Goal: Task Accomplishment & Management: Manage account settings

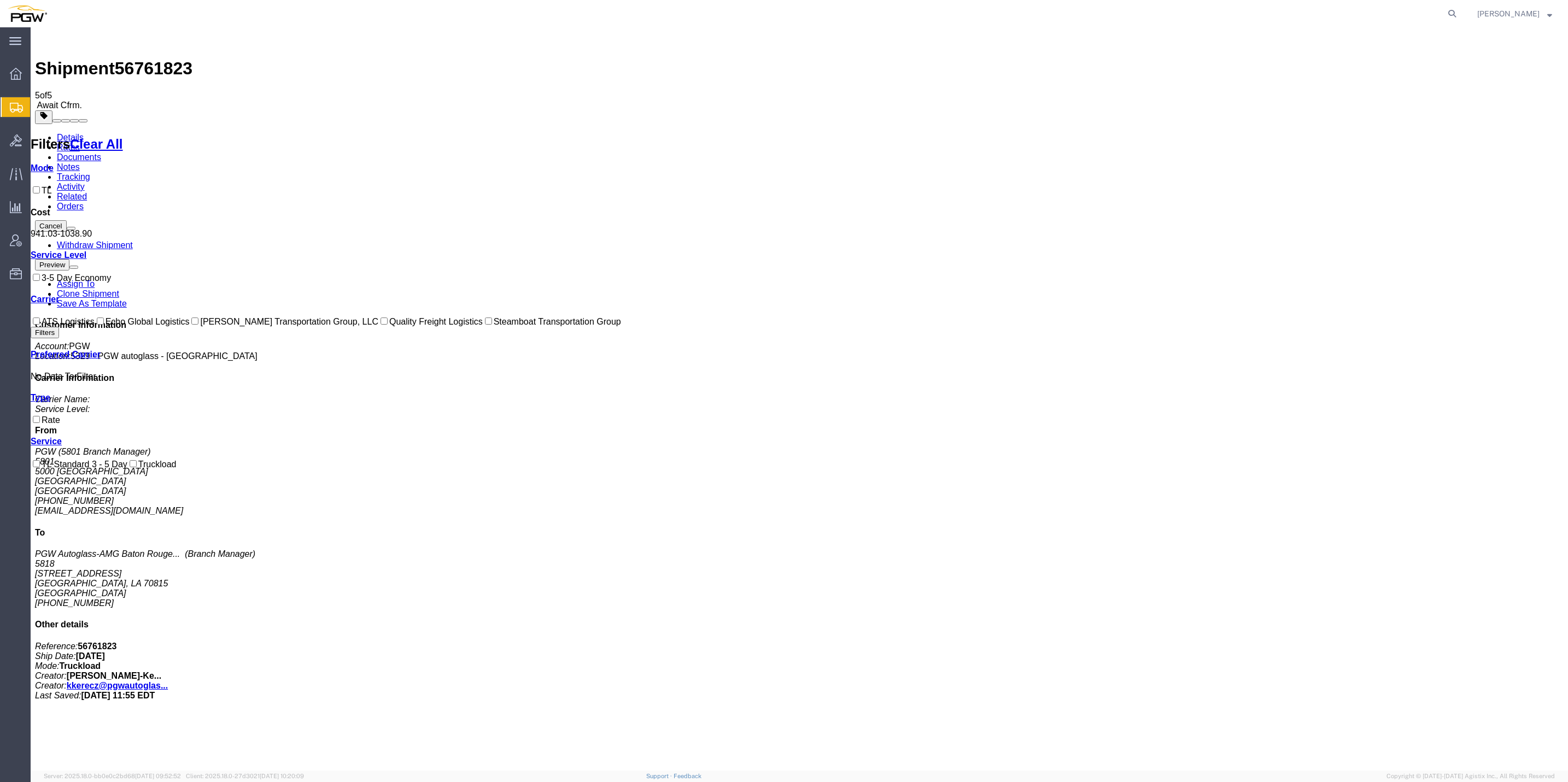
click at [0, 0] on span "Create from Template" at bounding box center [0, 0] width 0 height 0
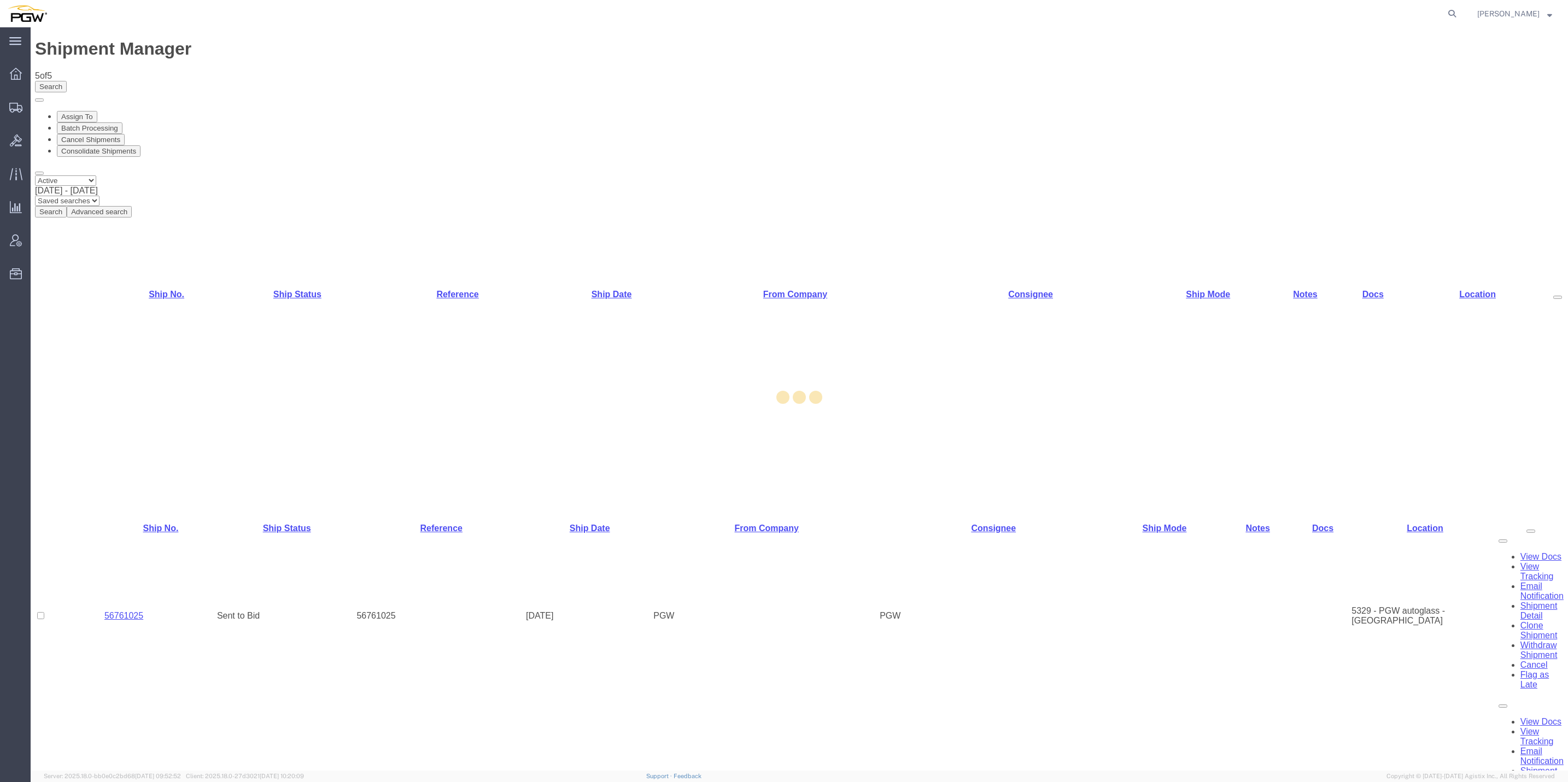
select select "61931"
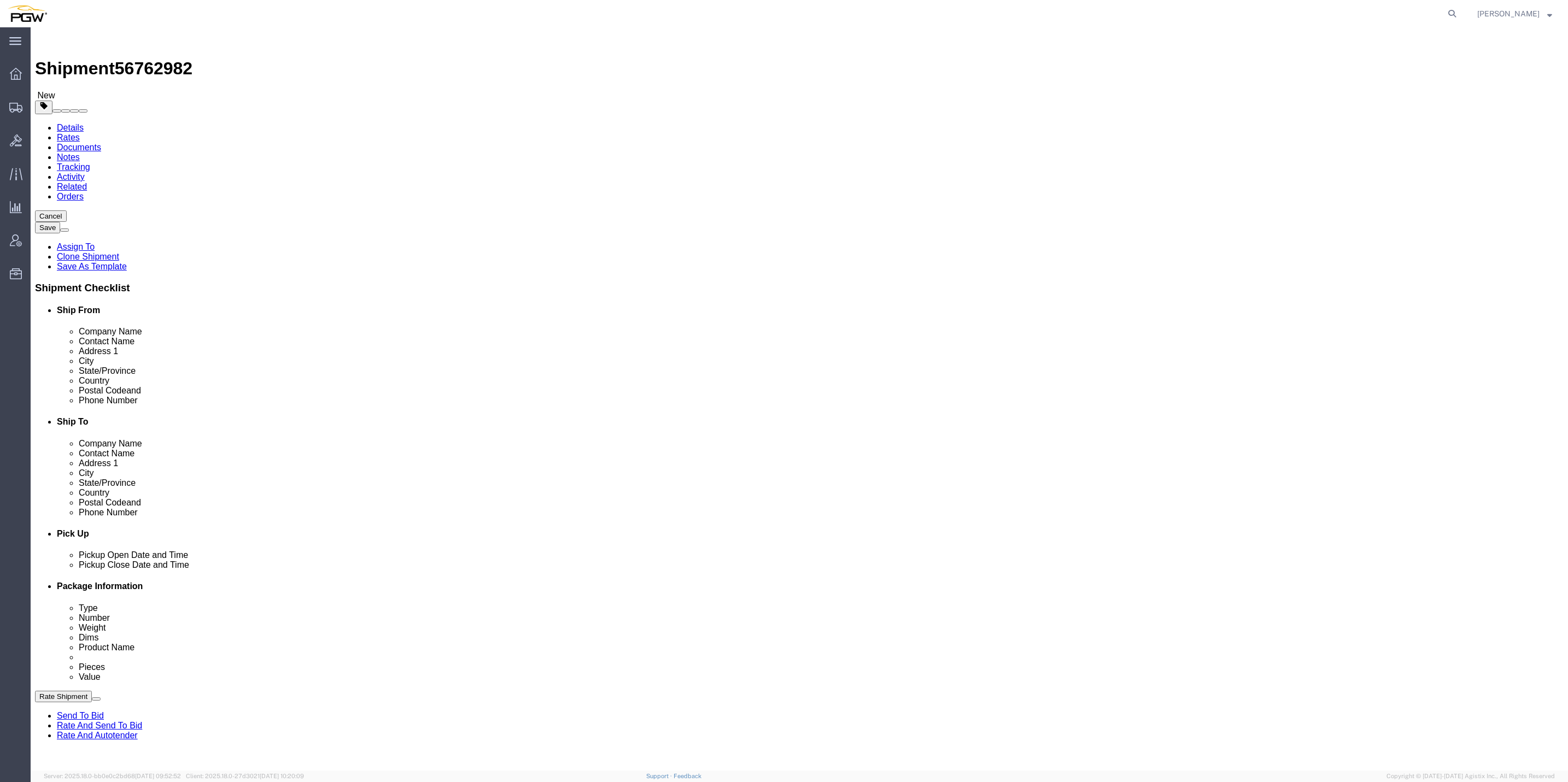
click span "56762982"
copy span "56762982"
paste input "5510"
type input "5510"
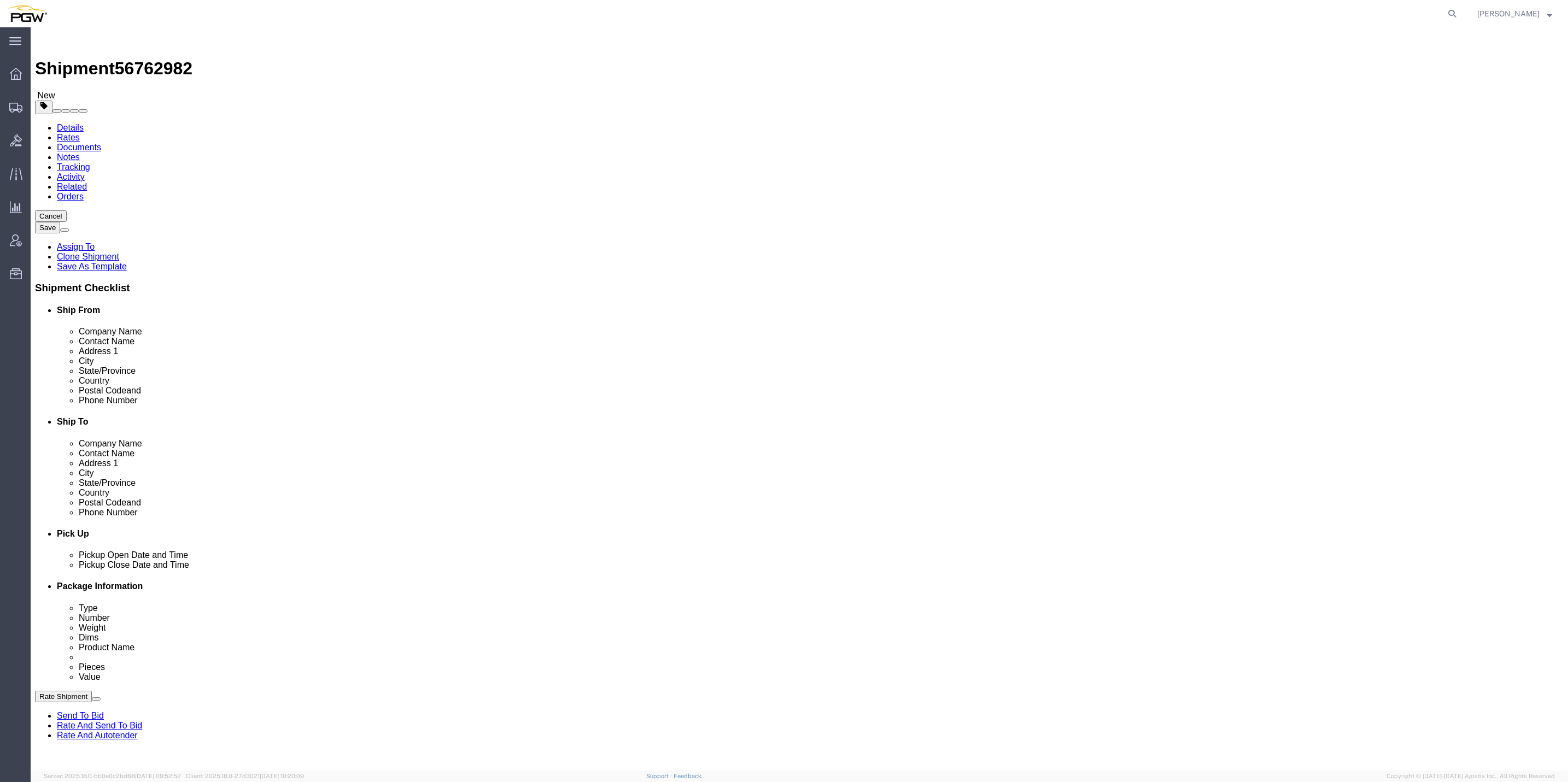
select select "30297"
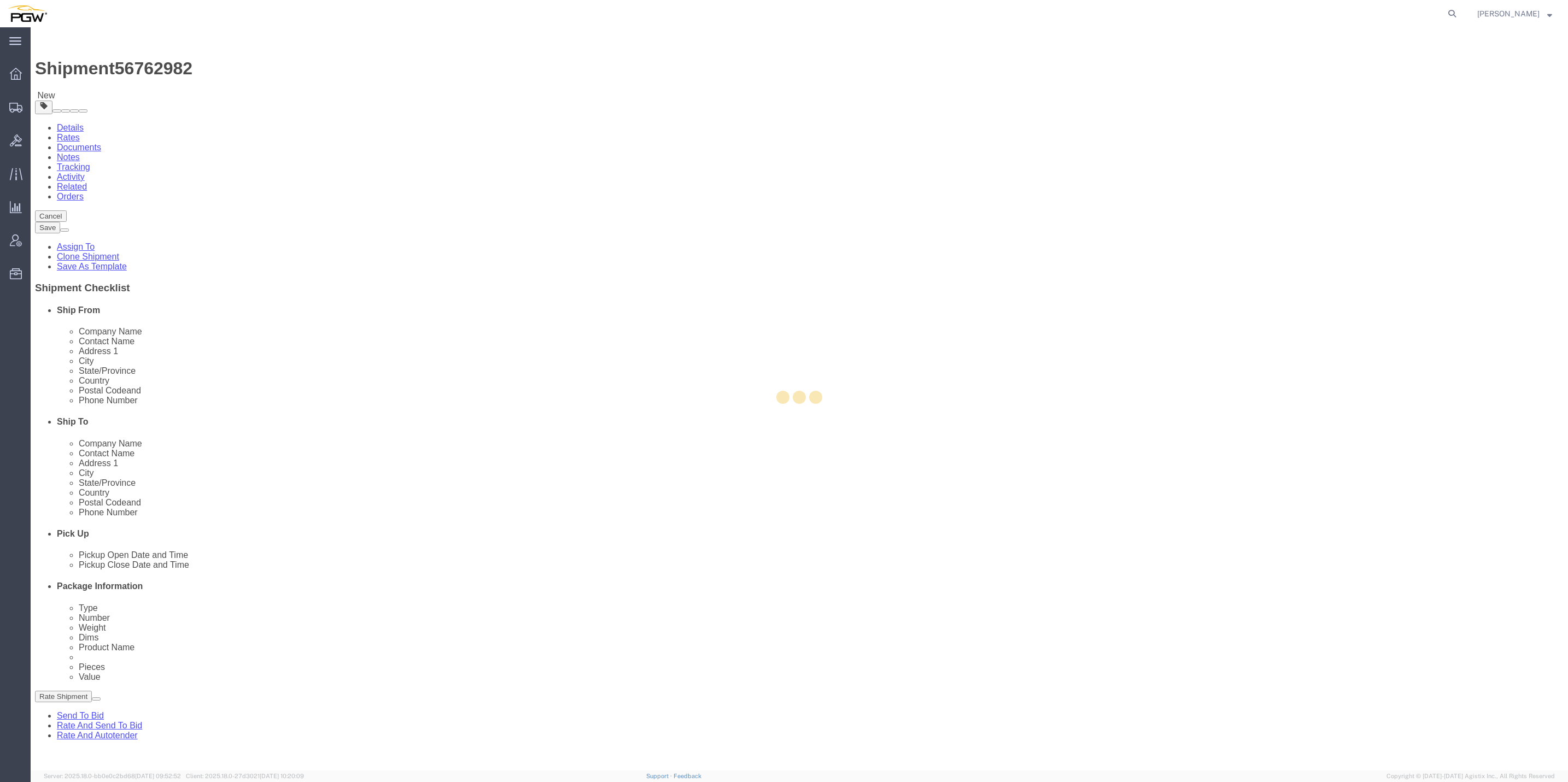
type input "5510"
type input "PGW"
type input "5510 Branch Manager"
type input "[STREET_ADDRESS]"
type input "05495"
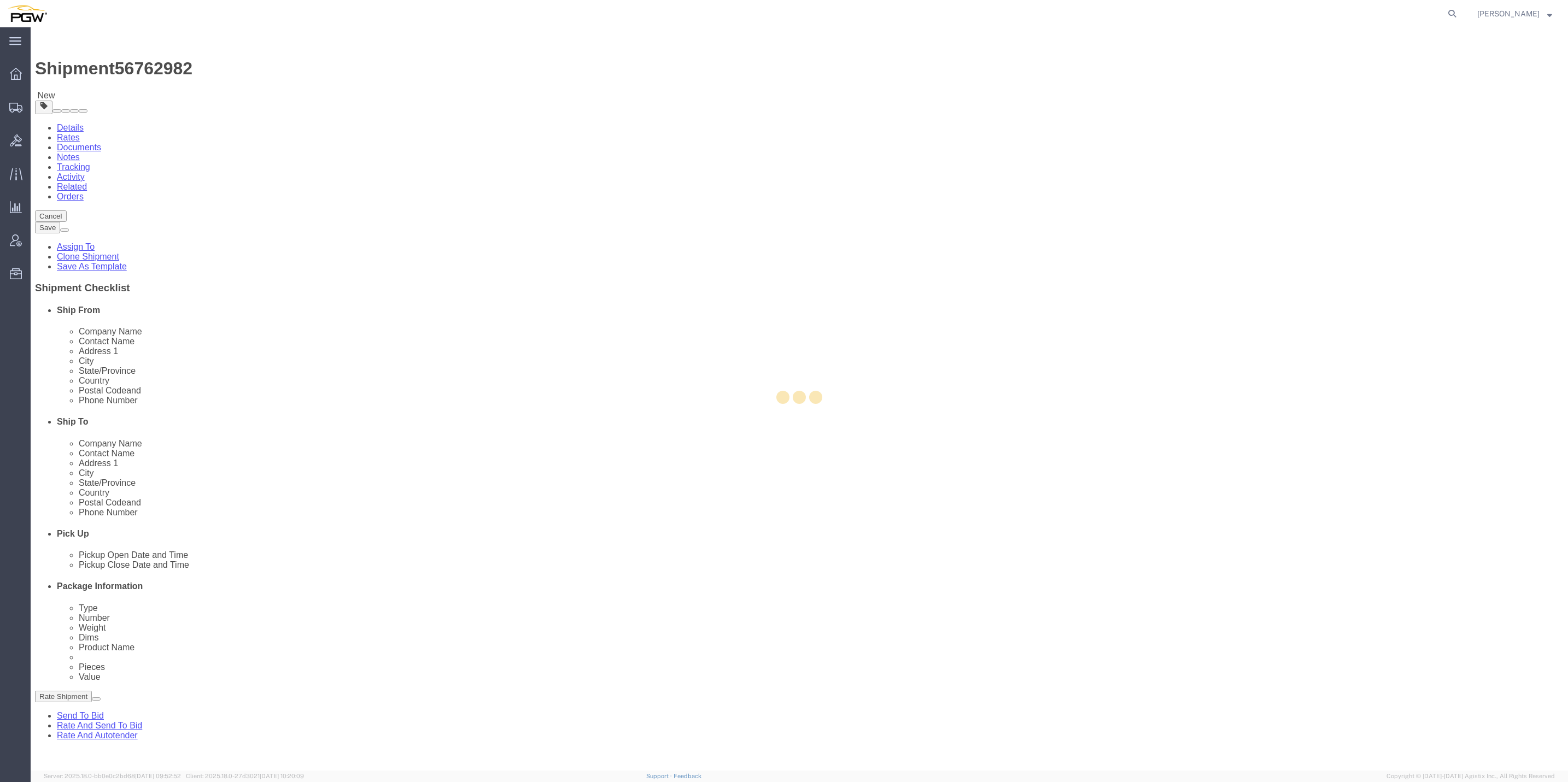
type input "[PHONE_NUMBER]"
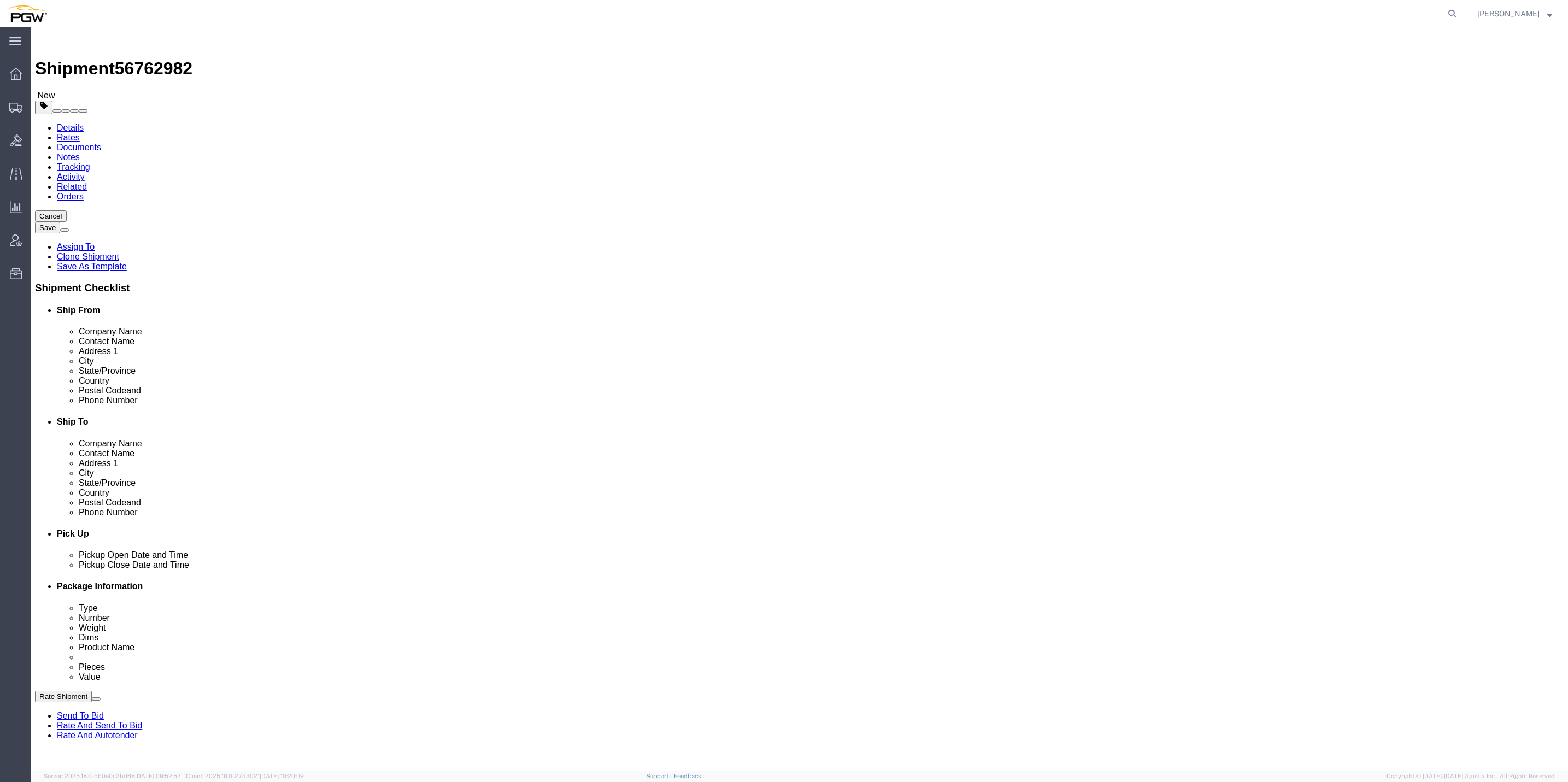
select select "VT"
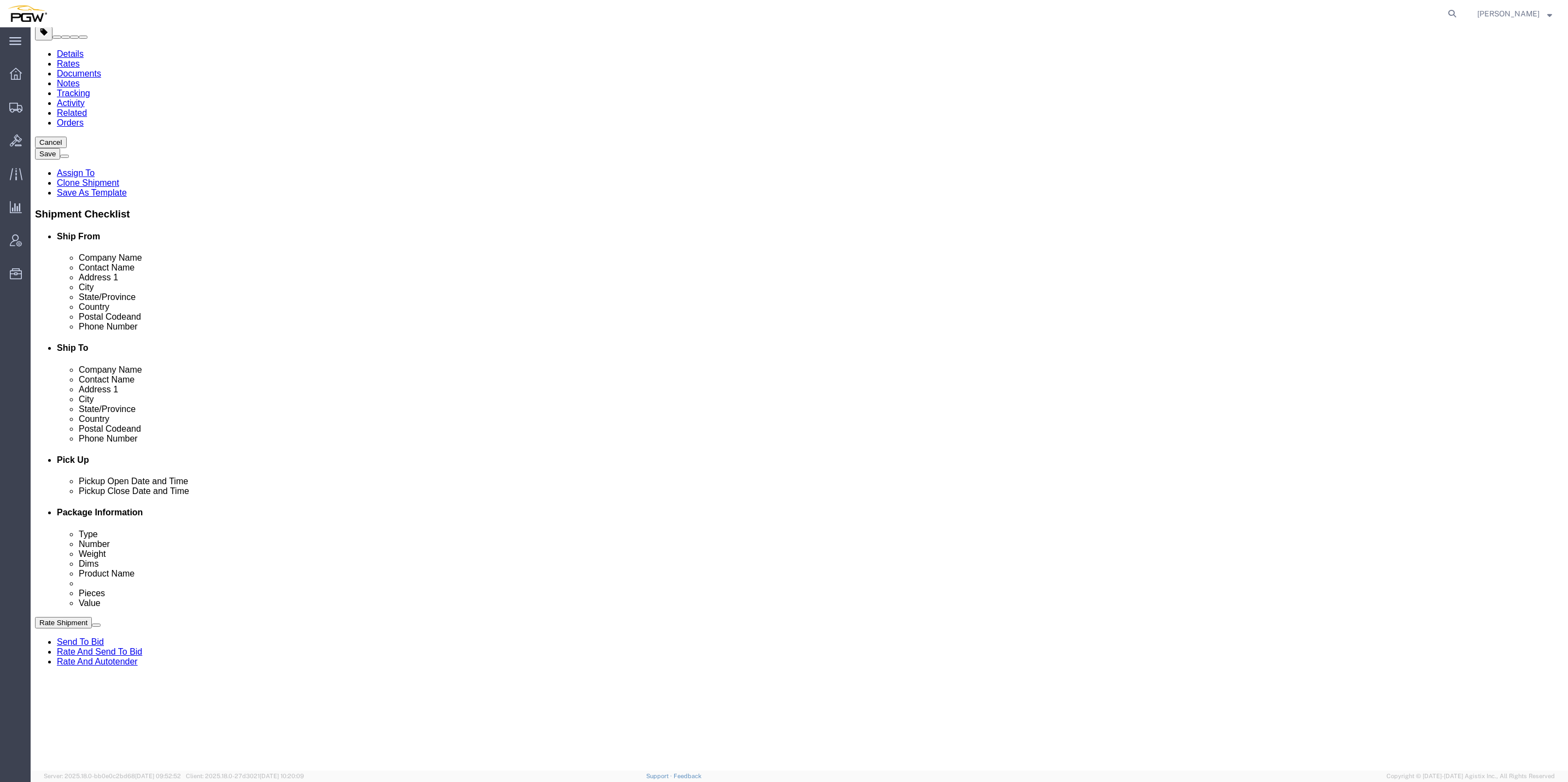
scroll to position [164, 0]
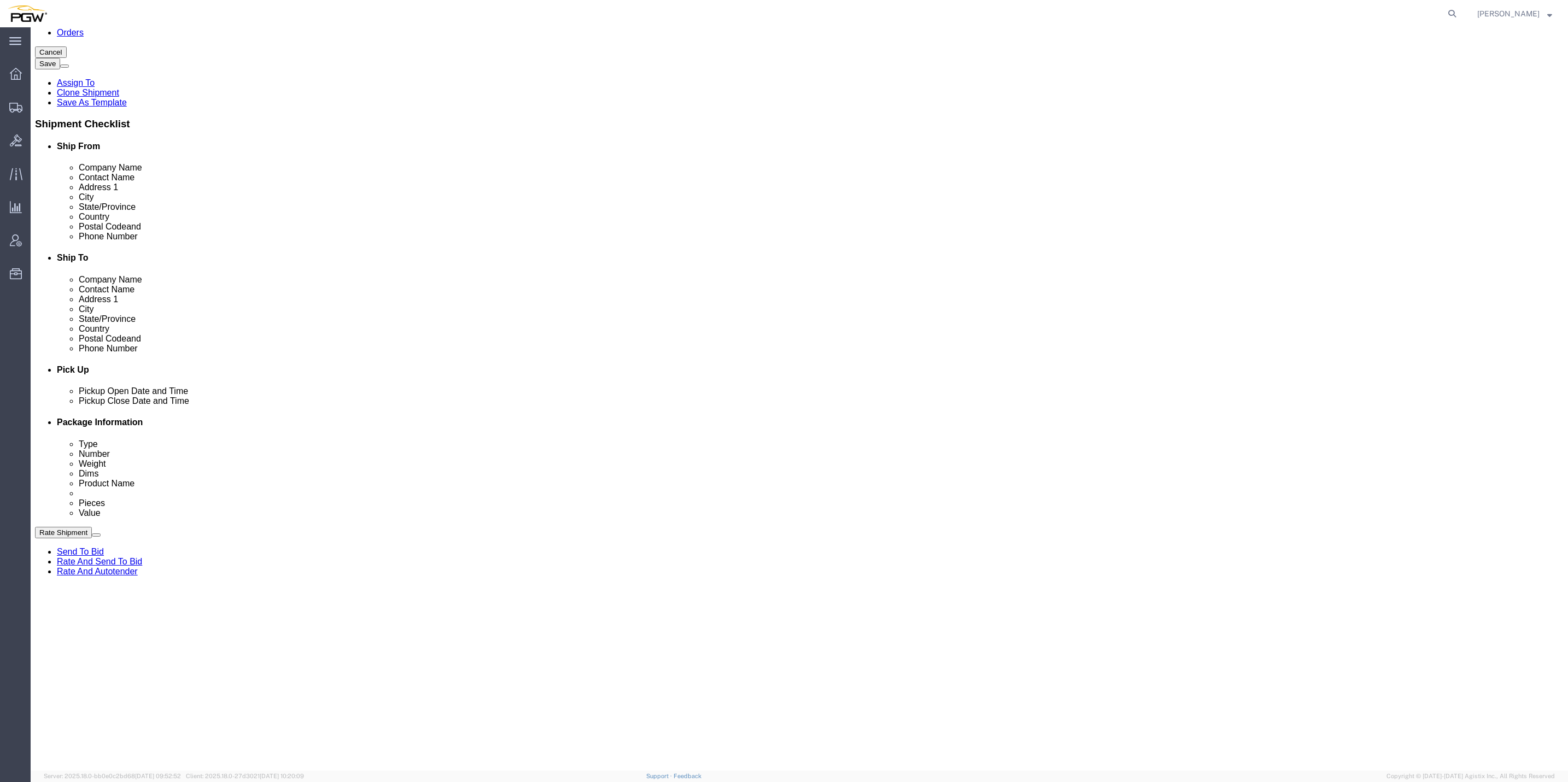
click button "Add Stop"
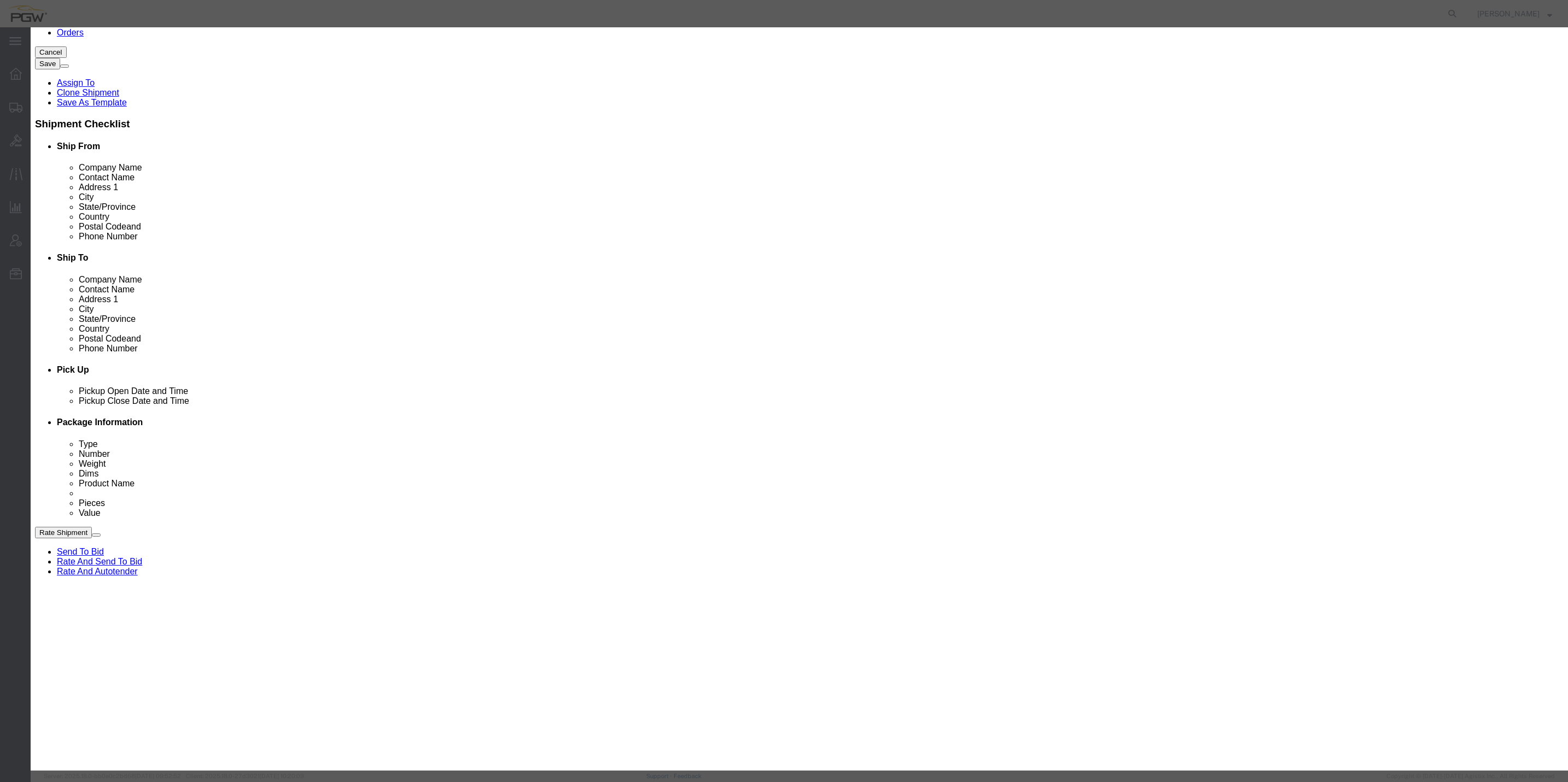
click label "Delivery"
click input "Delivery"
radio input "true"
select select
type input "5505"
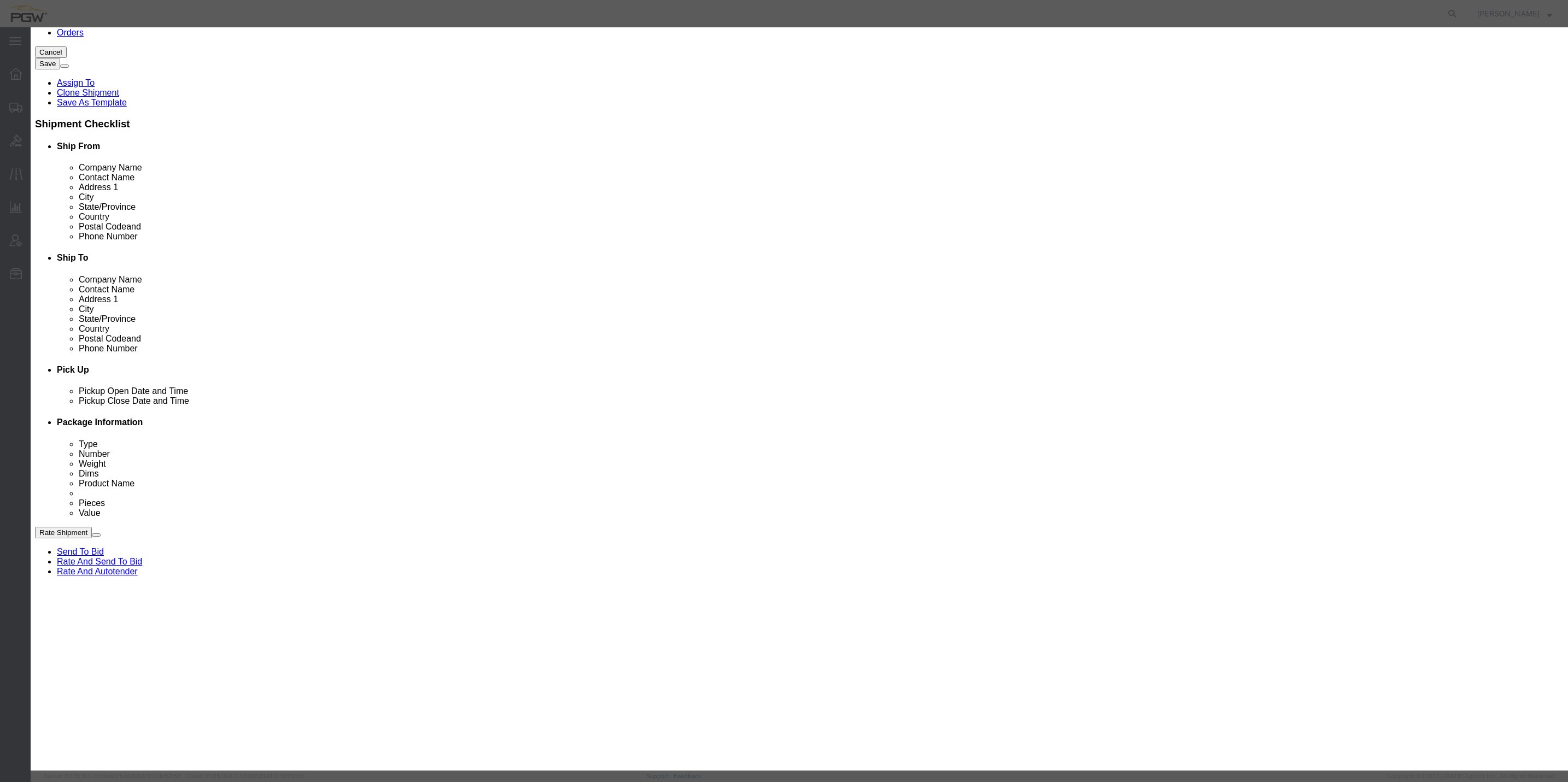
select select "28335"
type input "5505"
type input "PGW"
type input "5505 Branch Manager"
type input "[STREET_ADDRESS]"
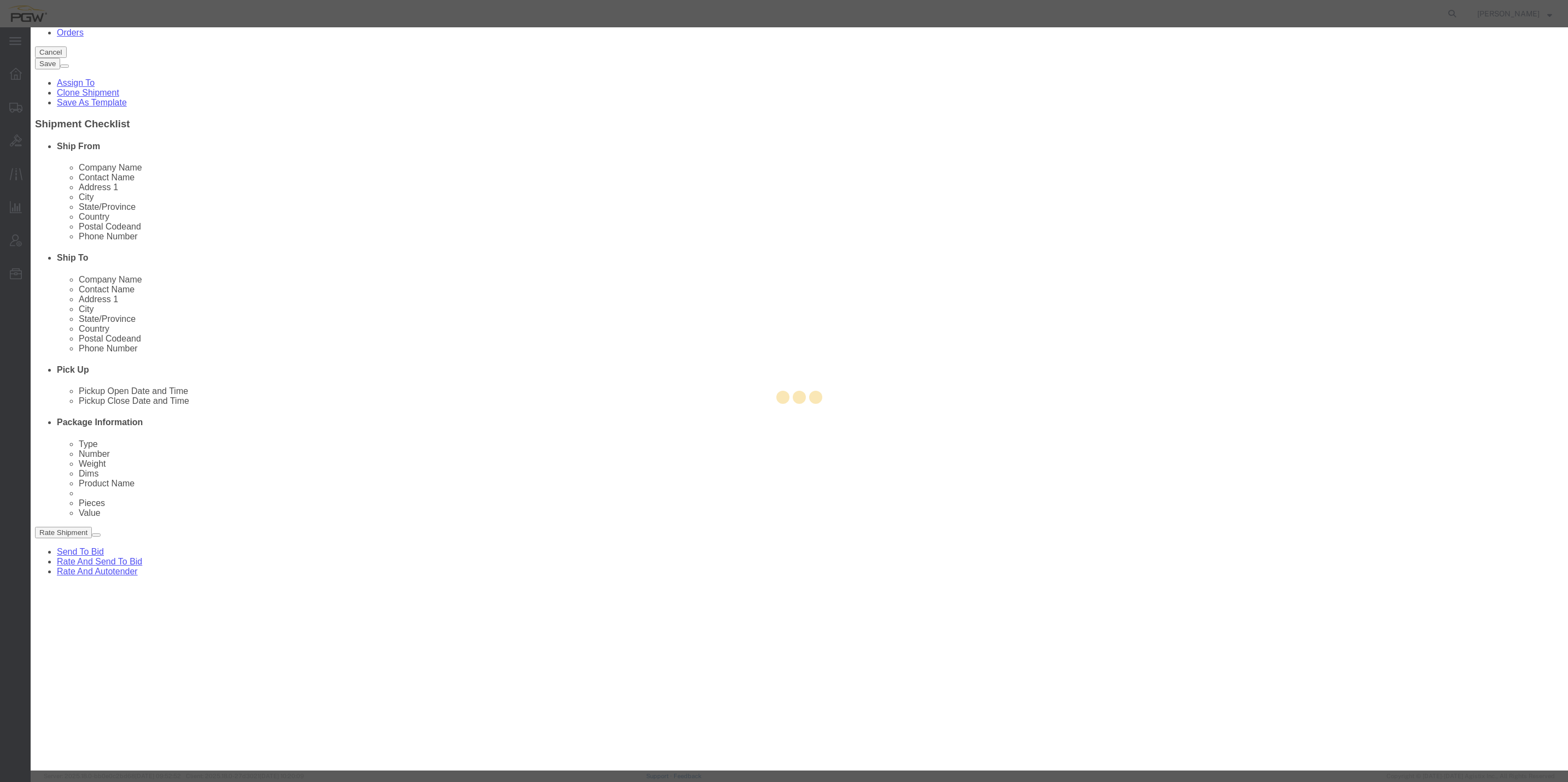
type input "Suite B"
type input "Watervliet"
type input "12189"
type input "[PHONE_NUMBER]"
type input "[EMAIL_ADDRESS][DOMAIN_NAME]"
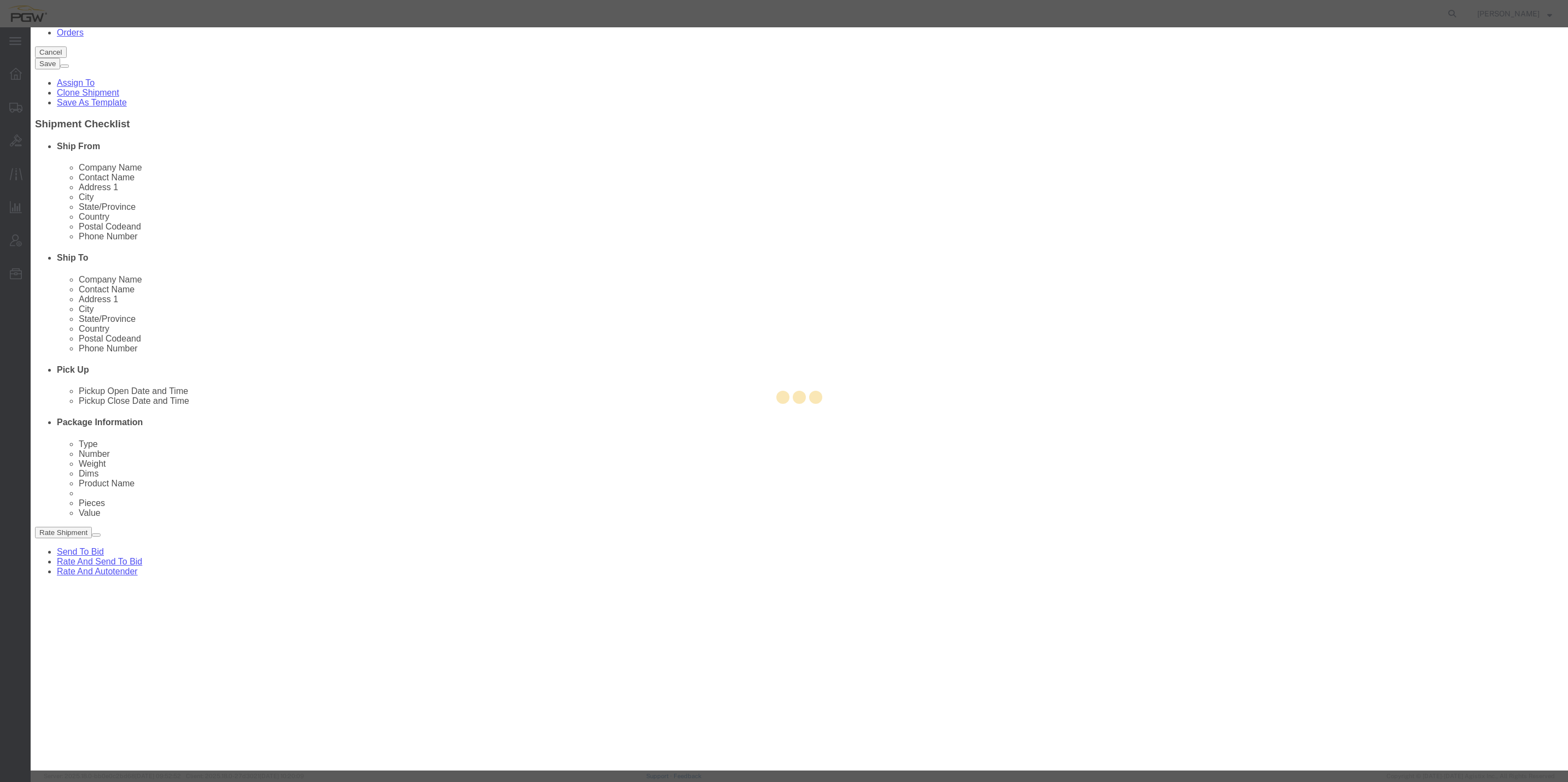
checkbox input "true"
select select "NY"
click button "Save"
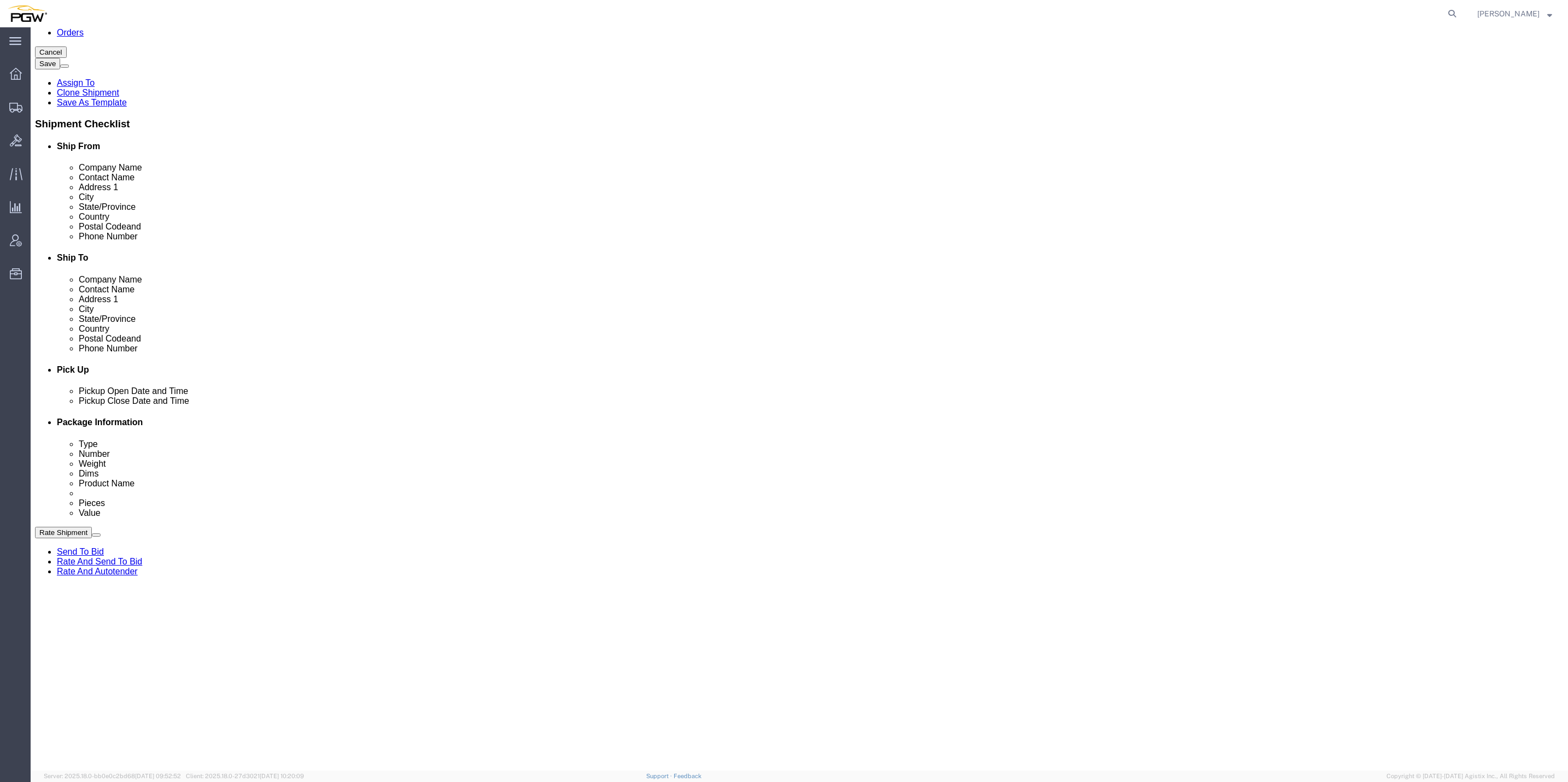
select select "D"
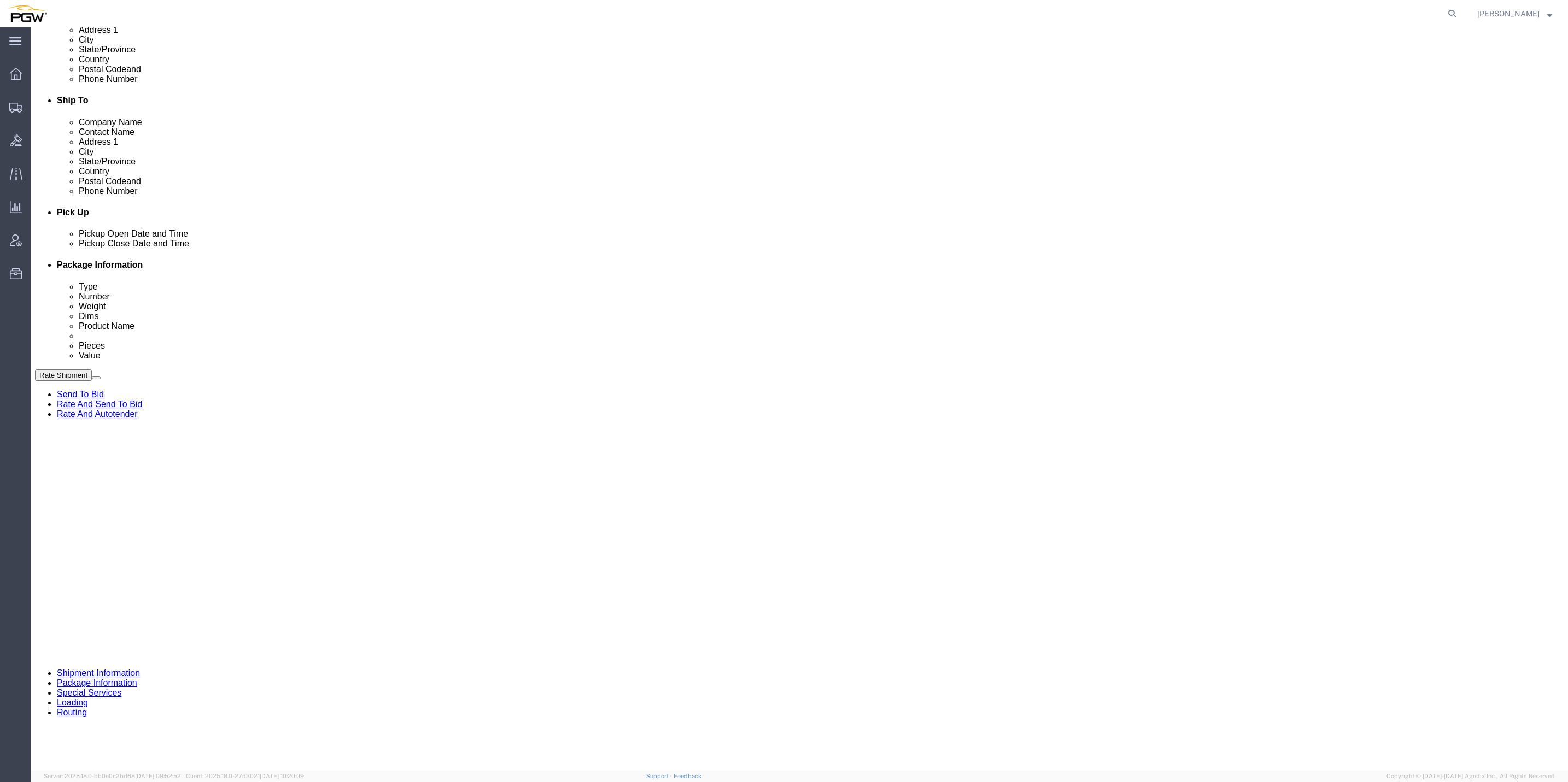
scroll to position [328, 0]
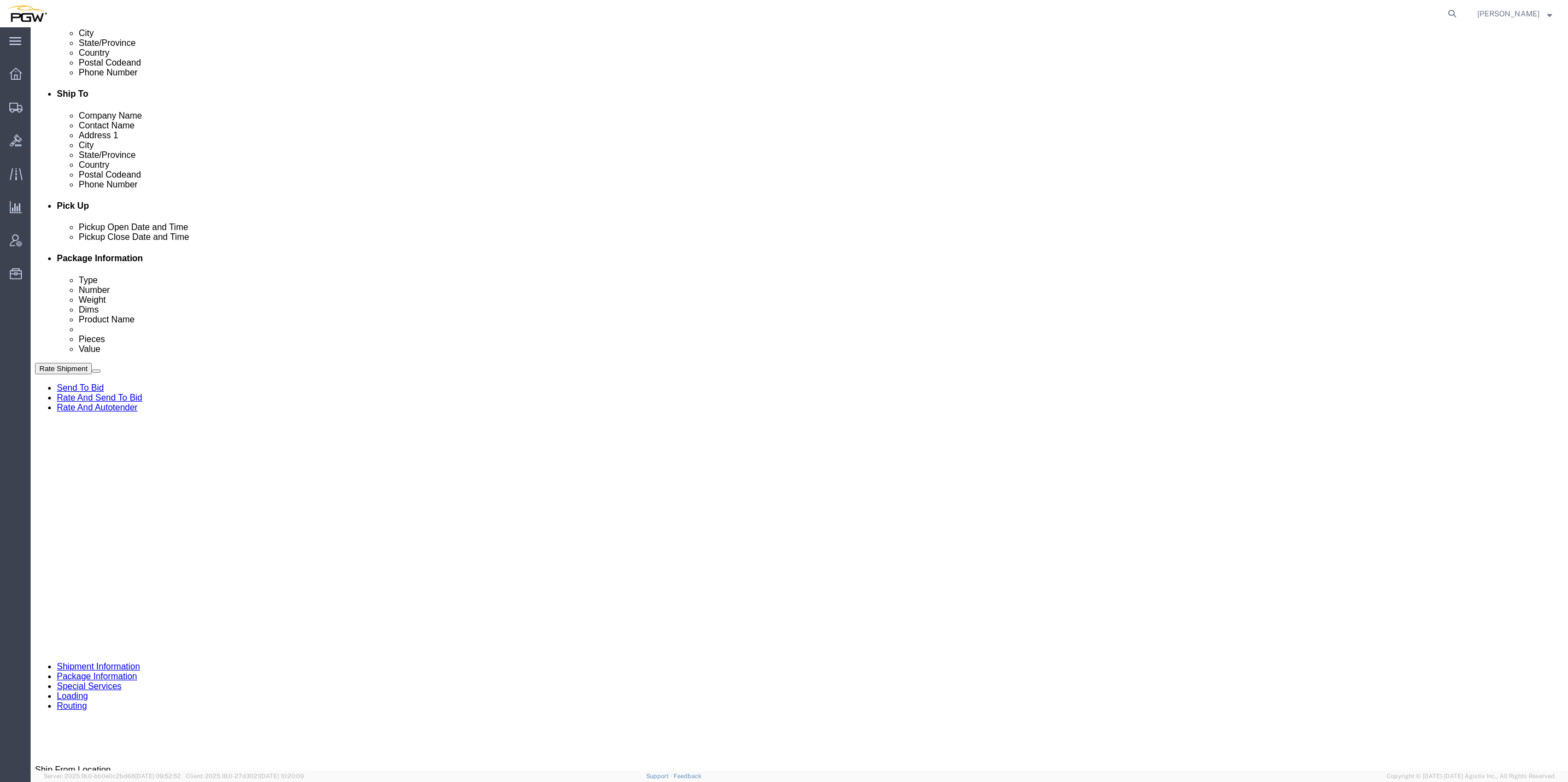
click div "[DATE] 1:34 PM"
click input "1:34 PM"
type input "9:00 am"
click button "Apply"
click span "56762982"
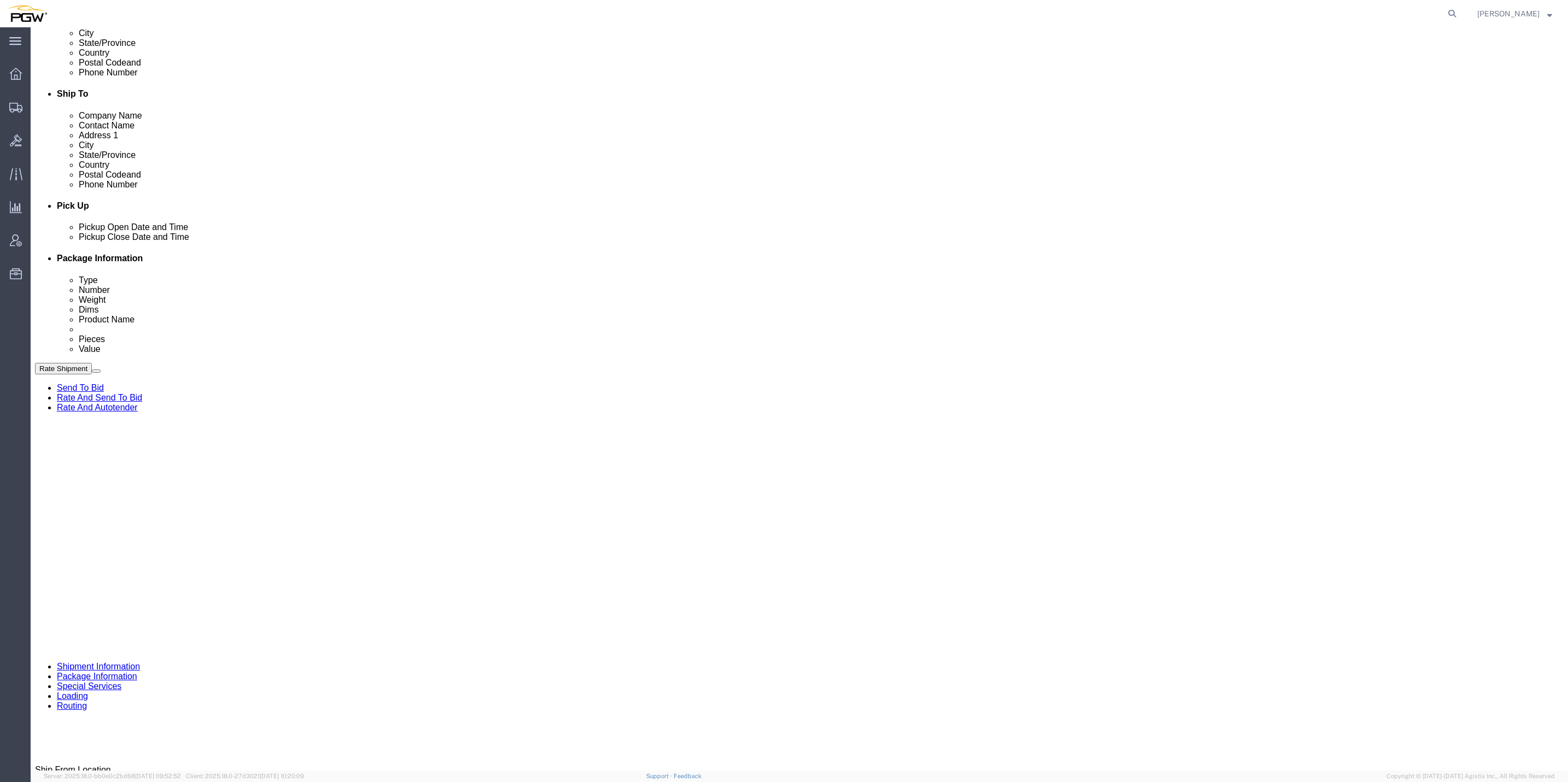
click span "56762982"
copy span "56762982"
click input "text"
paste input "56762982"
type input "56762982"
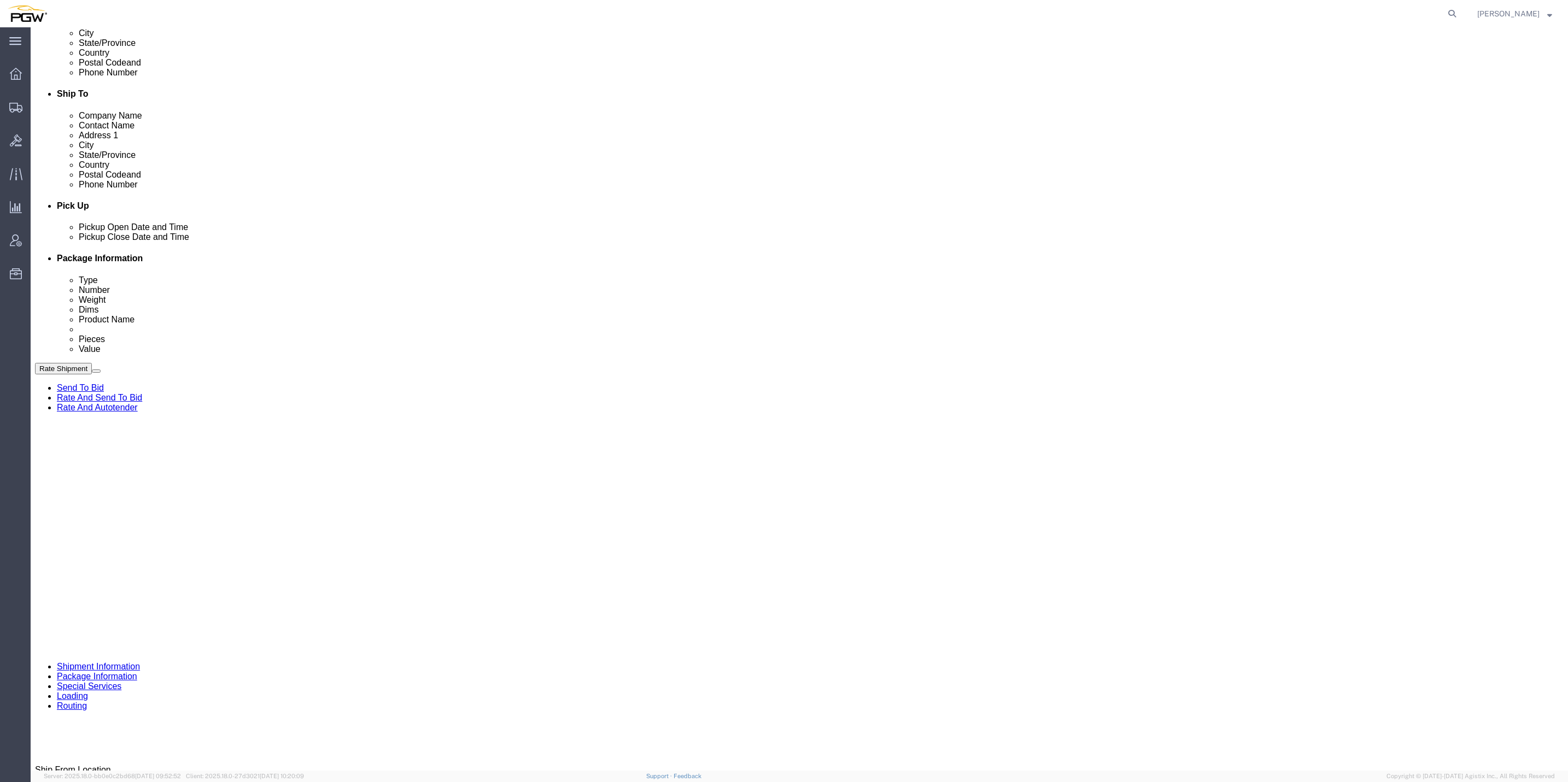
click select "Select Account Type Activity ID Airline Appointment Number ASN Batch Request # …"
select select "BOL"
click select "Select Account Type Activity ID Airline Appointment Number ASN Batch Request # …"
click input "text"
paste input "668313"
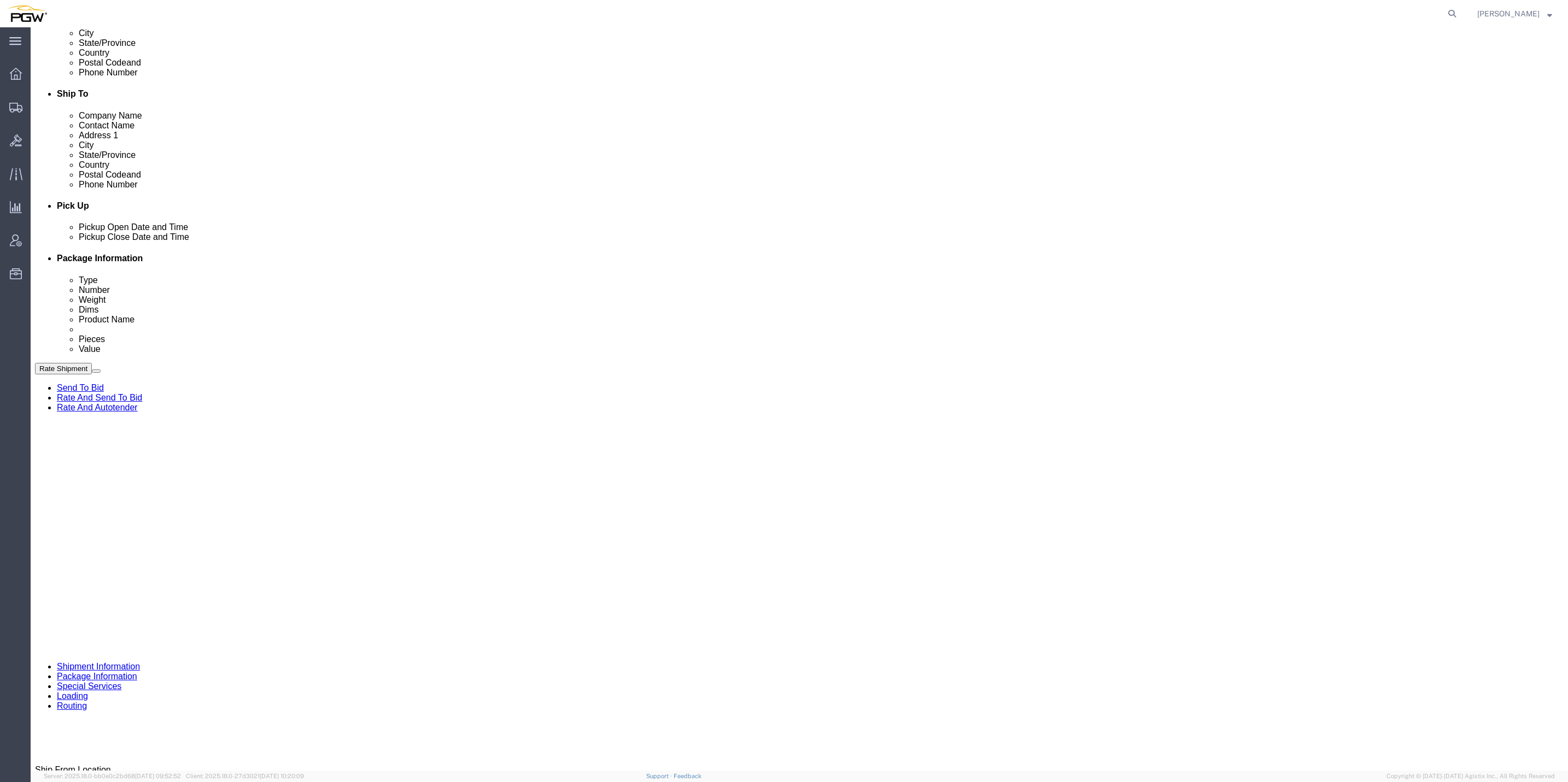
type input "668313"
click input "text"
paste input "668312"
type input "668312"
click select "Select Account Type Activity ID Airline Appointment Number ASN Batch Request # …"
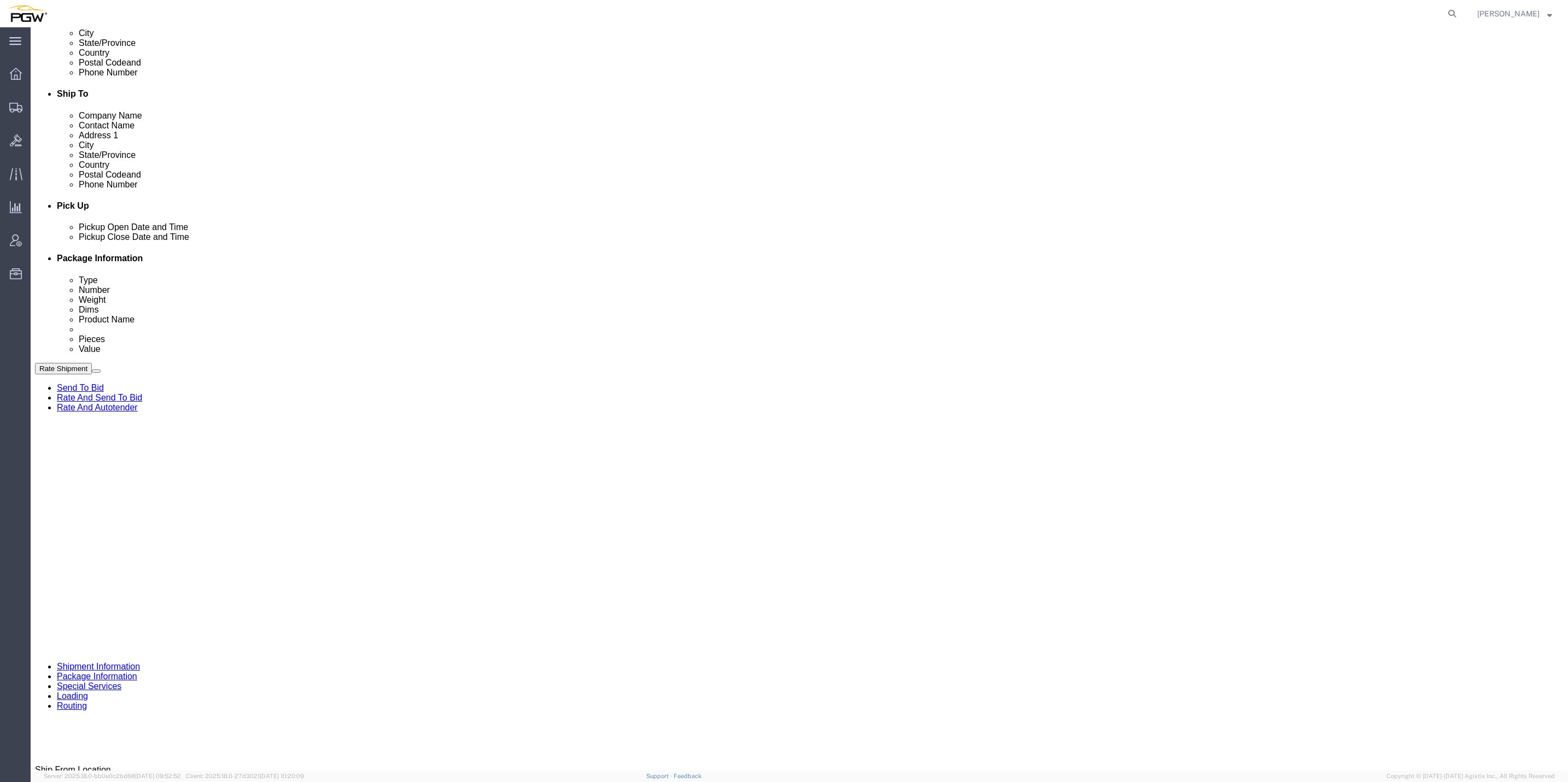
select select "ORDERNUM"
click select "Select Account Type Activity ID Airline Appointment Number ASN Batch Request # …"
select select "ORDERNUM"
click select "Select Account Type Activity ID Airline Appointment Number ASN Batch Request # …"
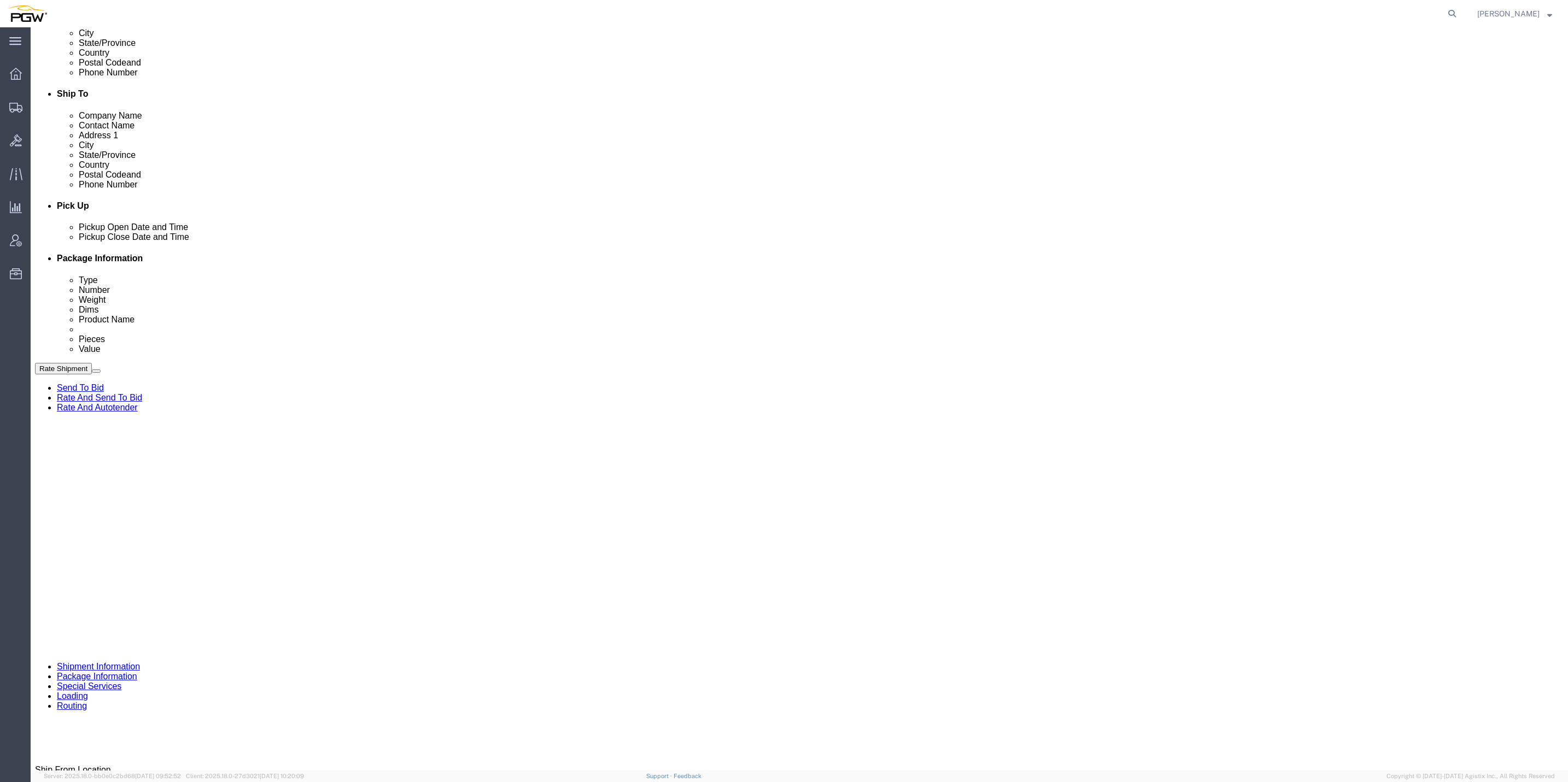
click div "Shipping Mode (Optional) Add another leg"
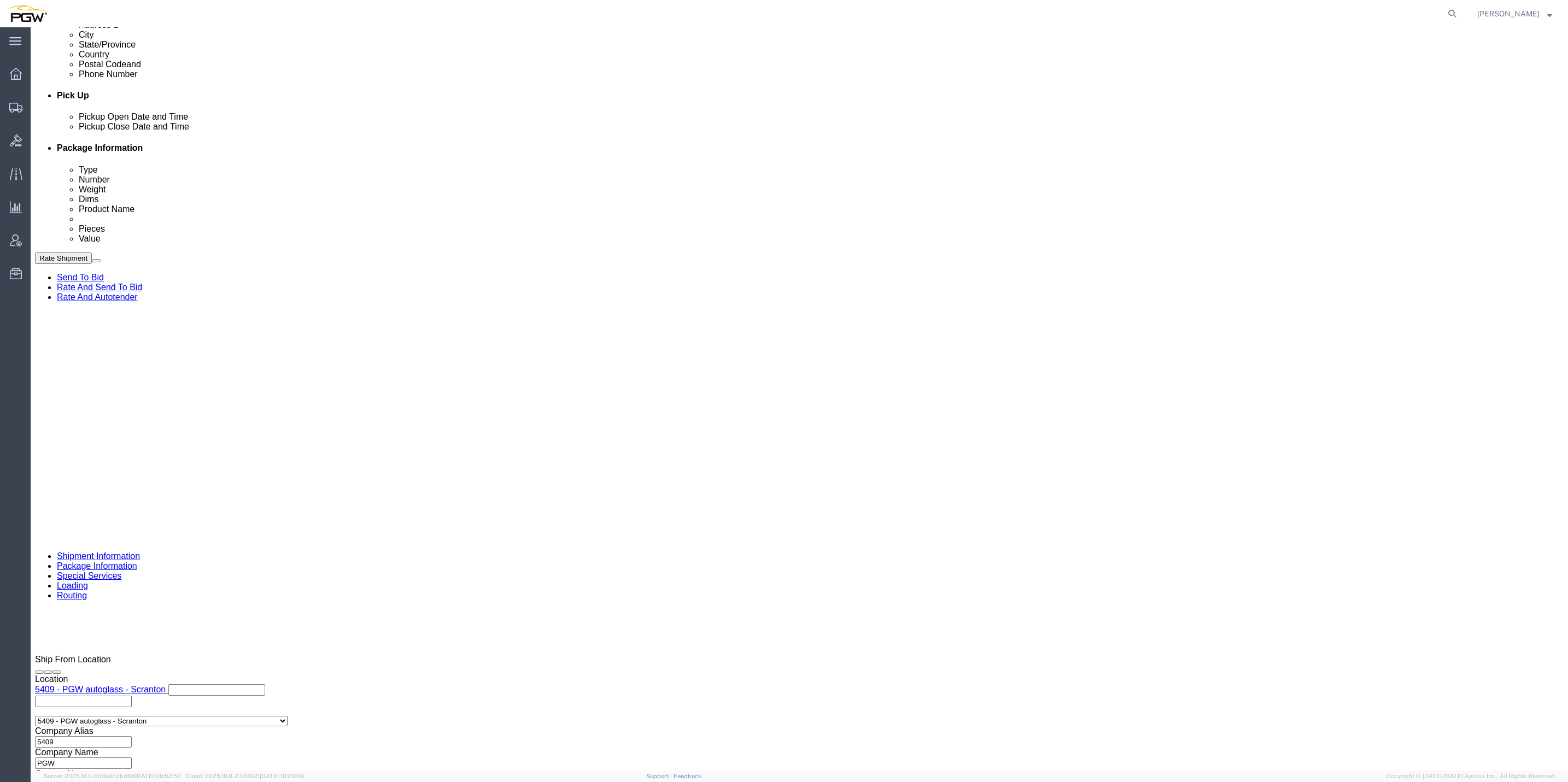
scroll to position [453, 0]
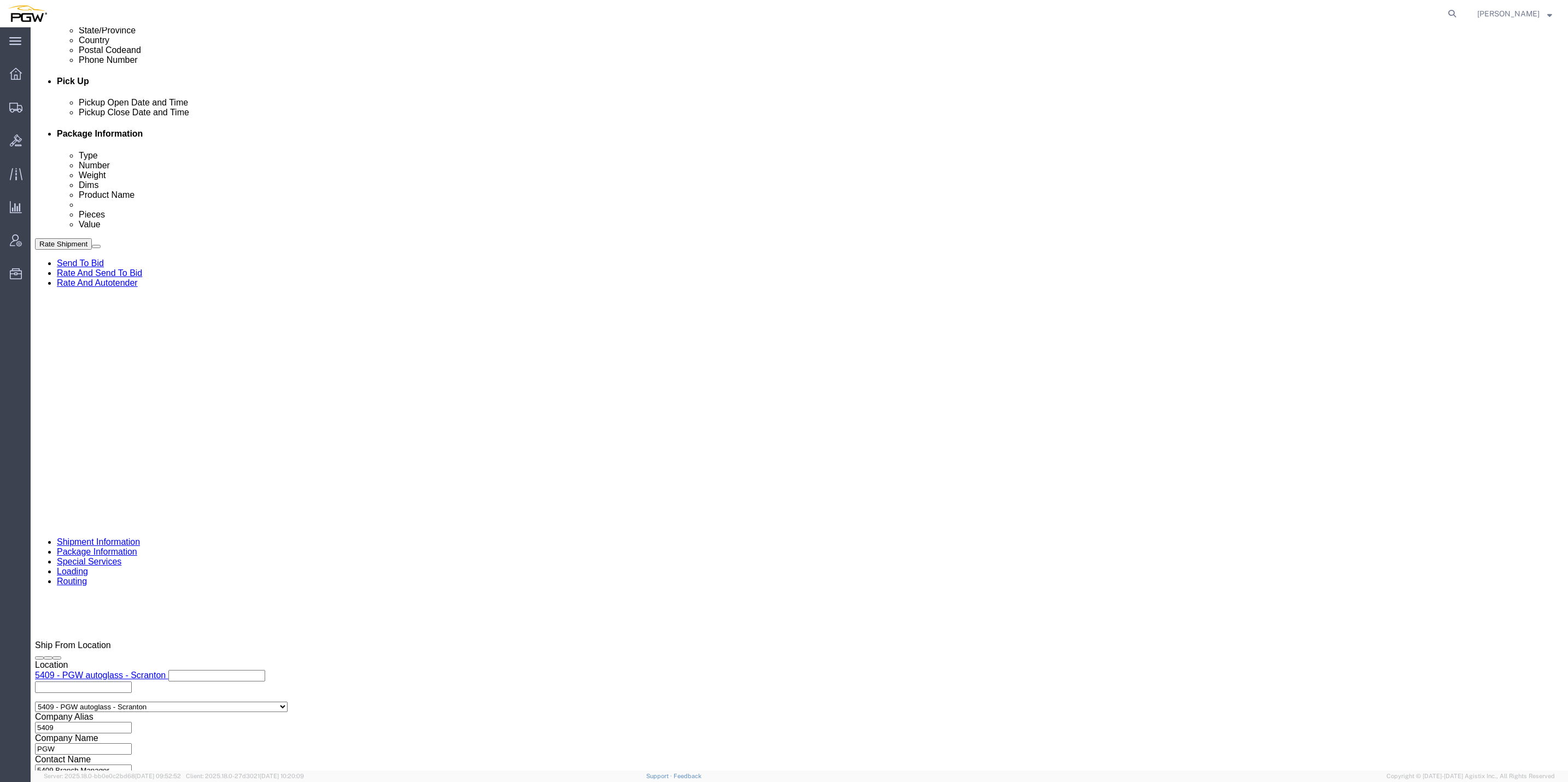
click button "Continue"
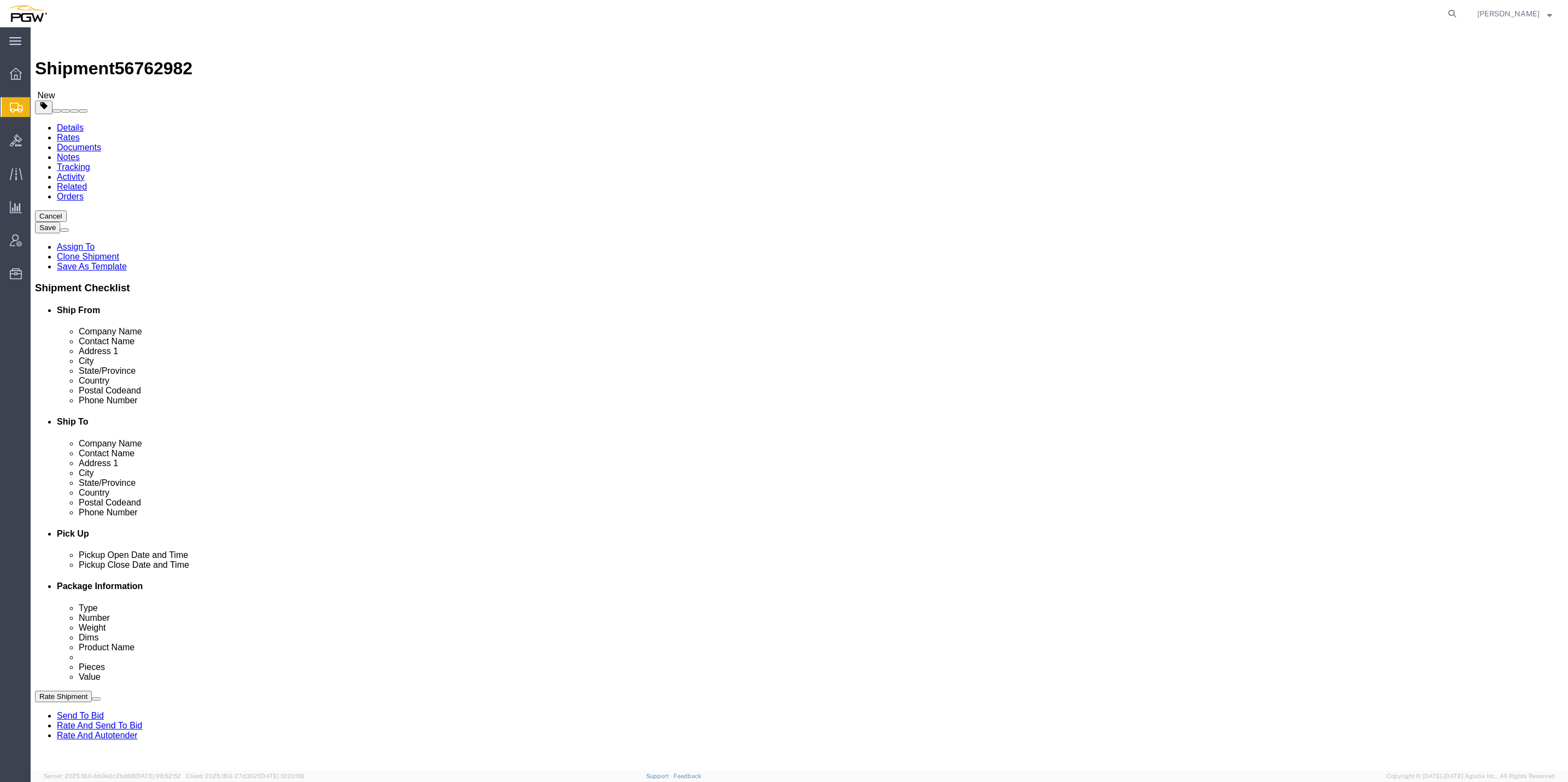
click div "1 x Your Packaging Package Type Select Bale(s) Basket(s) Bolt(s) Bottle(s) Buck…"
click div
click input "1"
type input "15"
drag, startPoint x: 242, startPoint y: 252, endPoint x: 235, endPoint y: 252, distance: 7.0
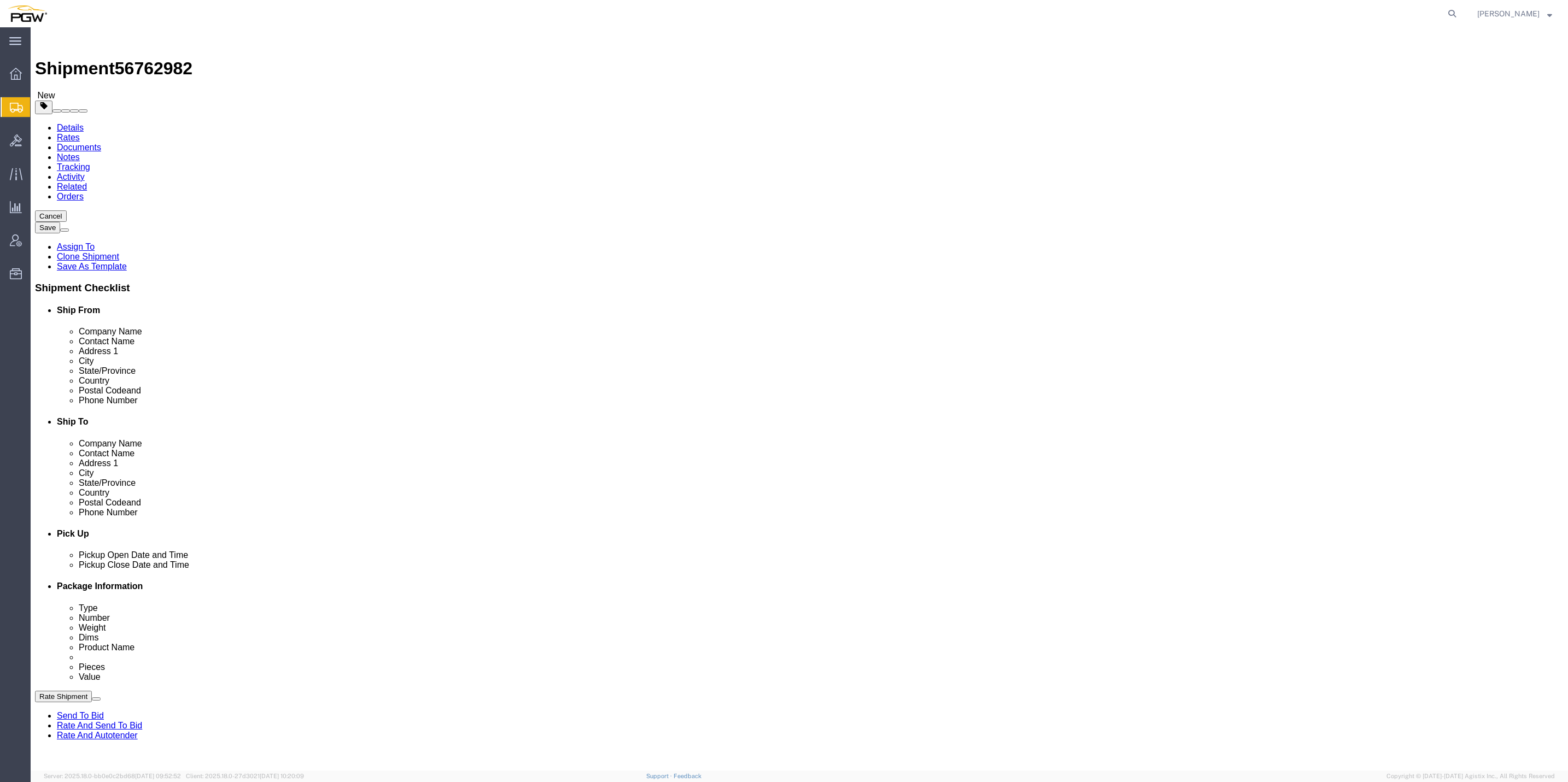
click input "1.00"
paste input "0505"
type input "10505.00"
click input "1.00"
paste input "1344"
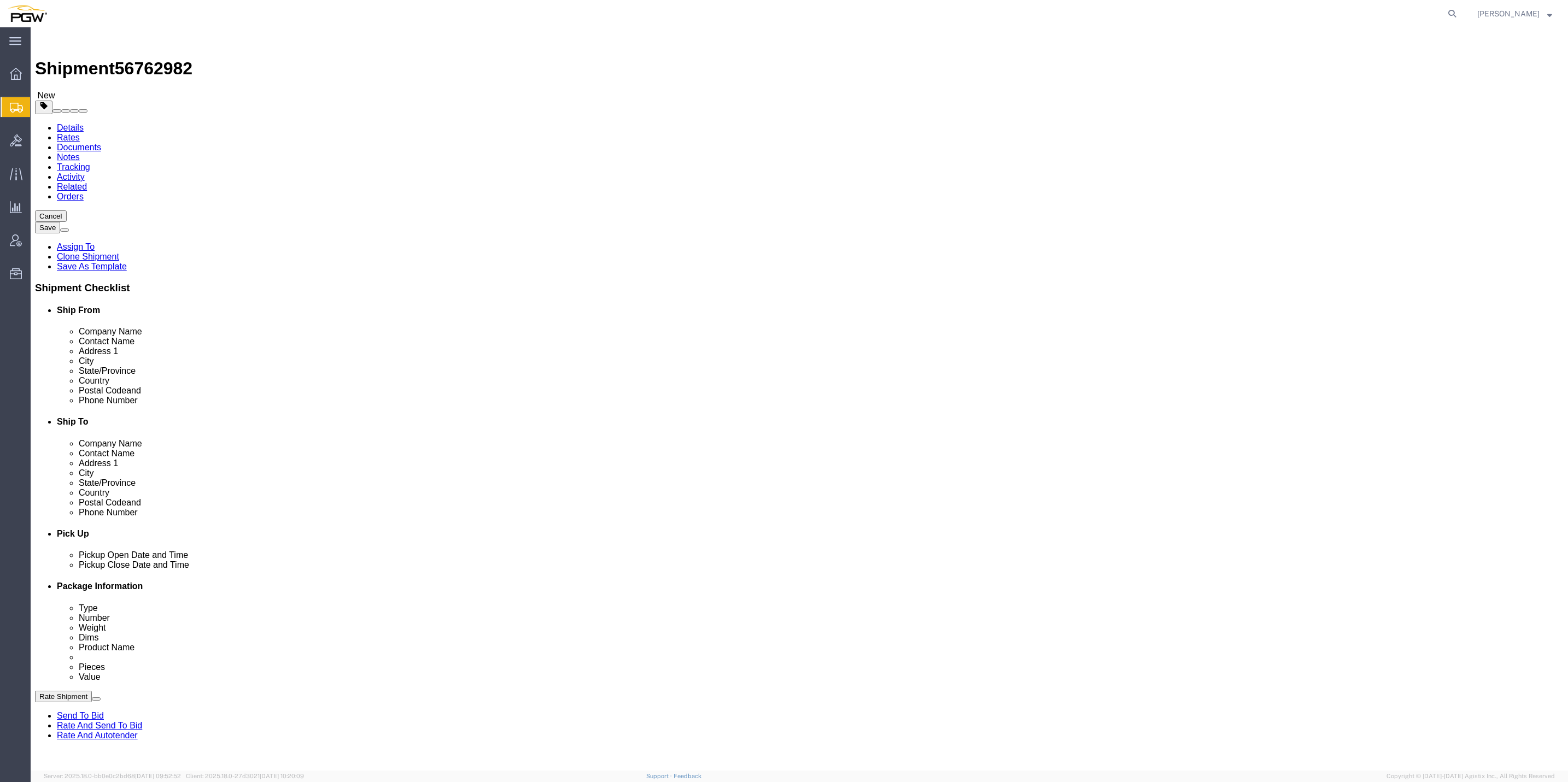
type input "13441.00"
click input "1"
type input "16"
click dd "0.00 Each"
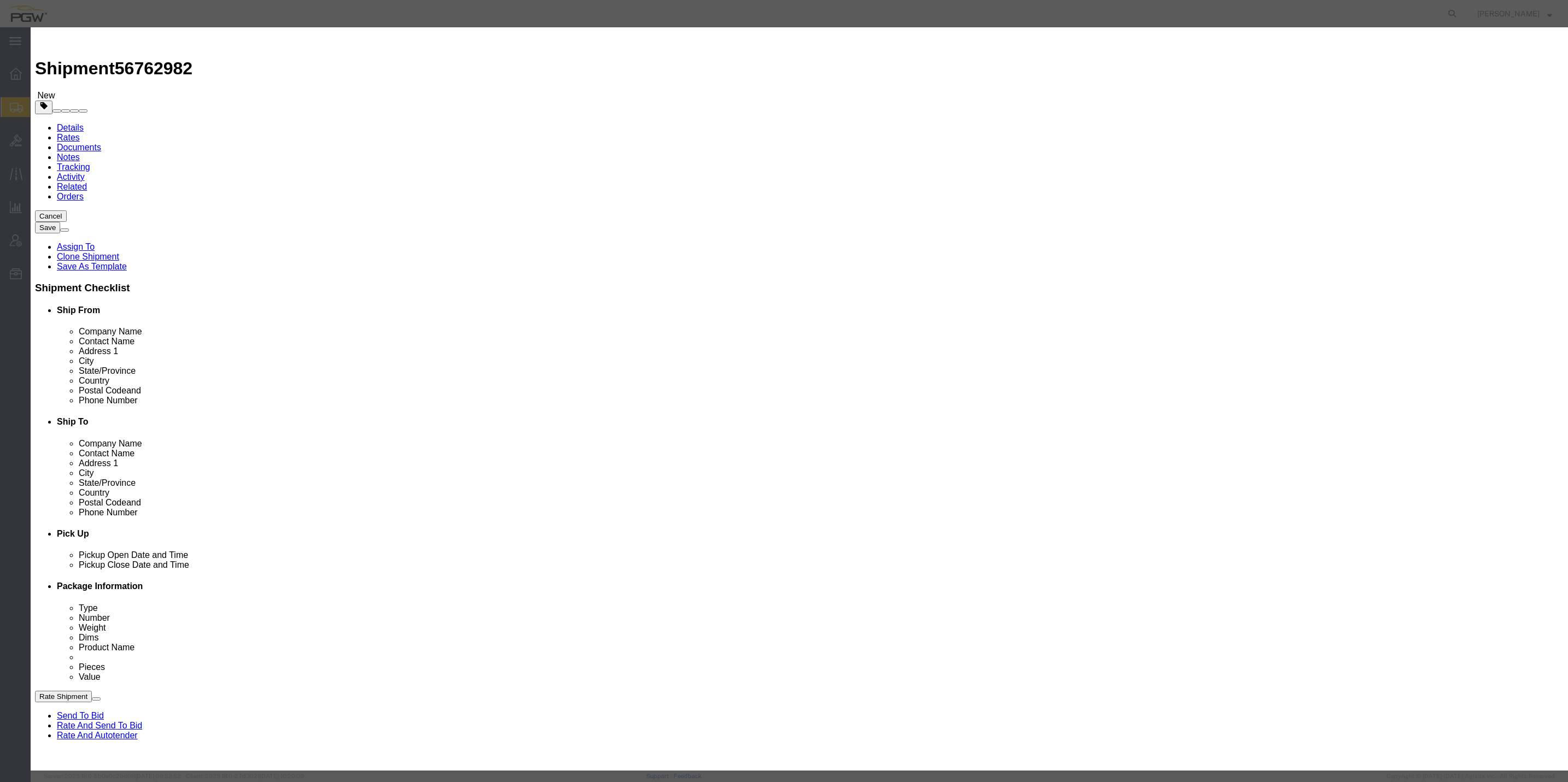
drag, startPoint x: 583, startPoint y: 105, endPoint x: 588, endPoint y: 112, distance: 8.6
click input "0.00"
type input "15.00"
type input "15"
click button "Save & Close"
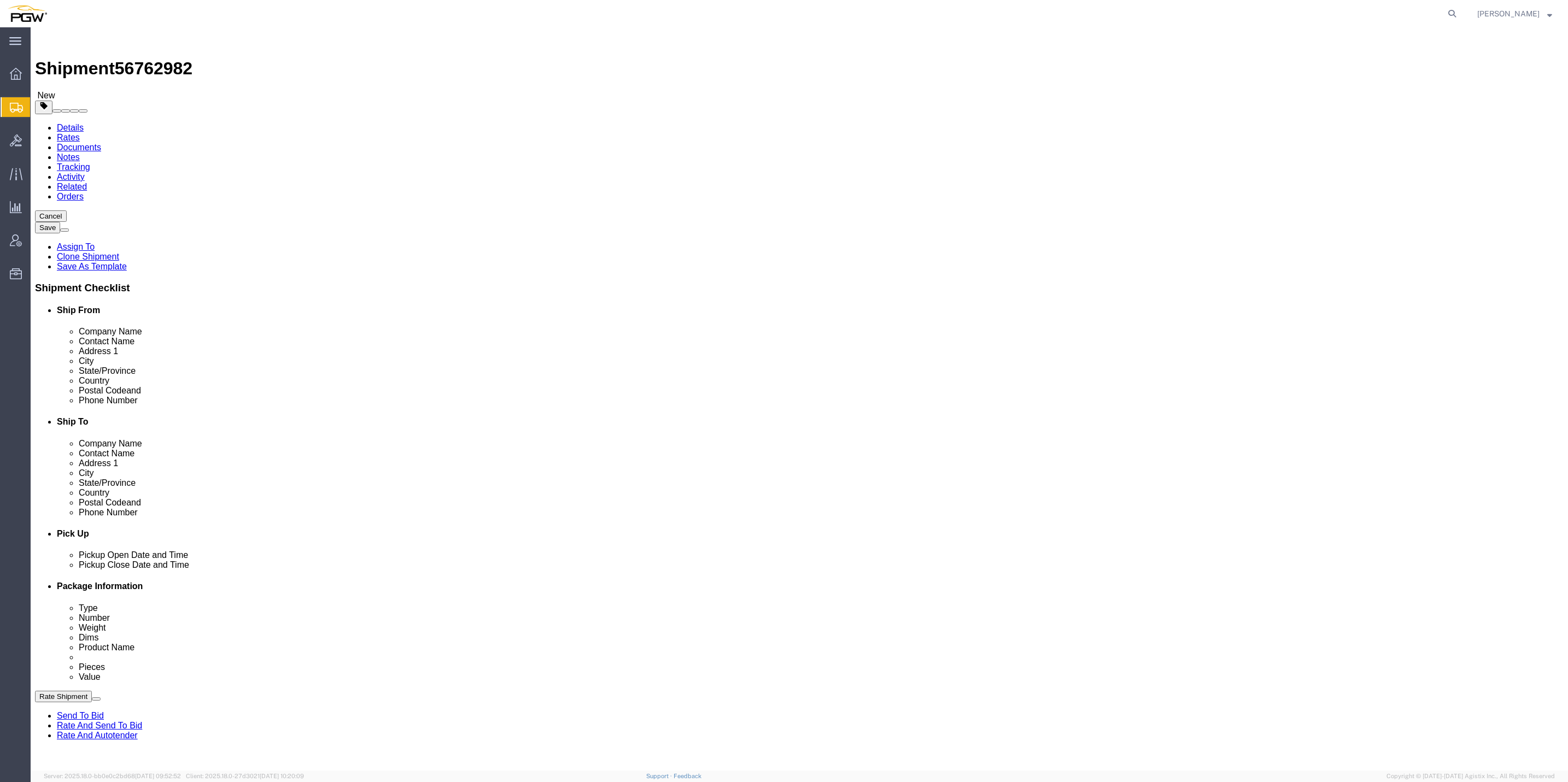
click dd "1.00 USD"
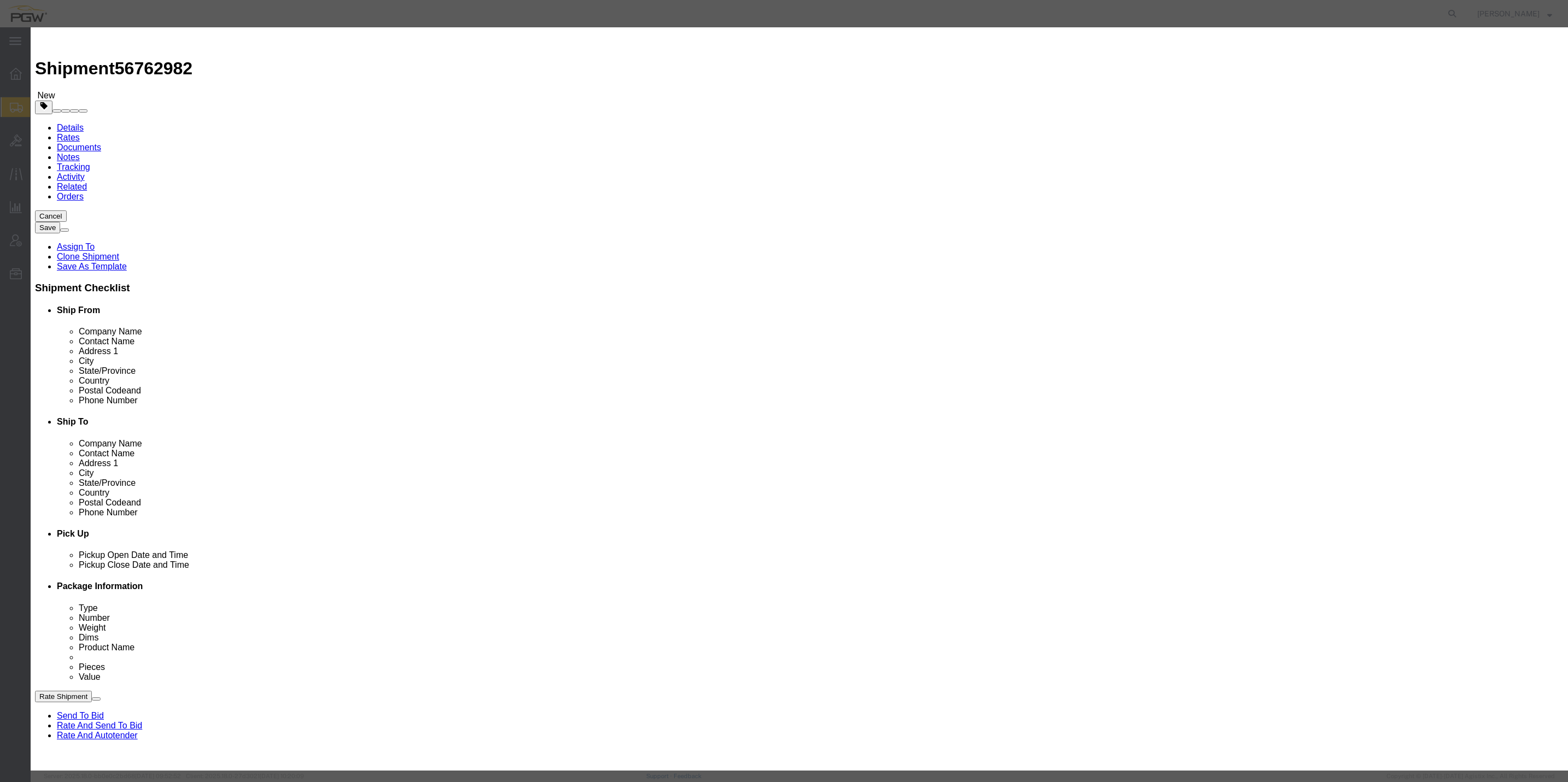
drag, startPoint x: 583, startPoint y: 104, endPoint x: 573, endPoint y: 110, distance: 11.7
click div "0.00"
type input "16.00"
type input "16"
click button "Save & Close"
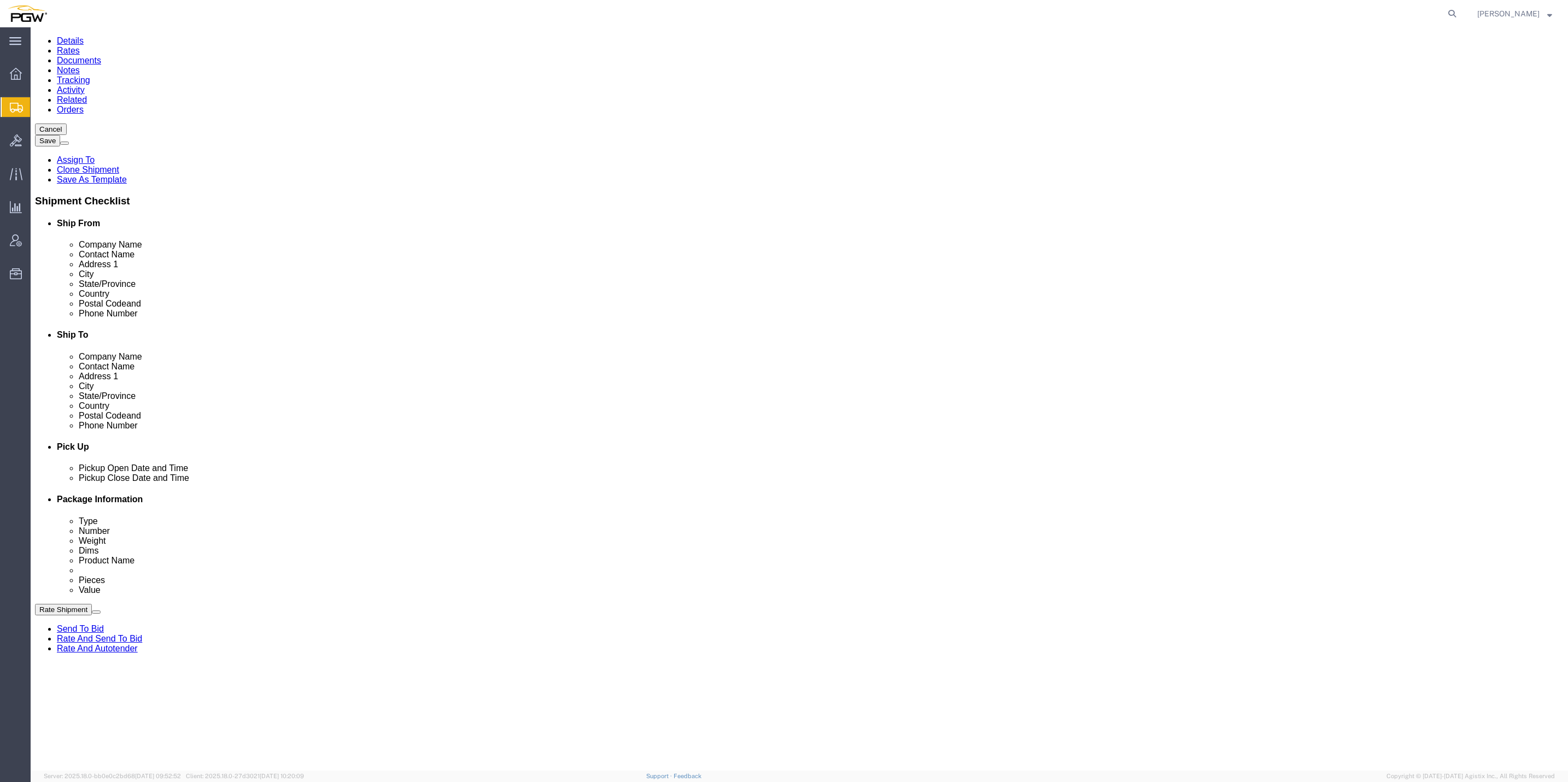
scroll to position [88, 0]
click button "Continue"
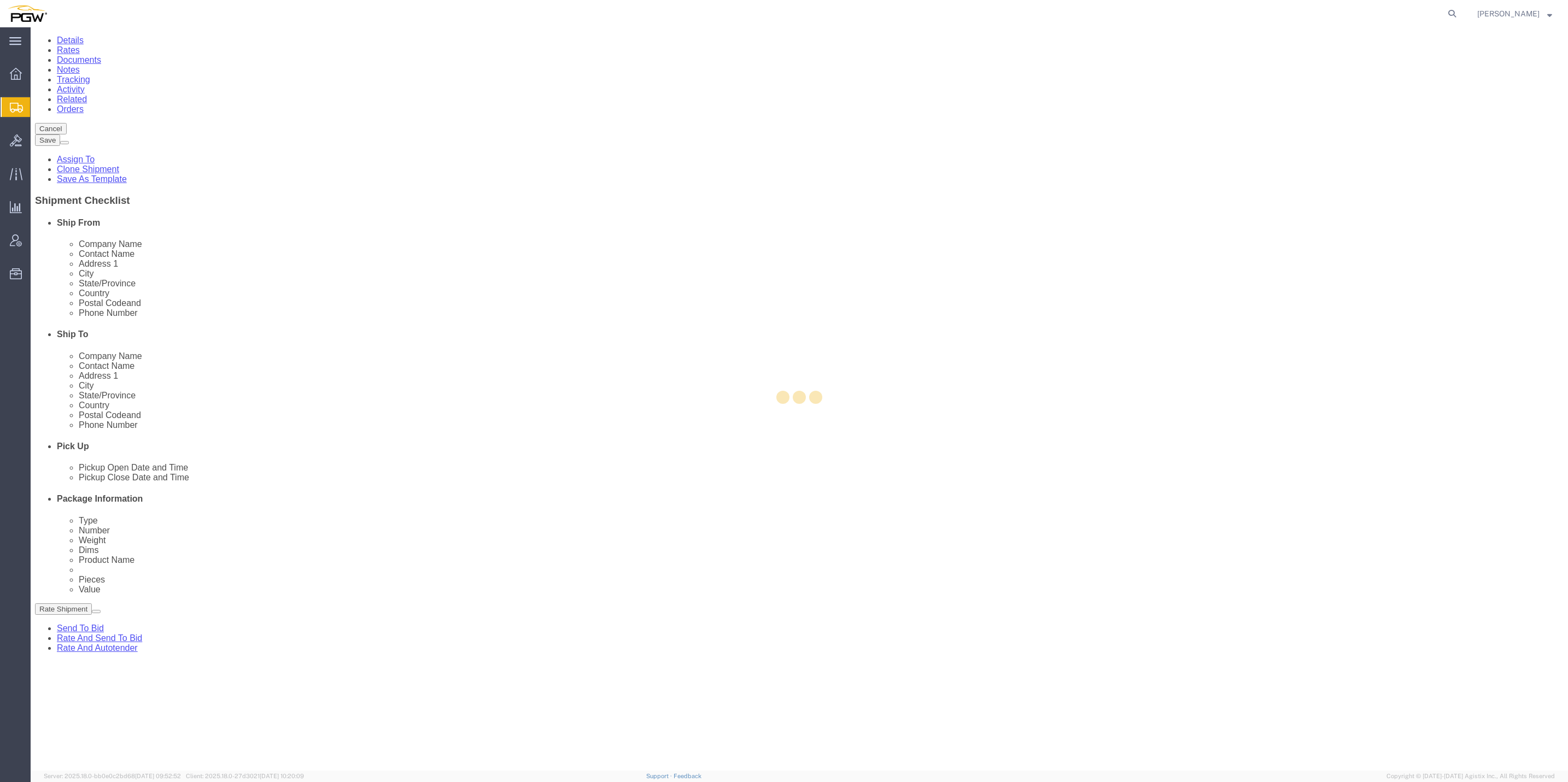
select select
select select "COSTCENTER"
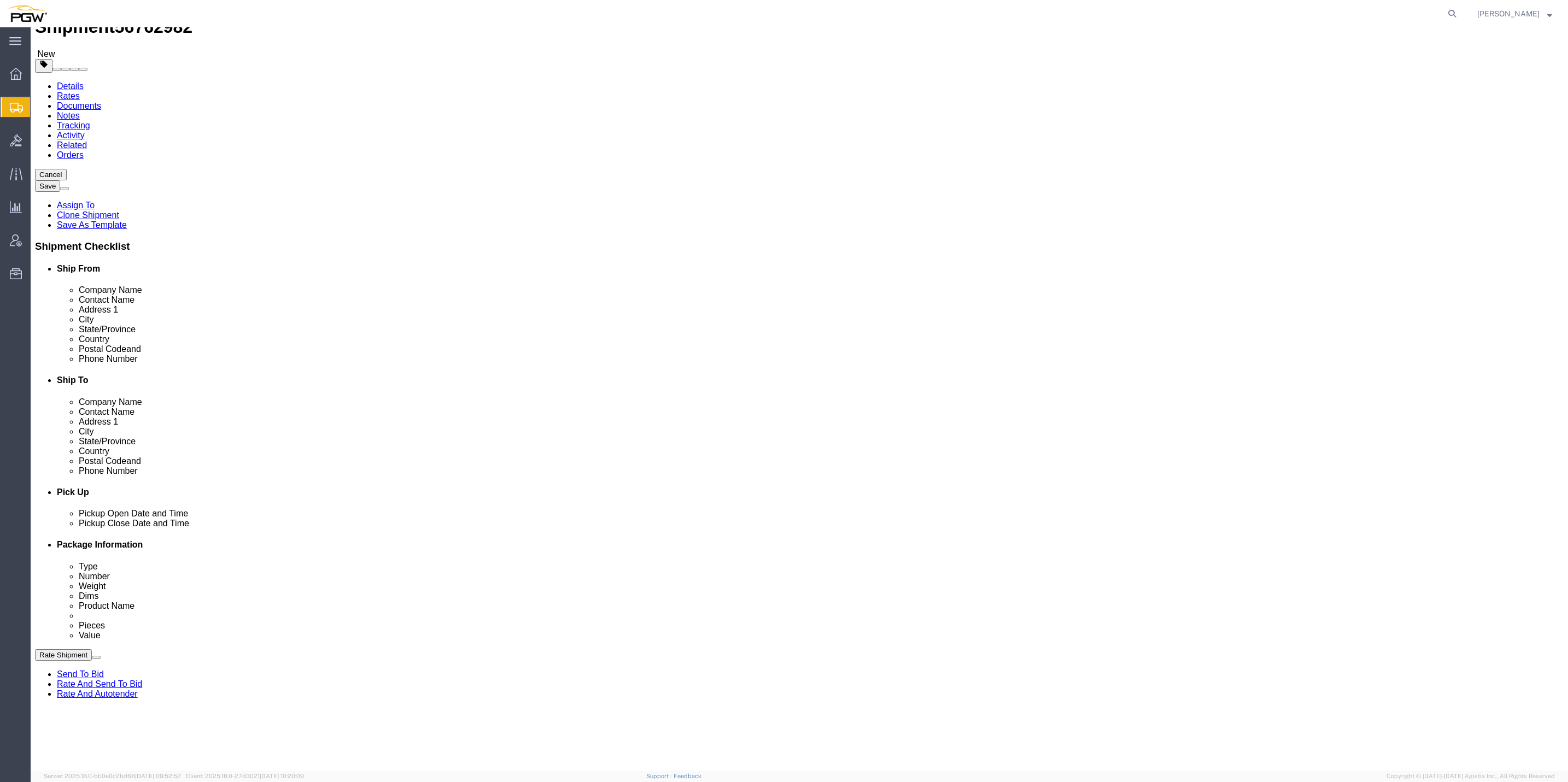
scroll to position [0, 0]
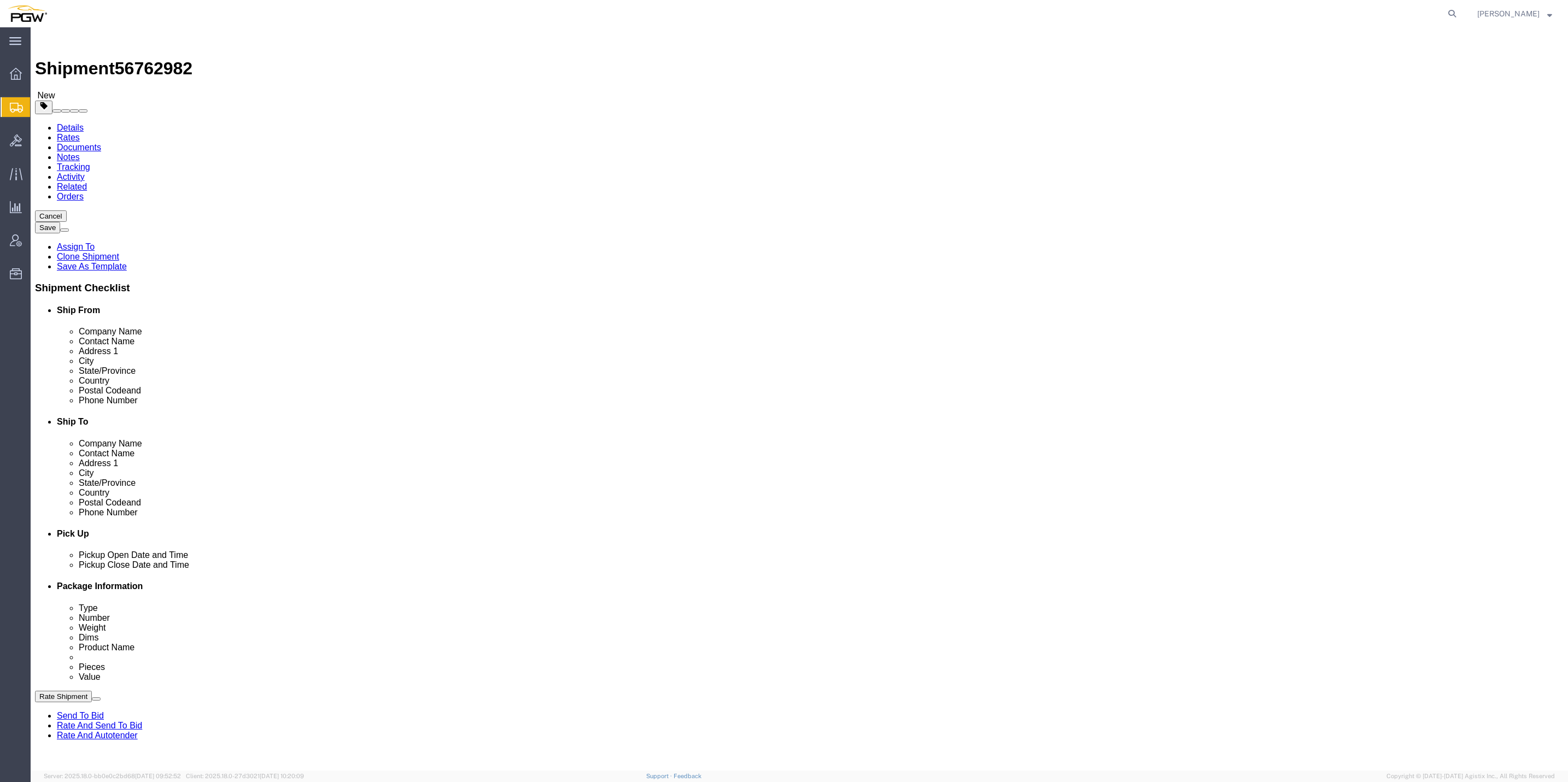
click icon
drag, startPoint x: 912, startPoint y: 450, endPoint x: 469, endPoint y: 484, distance: 444.3
click div "Pickups + Add Stop From : PGW - 5409 [STREET_ADDRESS] Edit Move to top Move to …"
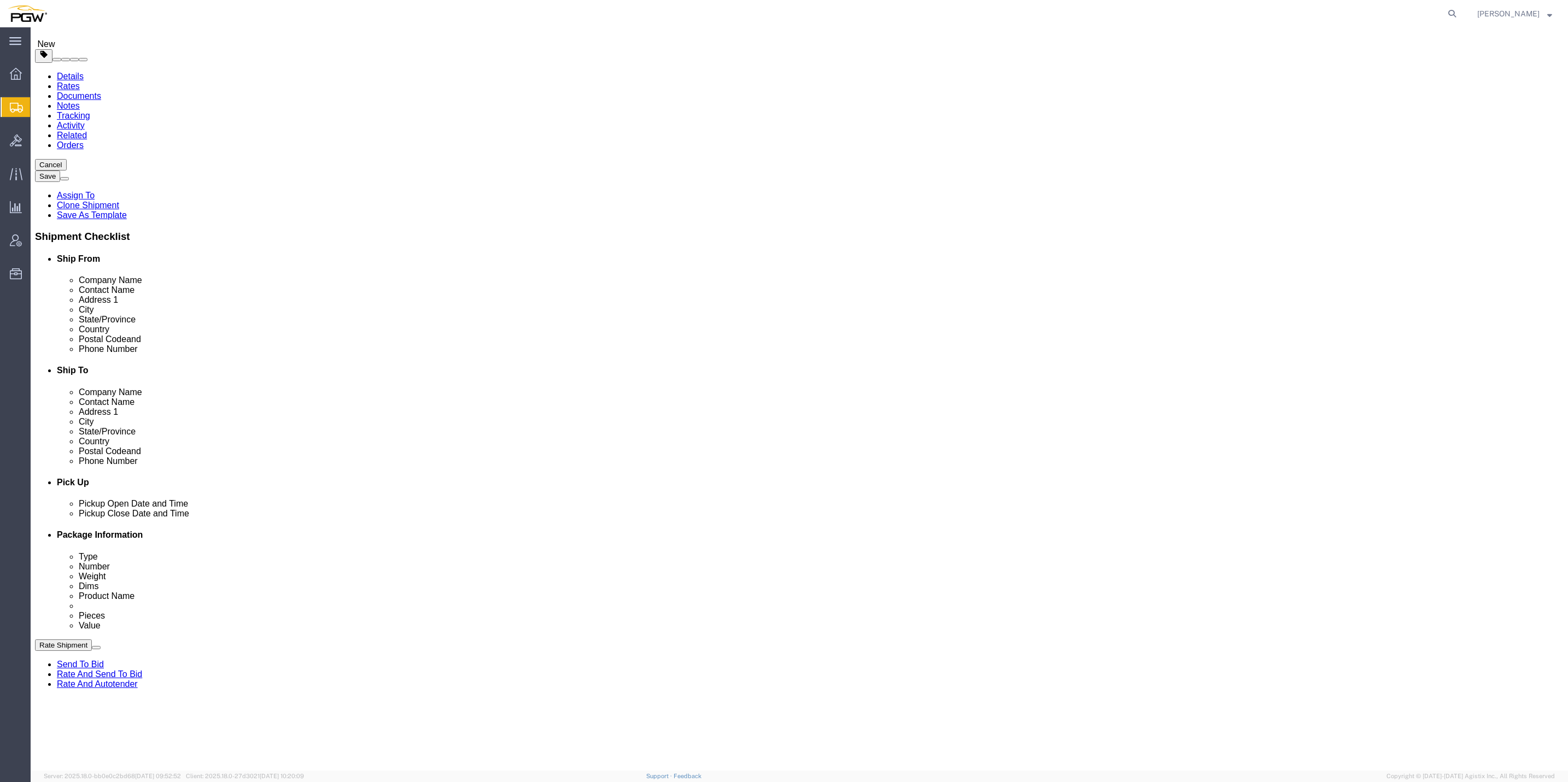
scroll to position [110, 0]
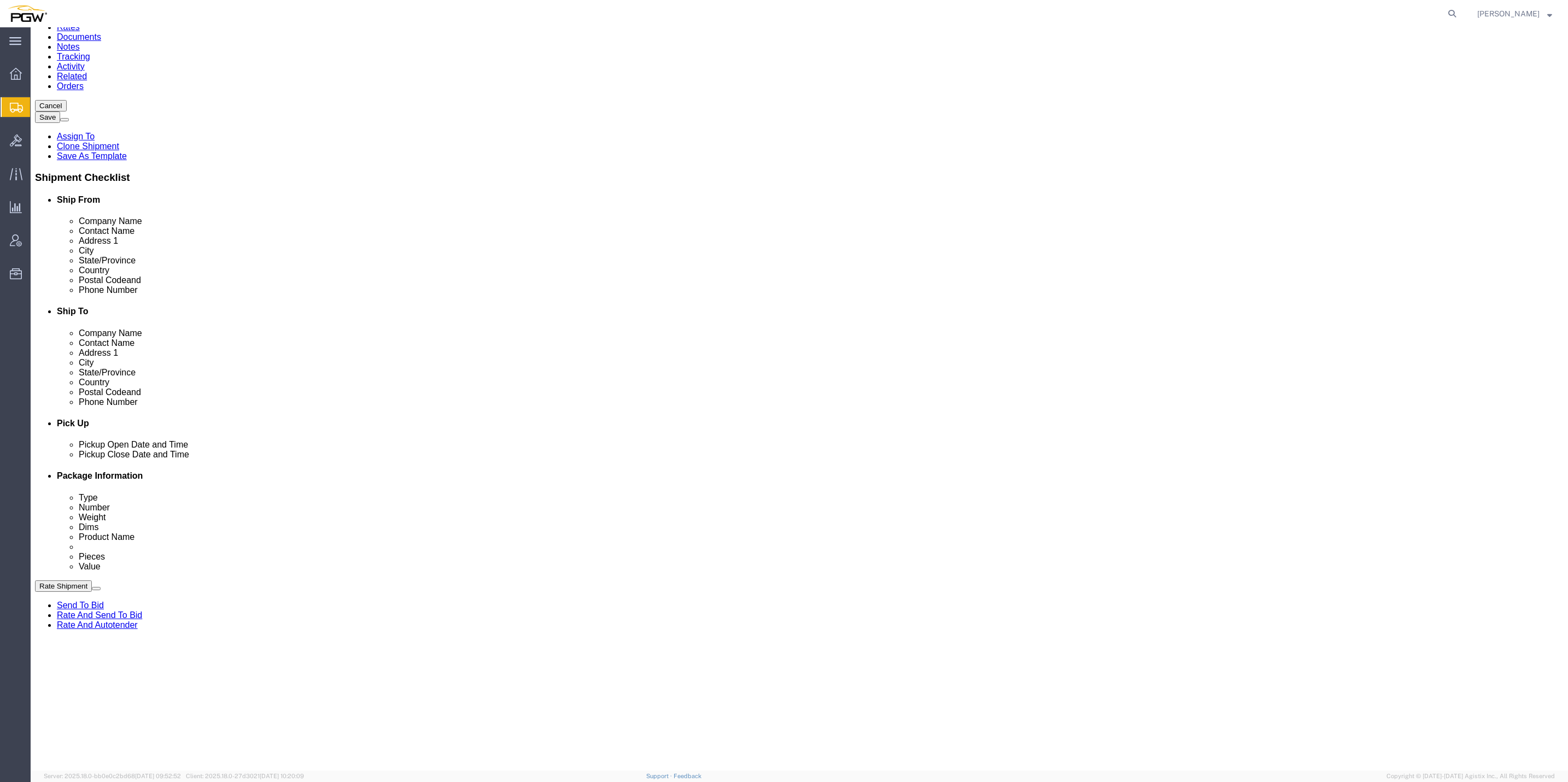
click button "Rate Shipment"
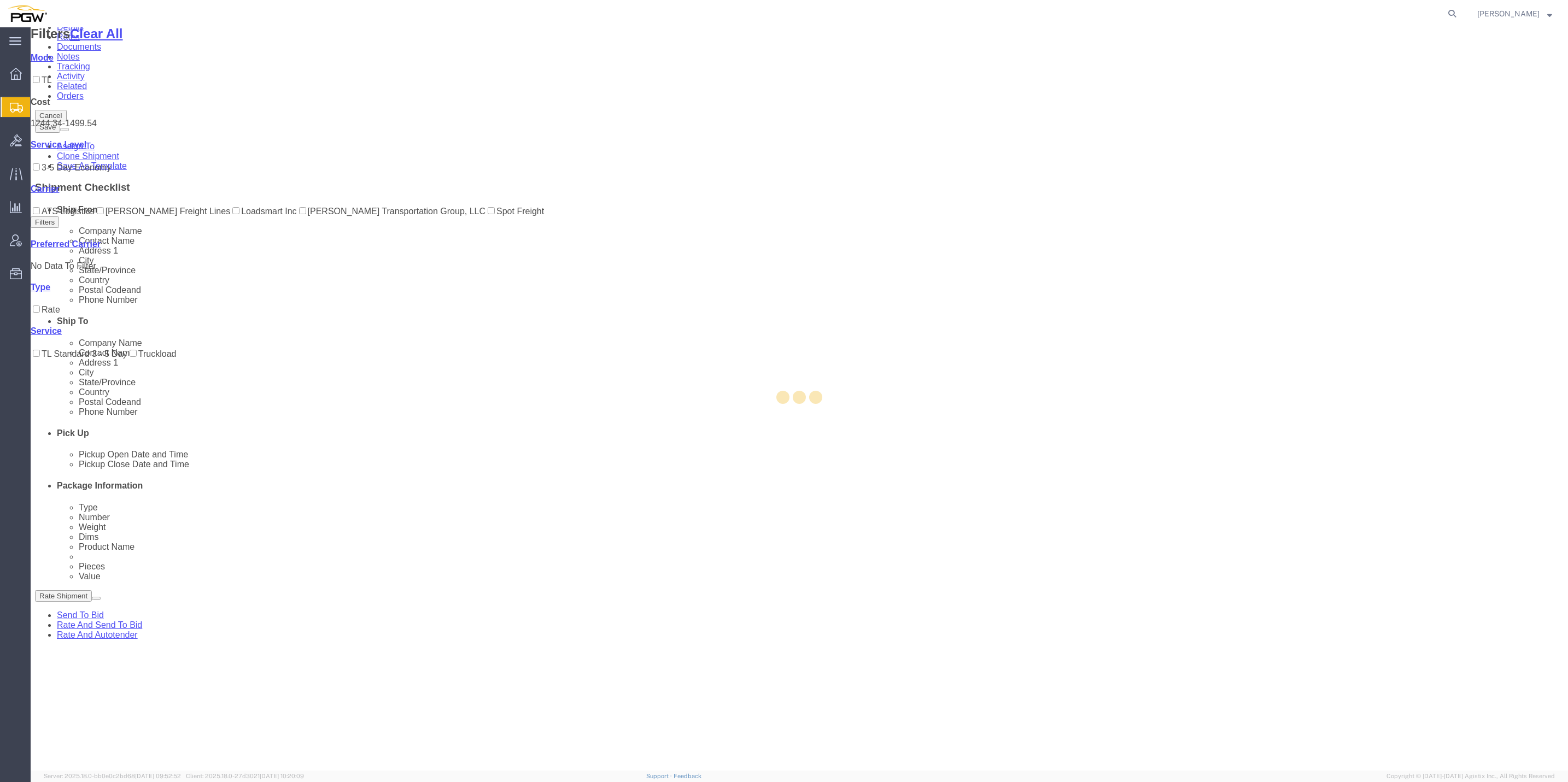
scroll to position [0, 0]
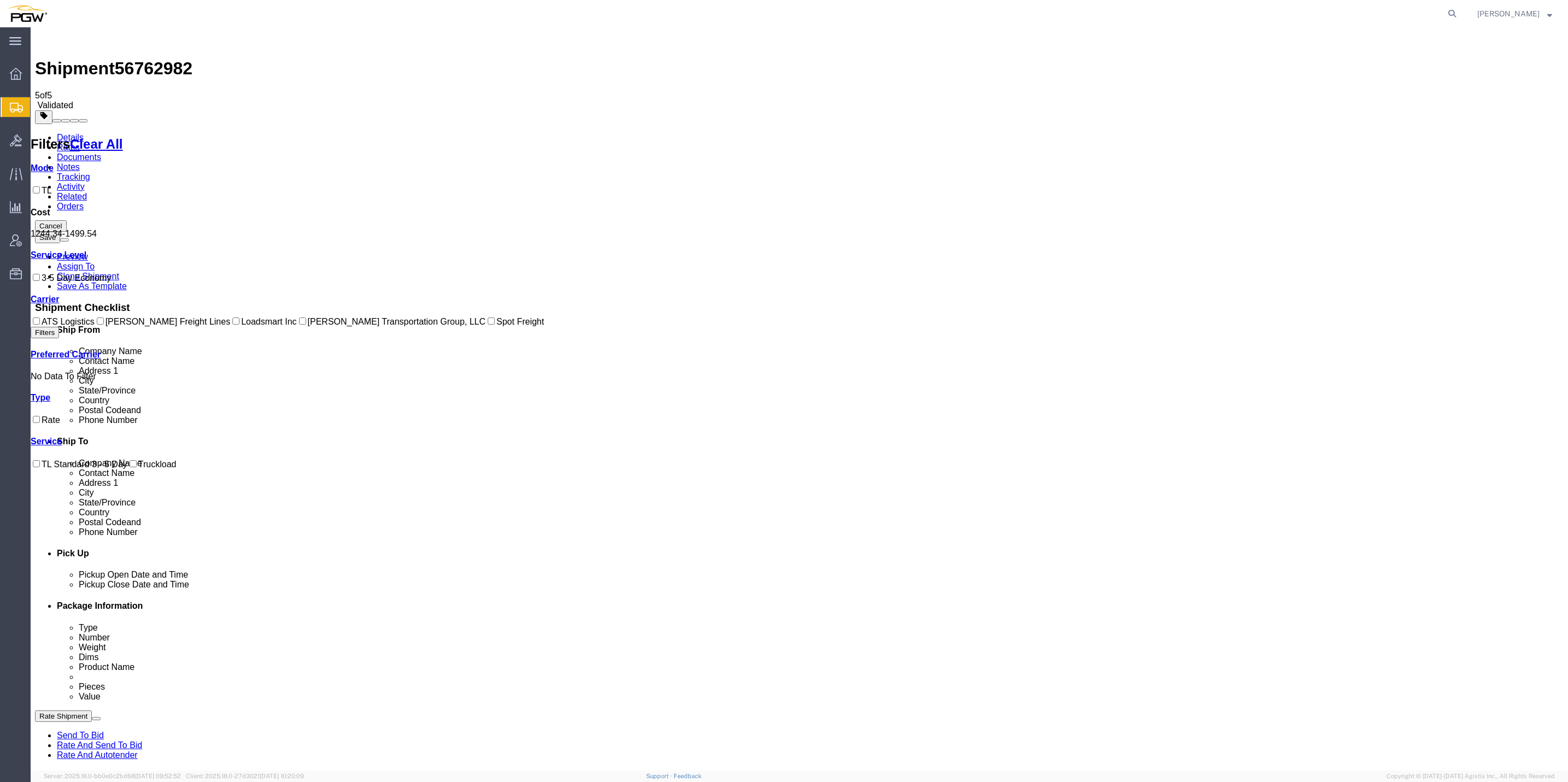
click at [138, 750] on link "Rate And Autotender" at bounding box center [97, 755] width 81 height 9
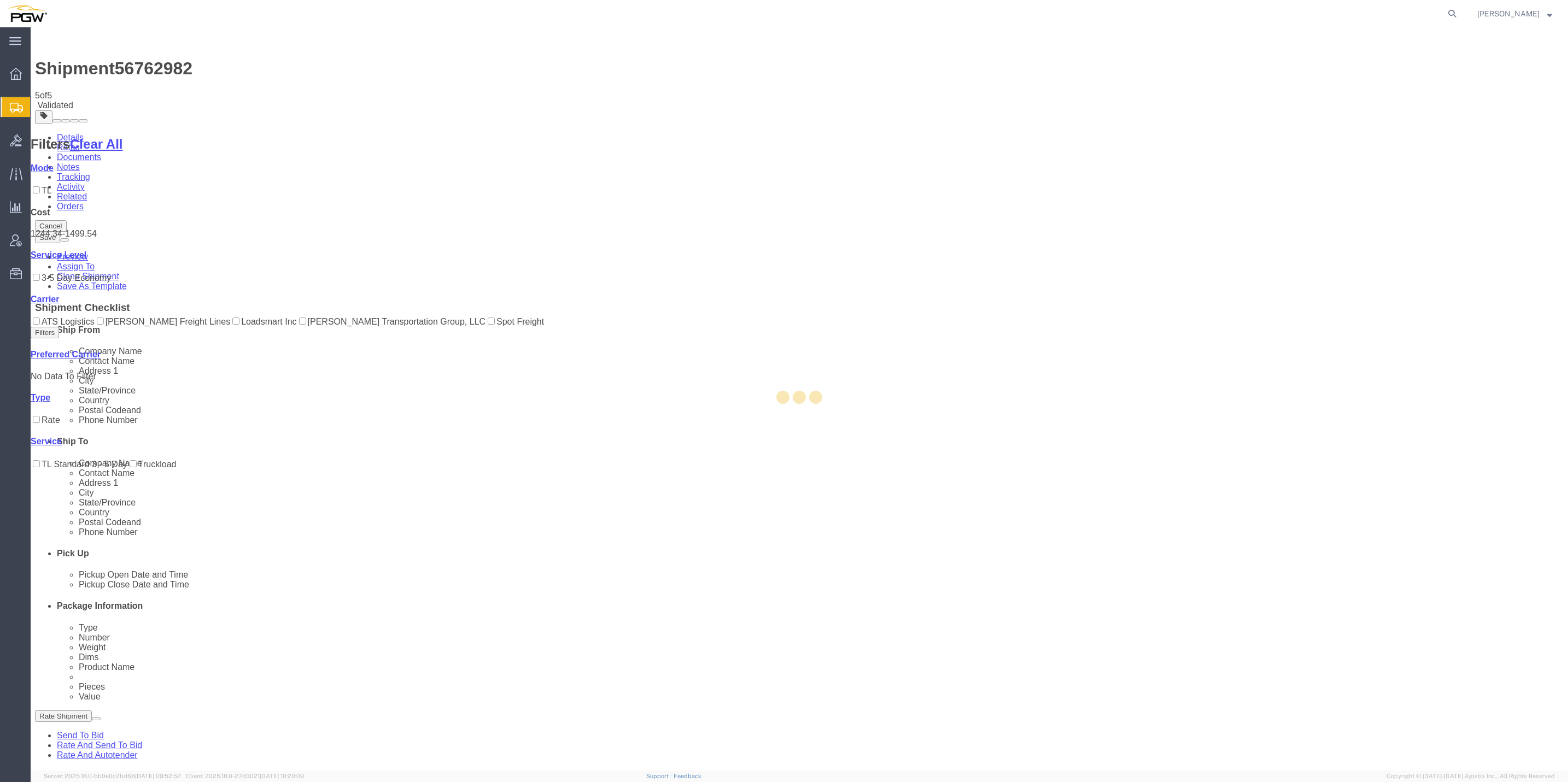
select select "61931"
select select "30297"
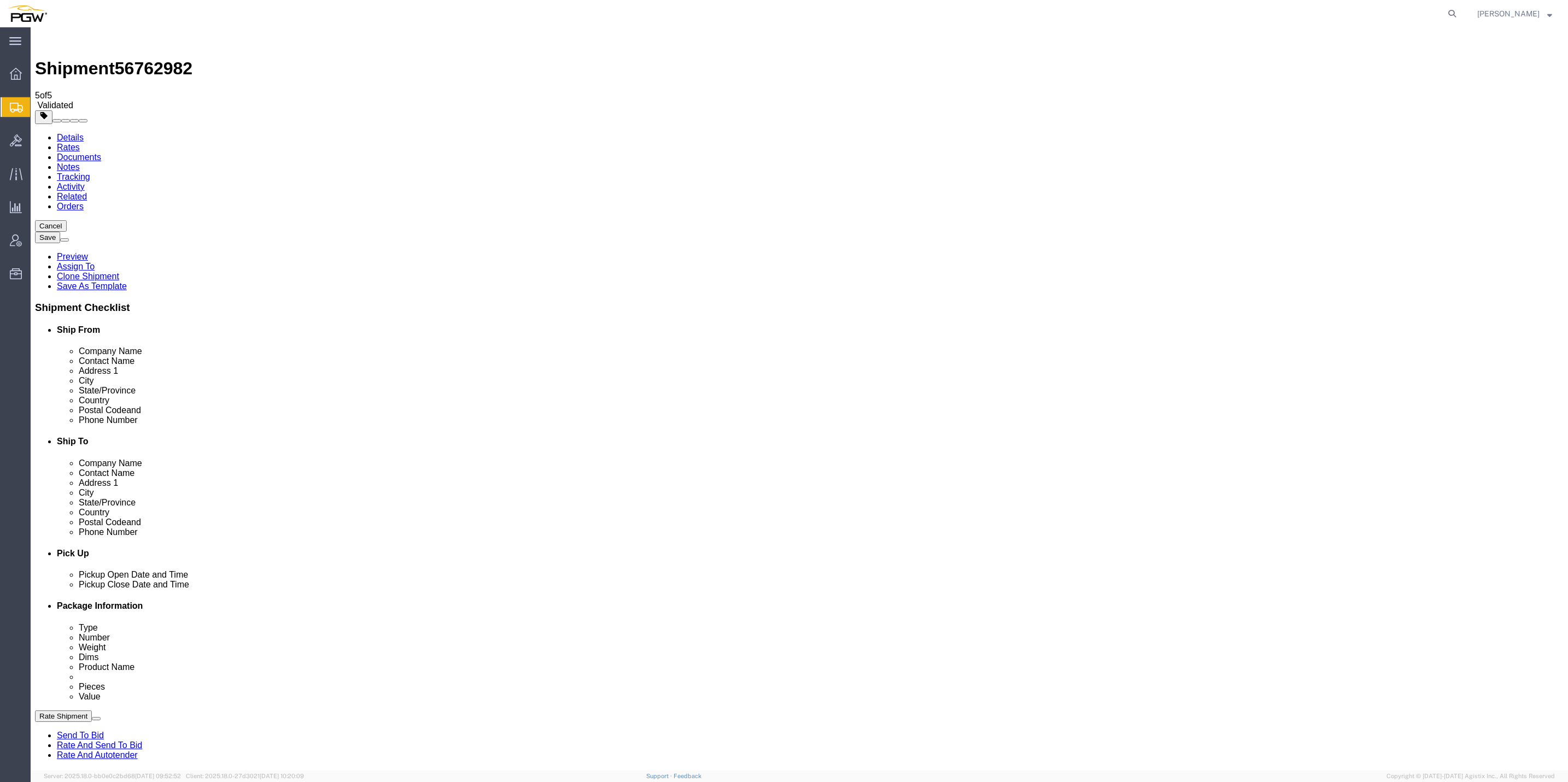
select select "61931"
select select "30297"
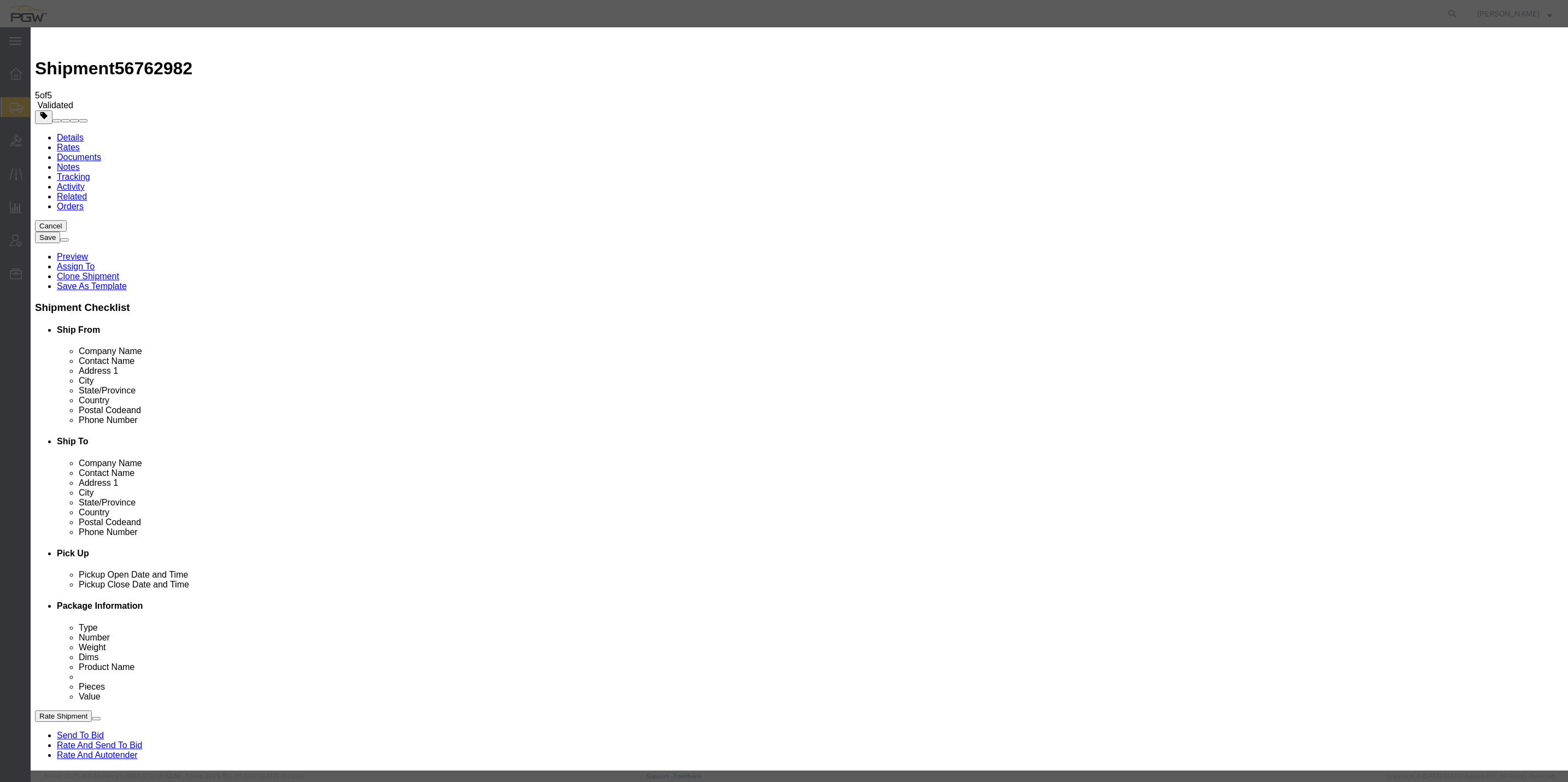
click h3 "Rate & Award Process"
click icon "button"
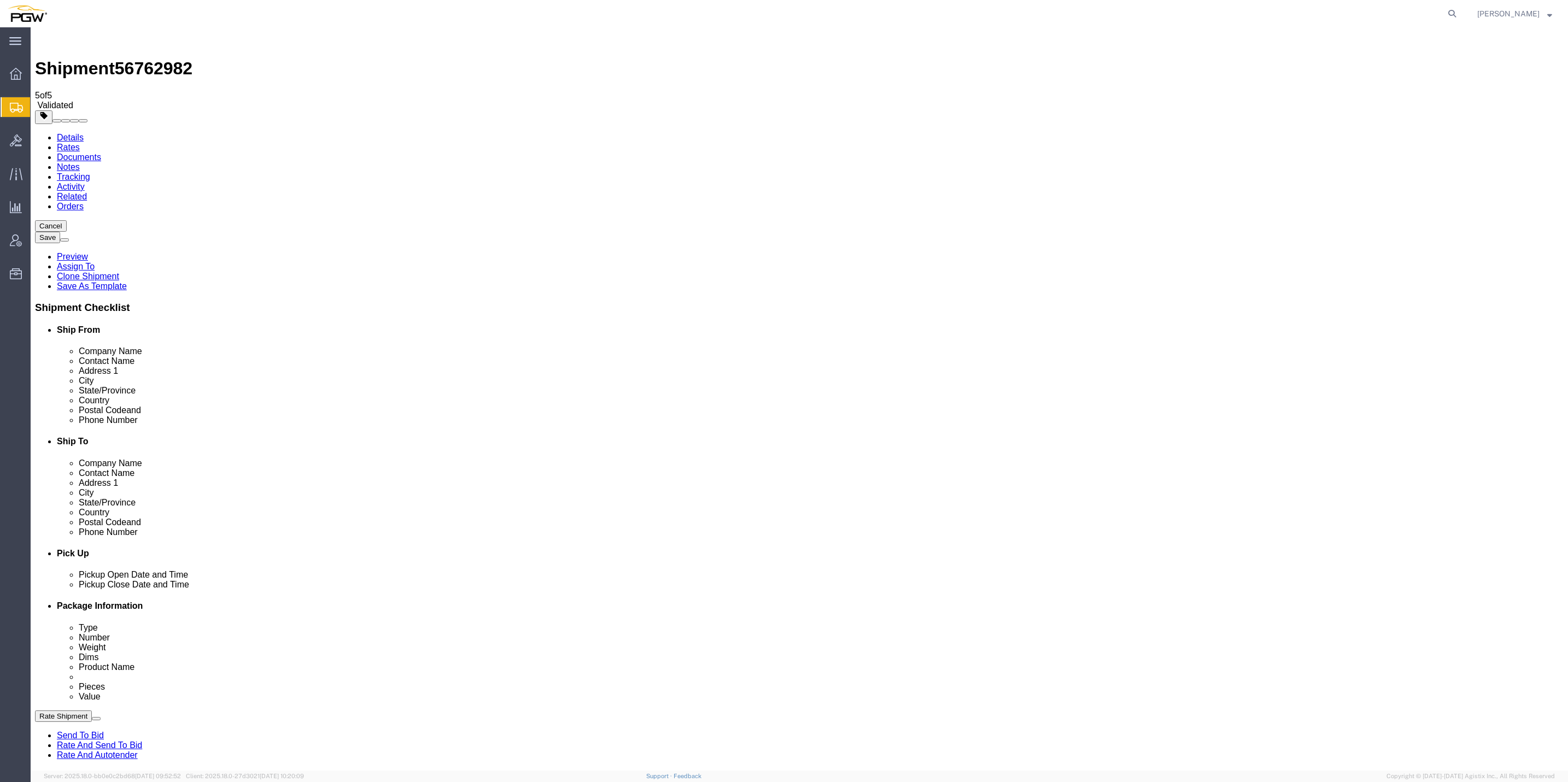
click button "Rate Shipment"
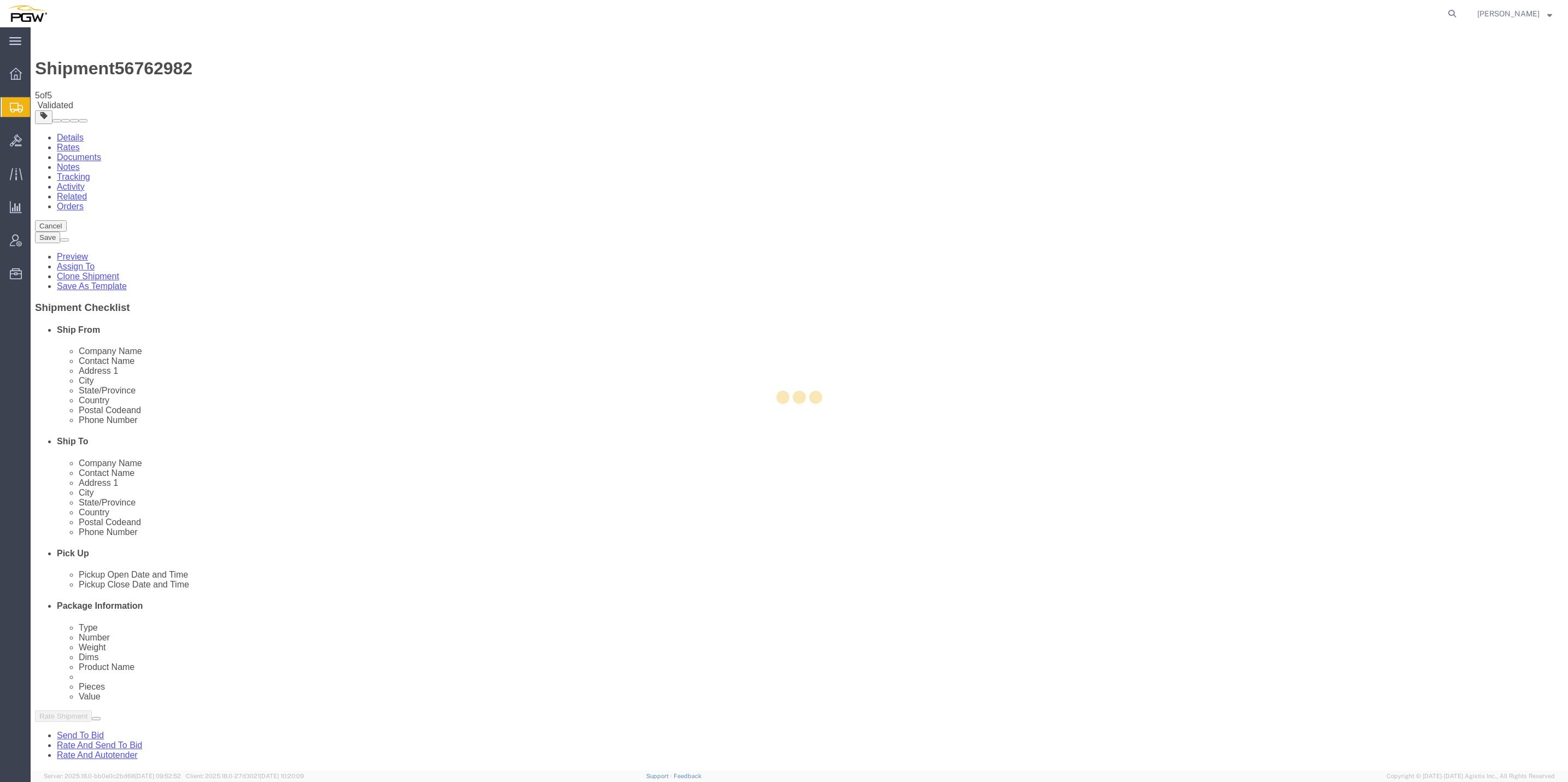
select select "61931"
select select "30297"
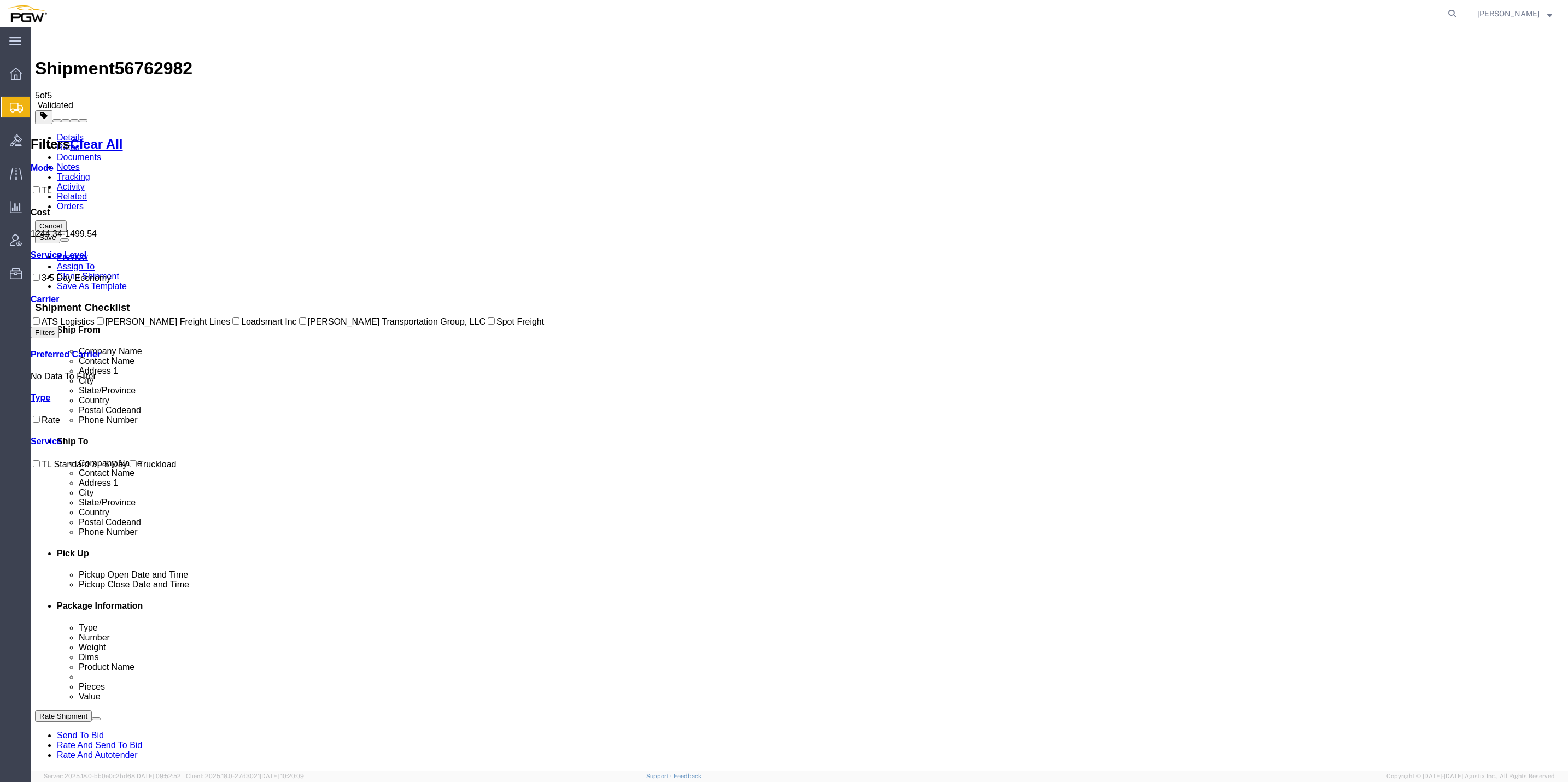
click at [138, 750] on link "Rate And Autotender" at bounding box center [97, 755] width 81 height 9
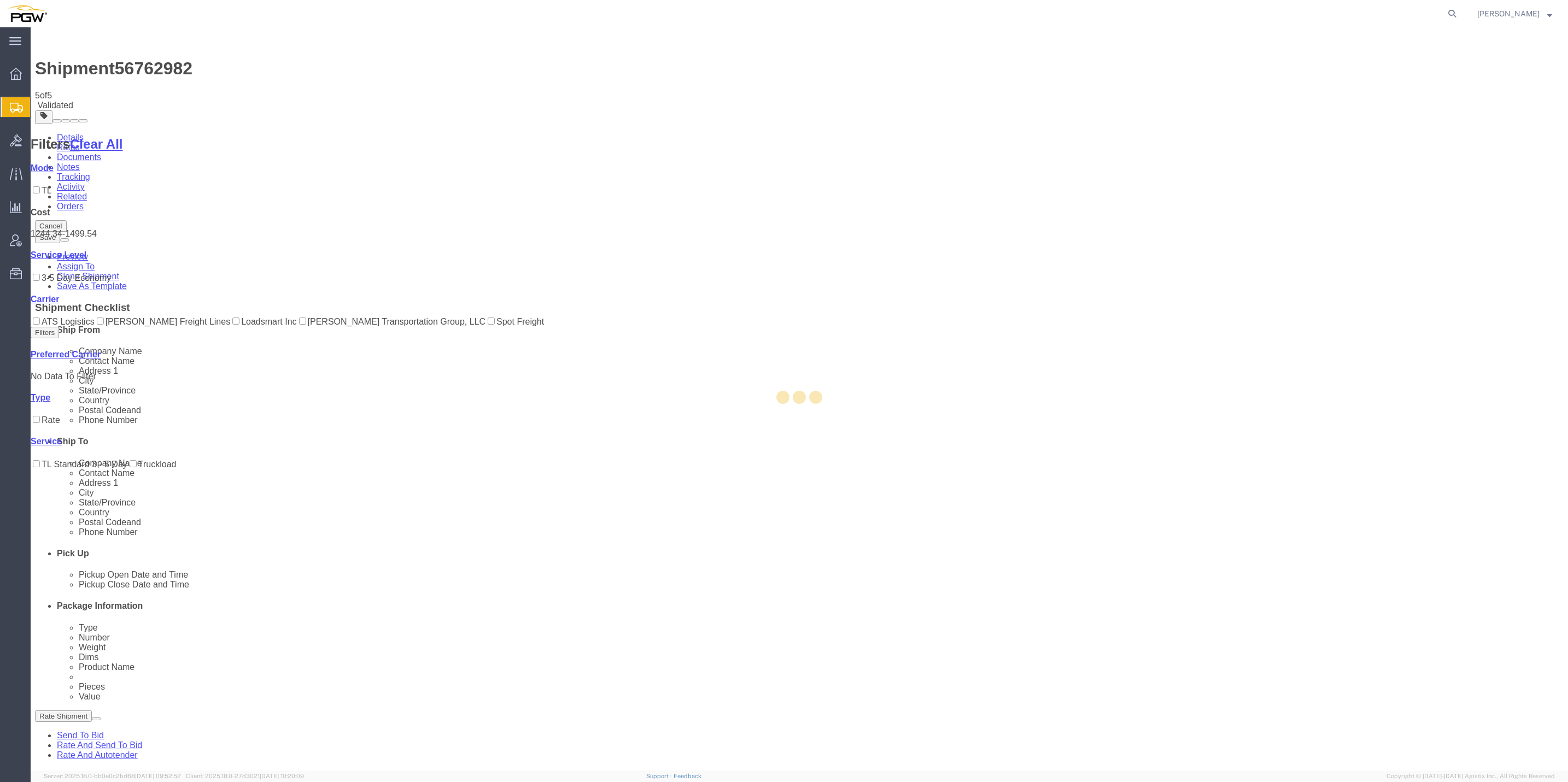
select select "61931"
select select "30297"
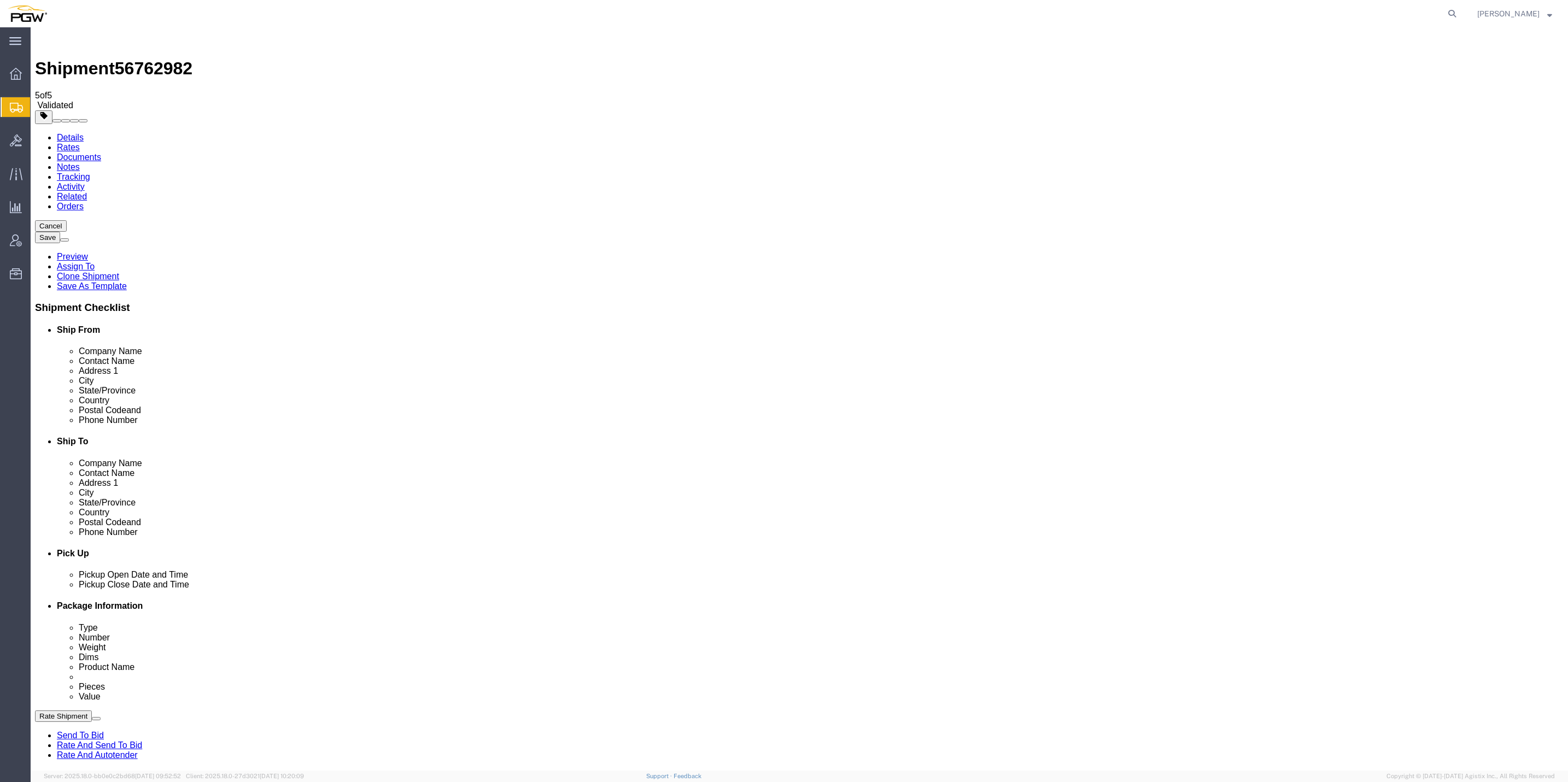
select select "61931"
select select "30297"
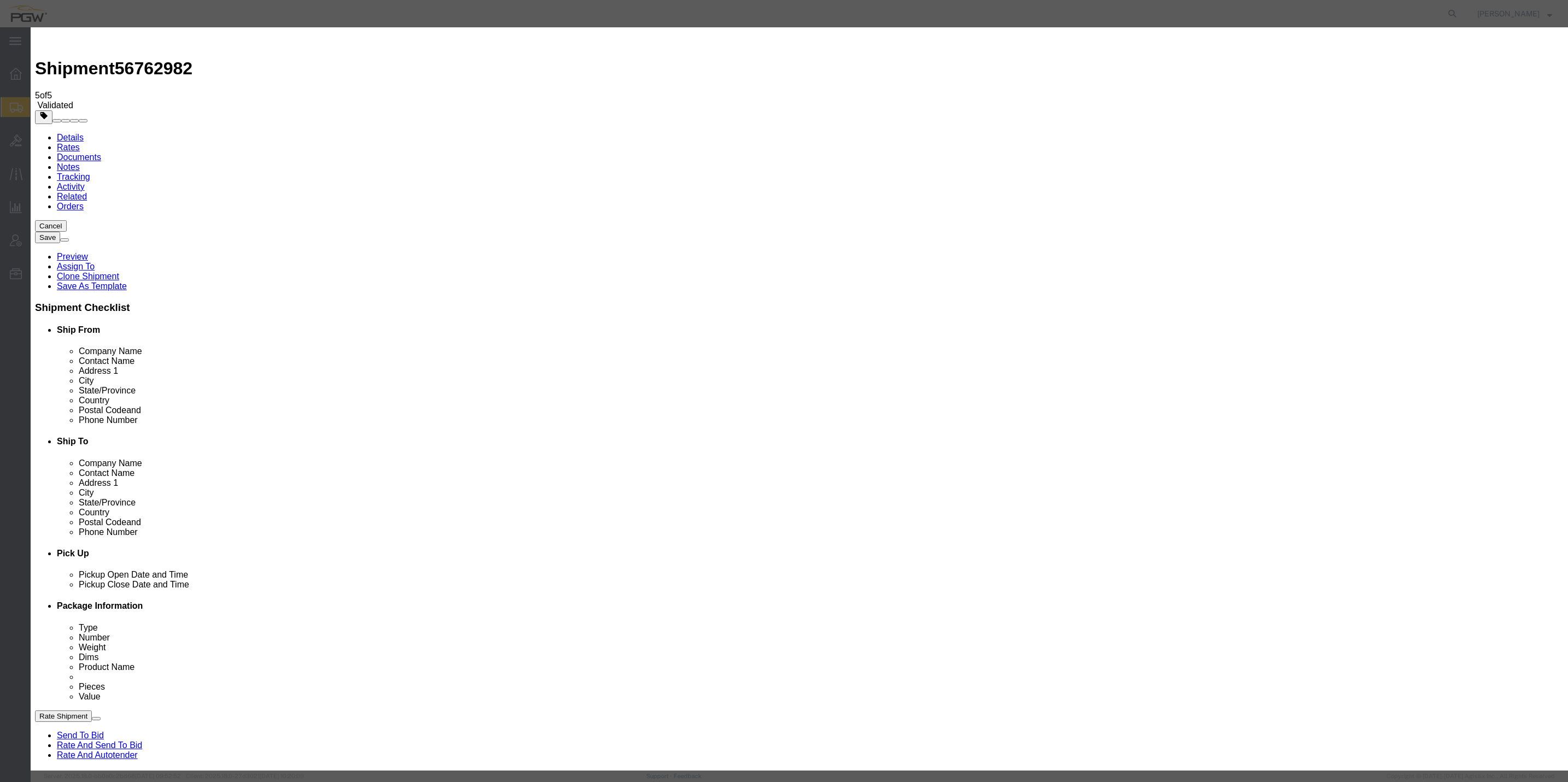
type input "2"
click input "2"
click select "Price Carrier Rank"
select select "LANE_RANK"
click select "Price Carrier Rank"
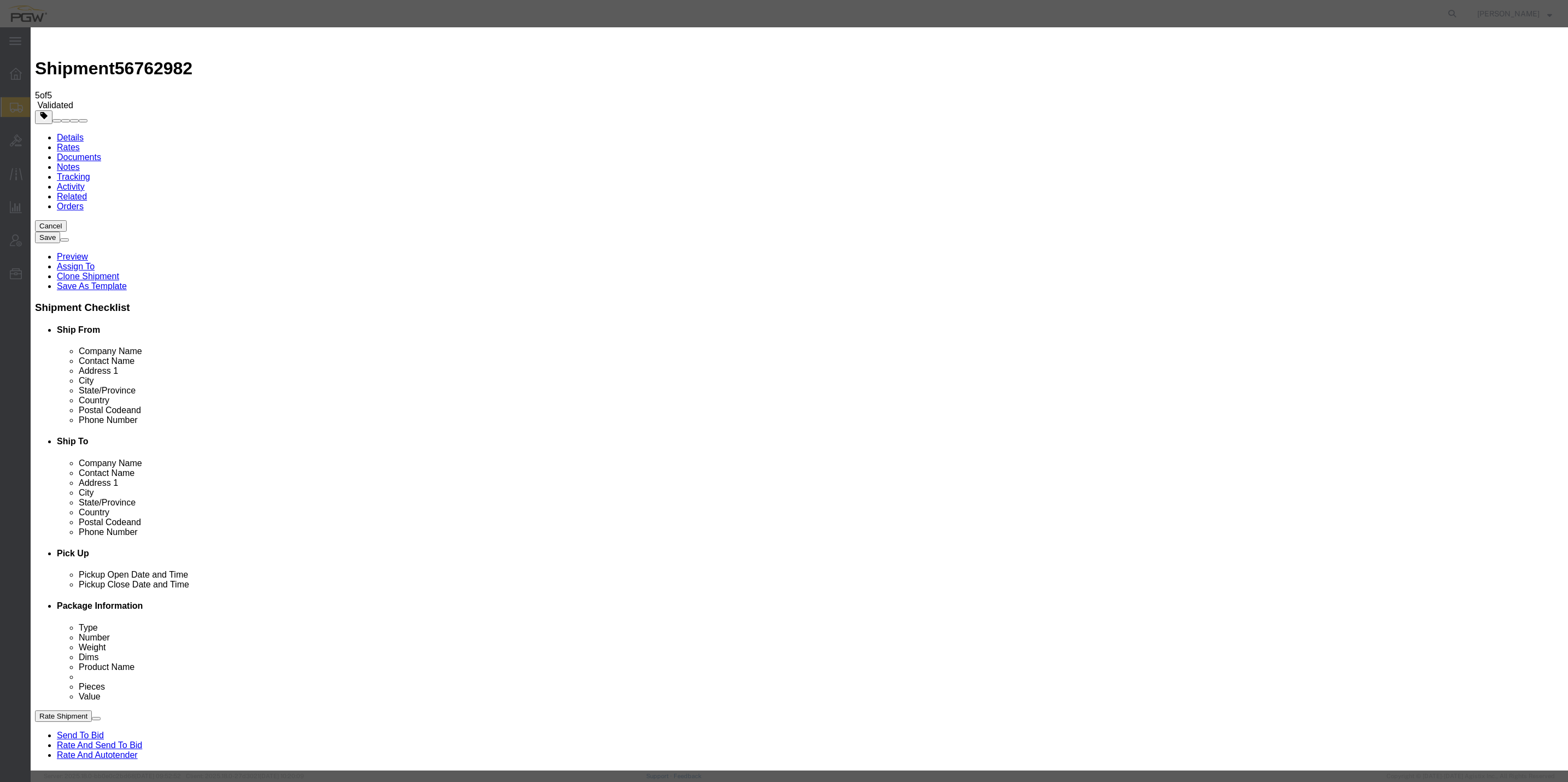
click button "Save Auto-Tender"
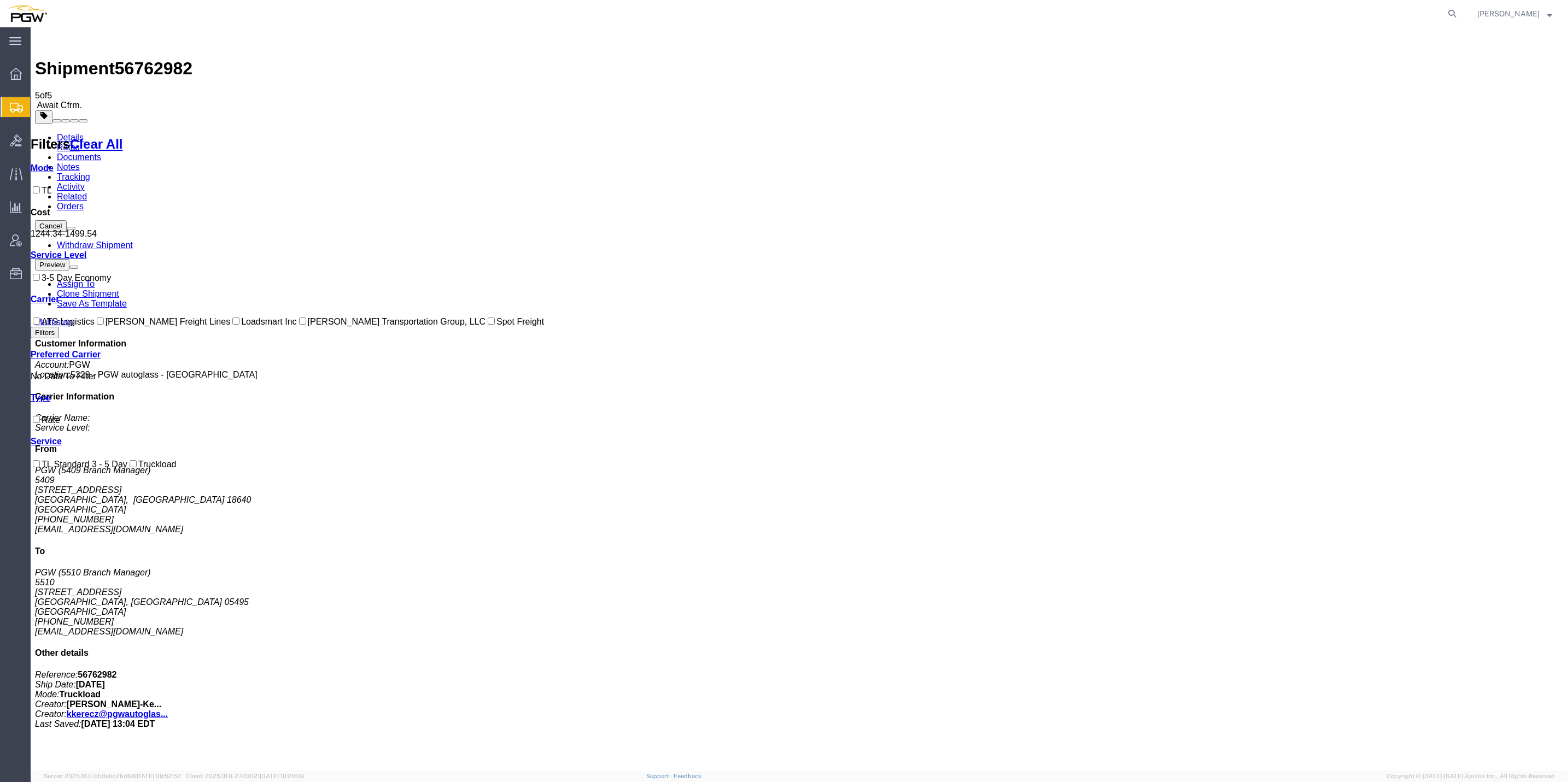
click at [0, 0] on span "Shipment Manager" at bounding box center [0, 0] width 0 height 0
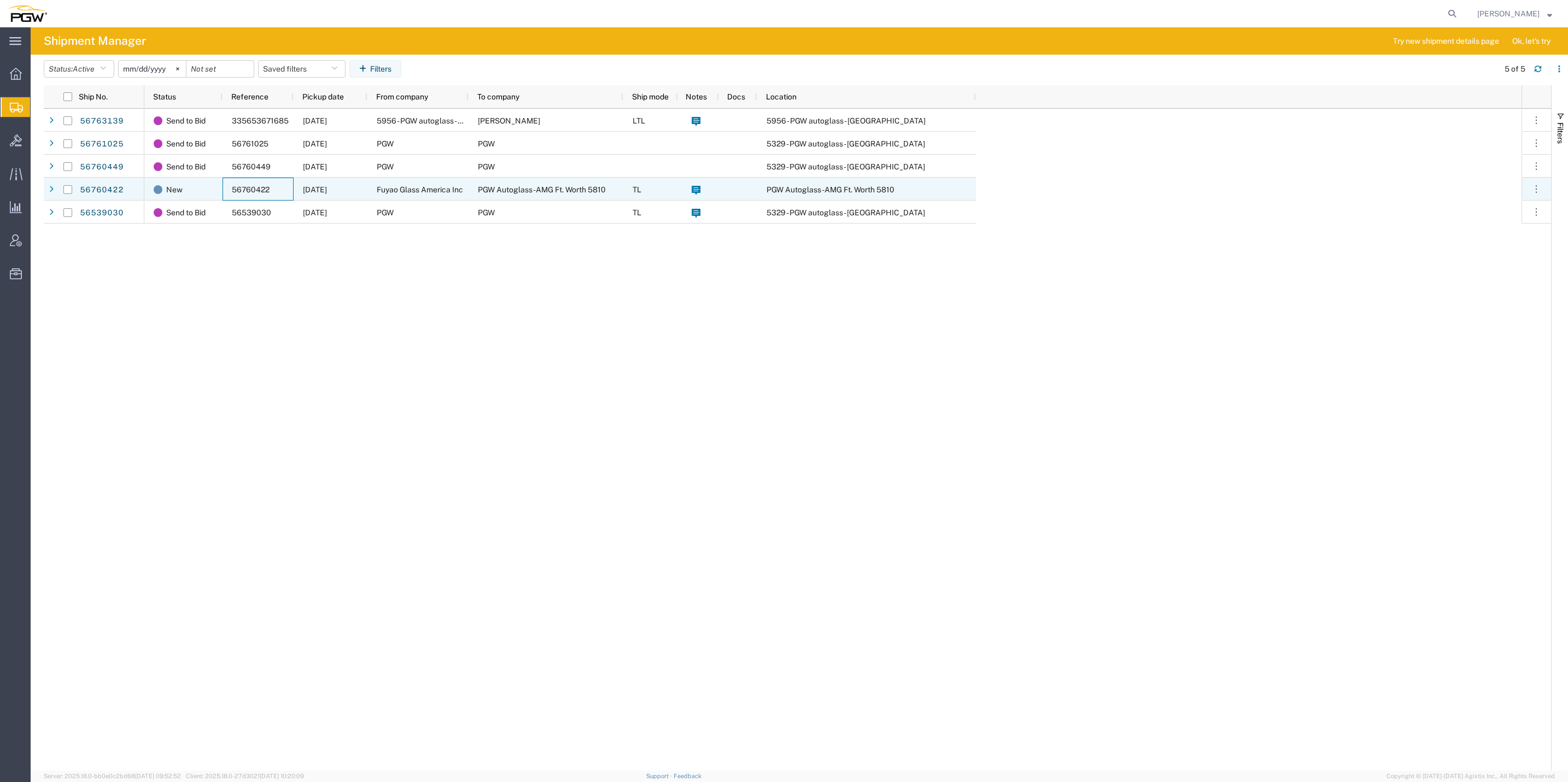
drag, startPoint x: 274, startPoint y: 189, endPoint x: 229, endPoint y: 190, distance: 45.0
click at [229, 190] on div "56760422" at bounding box center [258, 189] width 71 height 23
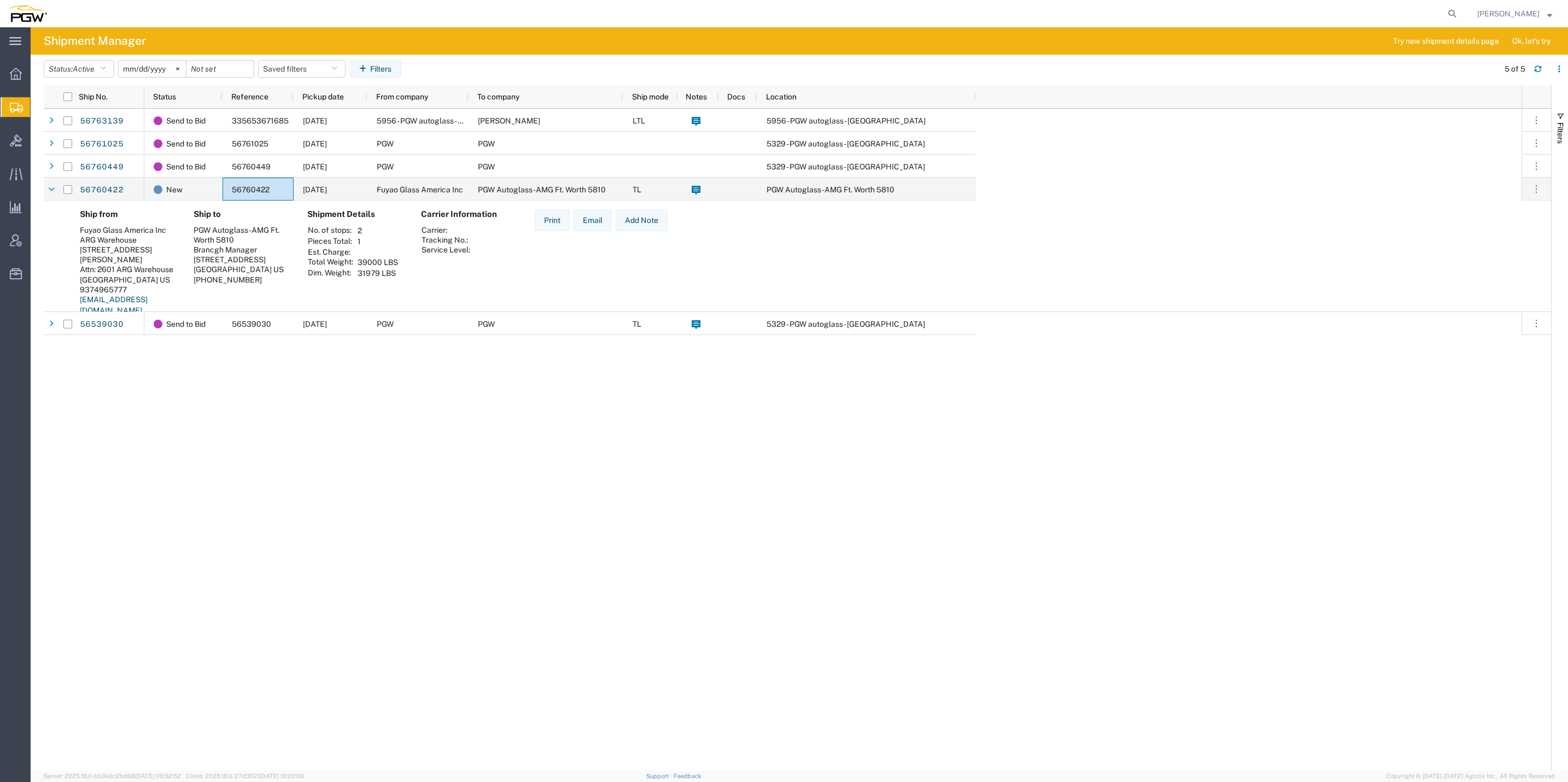
click at [619, 566] on div "Send to Bid 335653671685 [DATE] 5956 - PGW autoglass - [GEOGRAPHIC_DATA] [PERSO…" at bounding box center [833, 440] width 1377 height 662
drag, startPoint x: 278, startPoint y: 190, endPoint x: 239, endPoint y: 190, distance: 39.0
click at [239, 190] on div "56760422" at bounding box center [258, 189] width 71 height 23
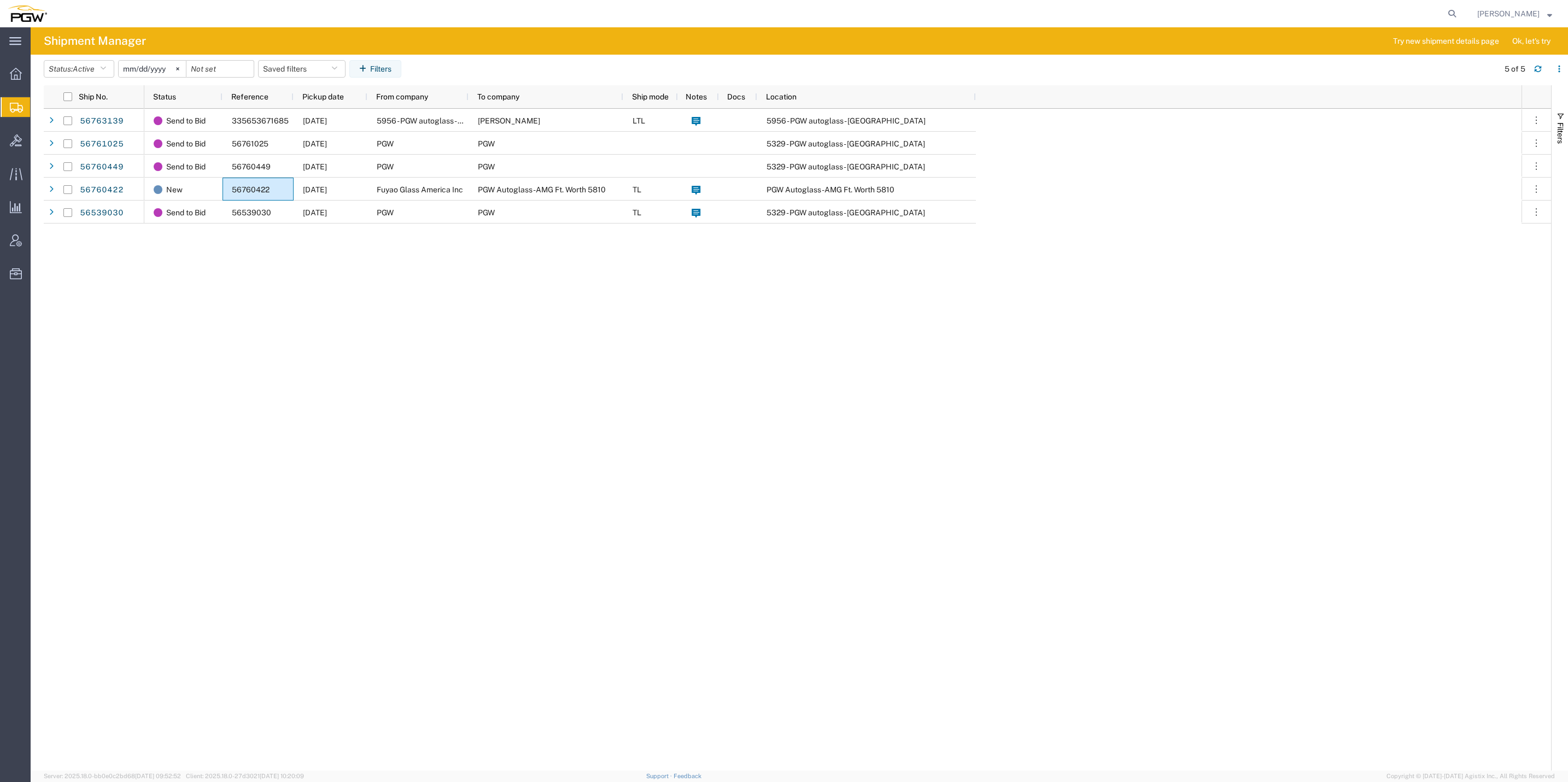
drag, startPoint x: 242, startPoint y: 190, endPoint x: 214, endPoint y: 256, distance: 71.7
click at [185, 315] on div "Send to Bid 335653671685 [DATE] 5956 - PGW autoglass - [GEOGRAPHIC_DATA] [PERSO…" at bounding box center [833, 440] width 1377 height 662
click at [250, 186] on span "56760422" at bounding box center [251, 189] width 38 height 9
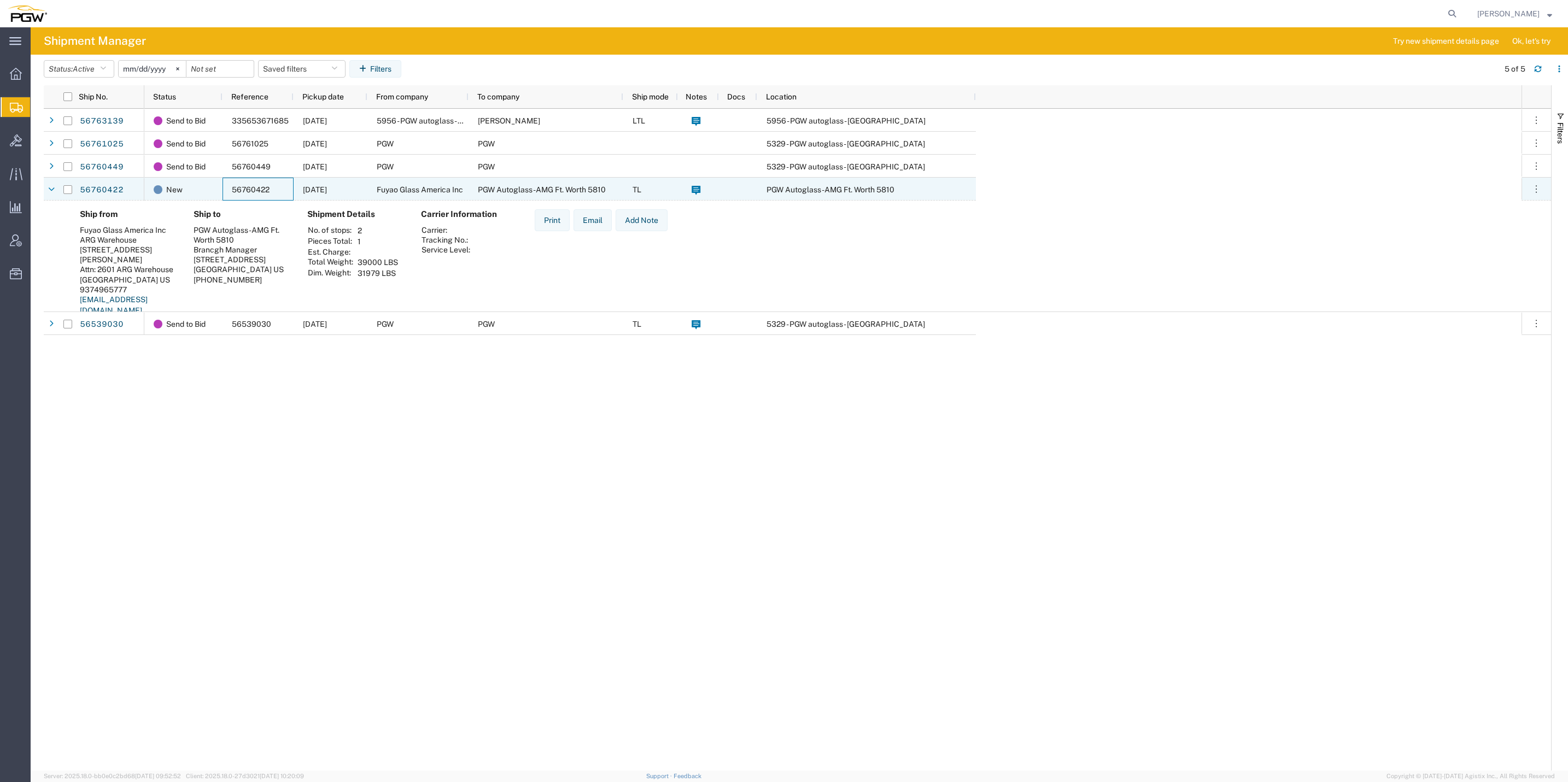
click at [243, 187] on span "56760422" at bounding box center [251, 189] width 38 height 9
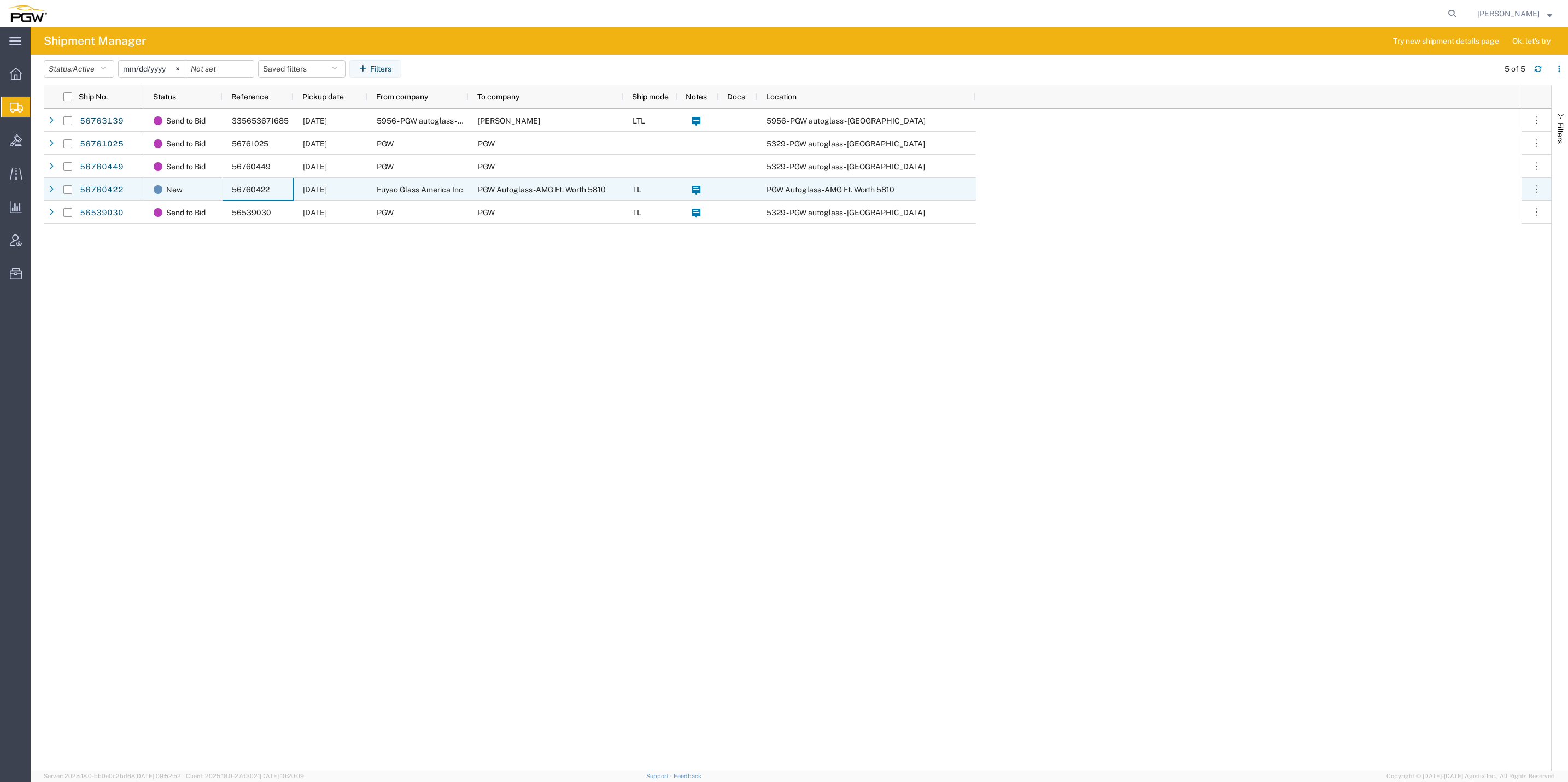
click at [243, 187] on span "56760422" at bounding box center [251, 189] width 38 height 9
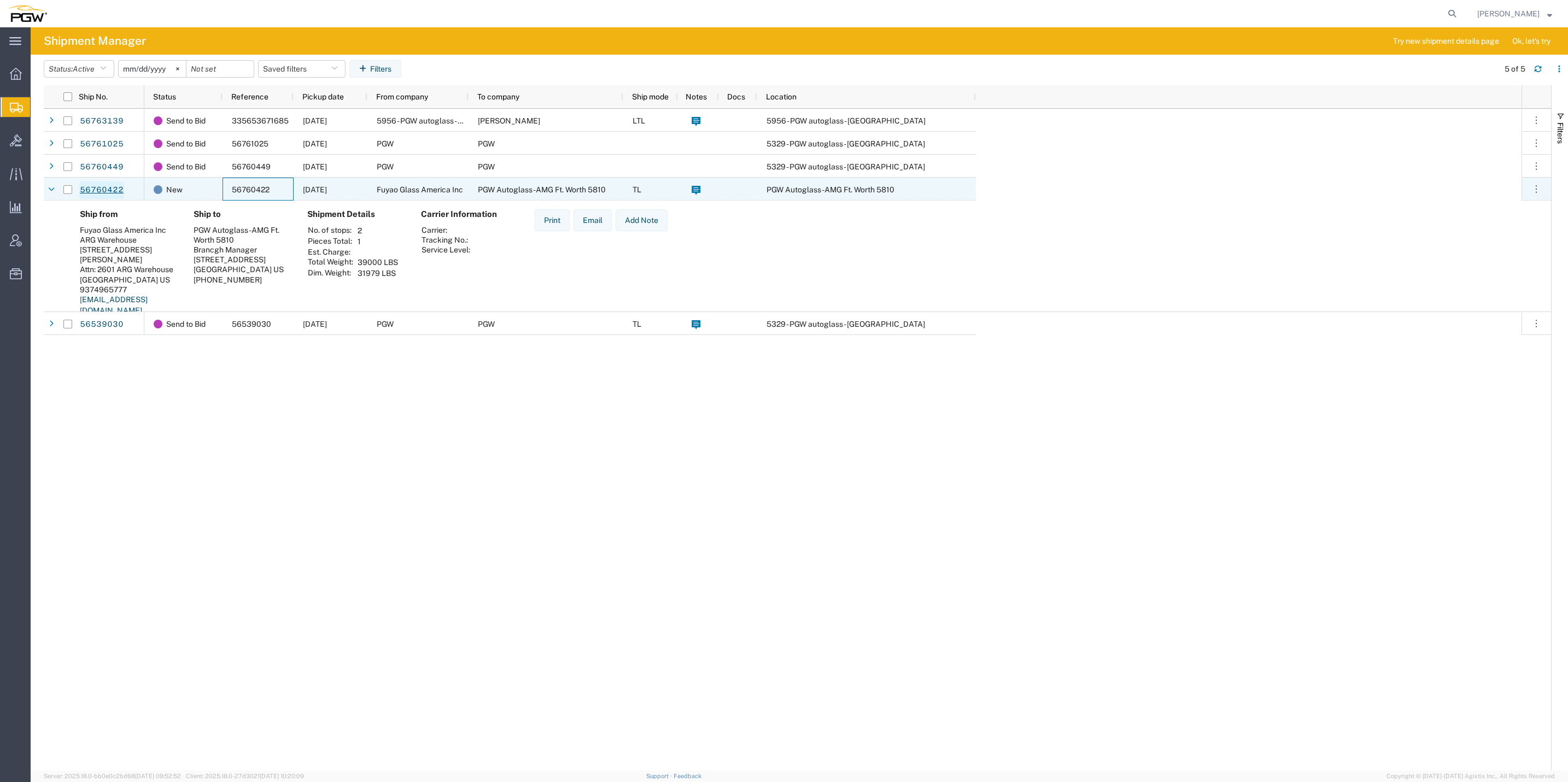
click at [110, 189] on link "56760422" at bounding box center [102, 190] width 45 height 18
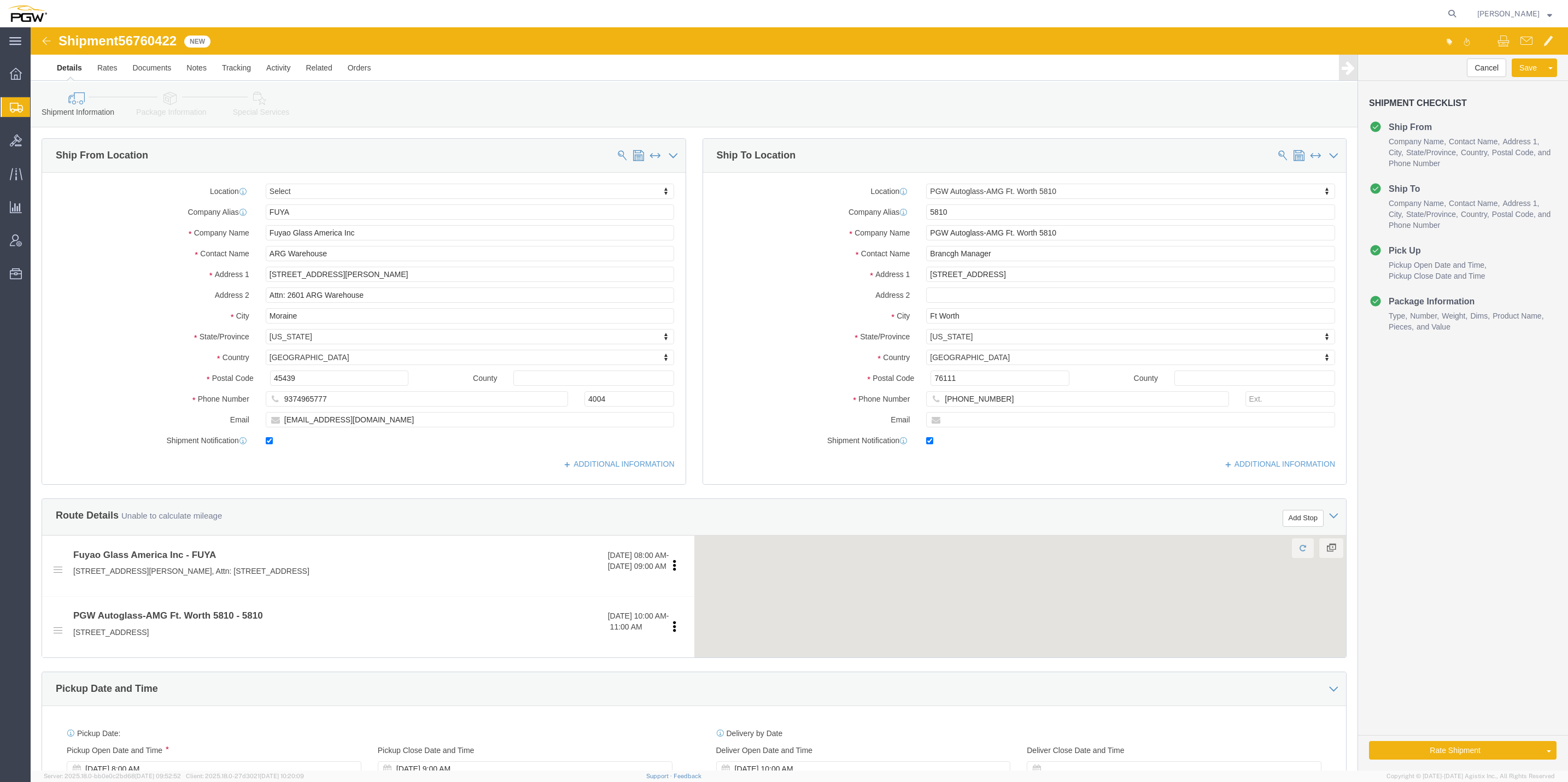
click span "56760422"
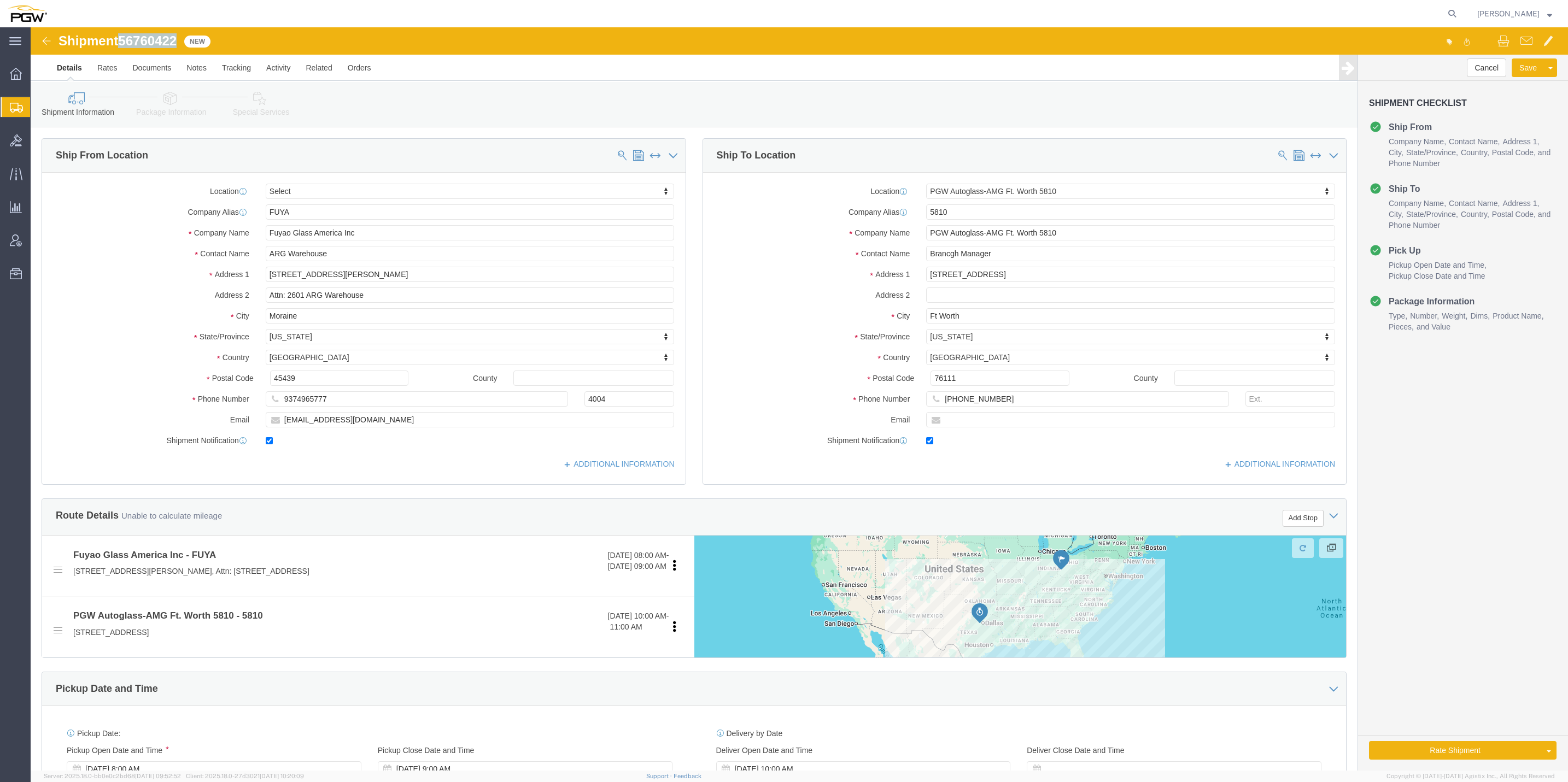
click span "56760422"
copy span "56760422"
select select
select select "62933"
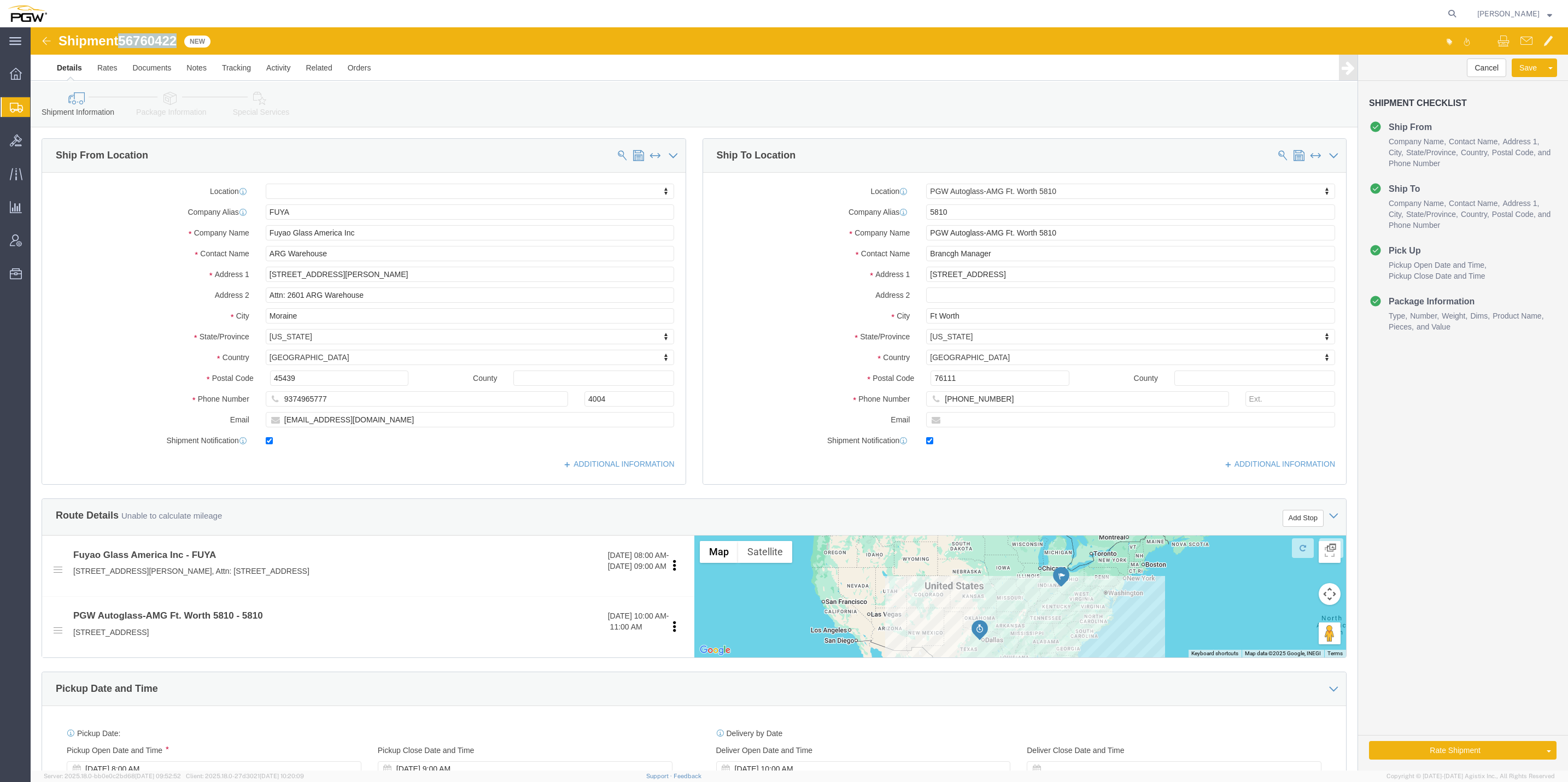
copy span "56760422"
click link "Details"
click div
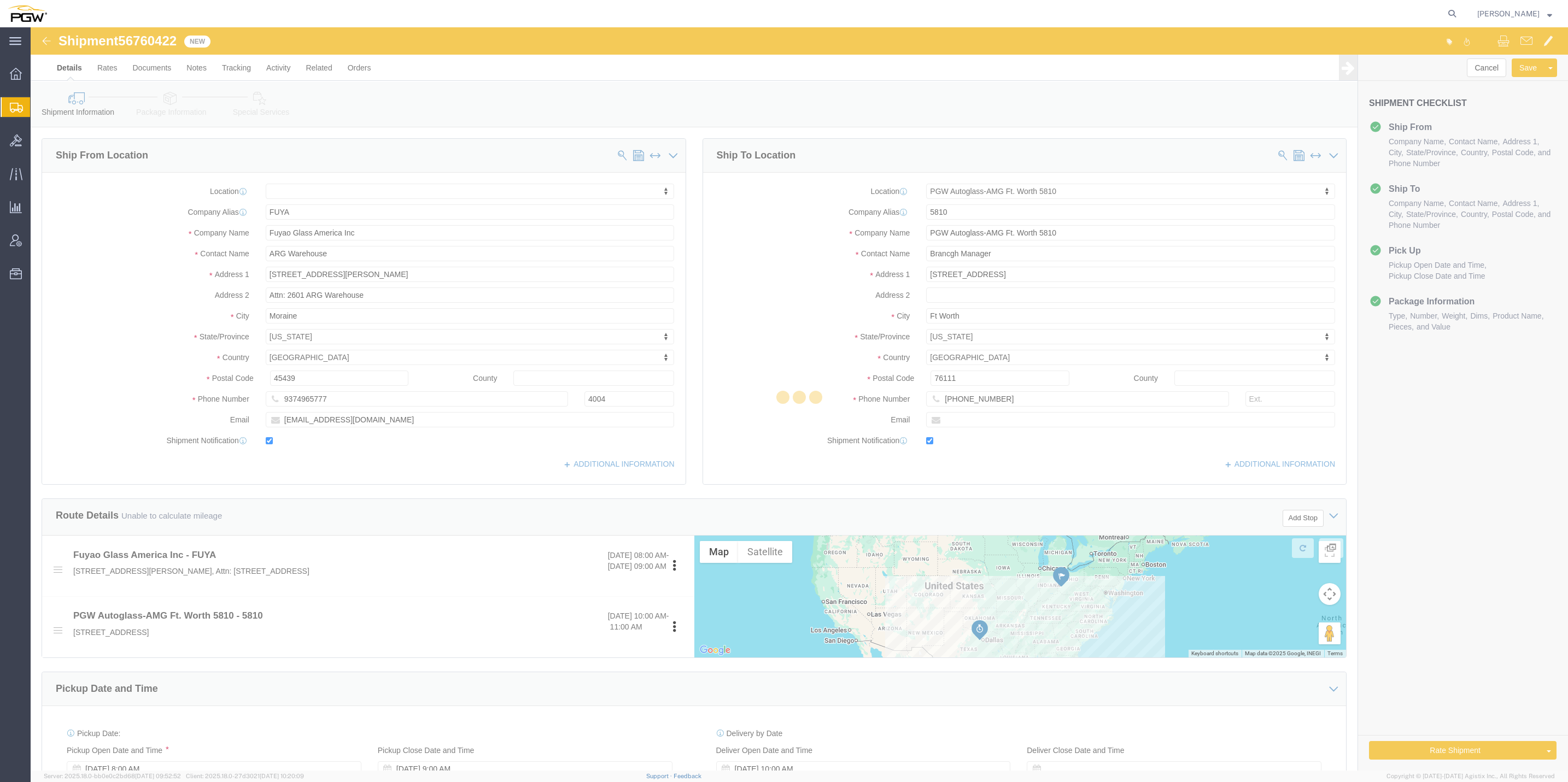
click at [71, 71] on div at bounding box center [799, 399] width 1538 height 744
select select "62933"
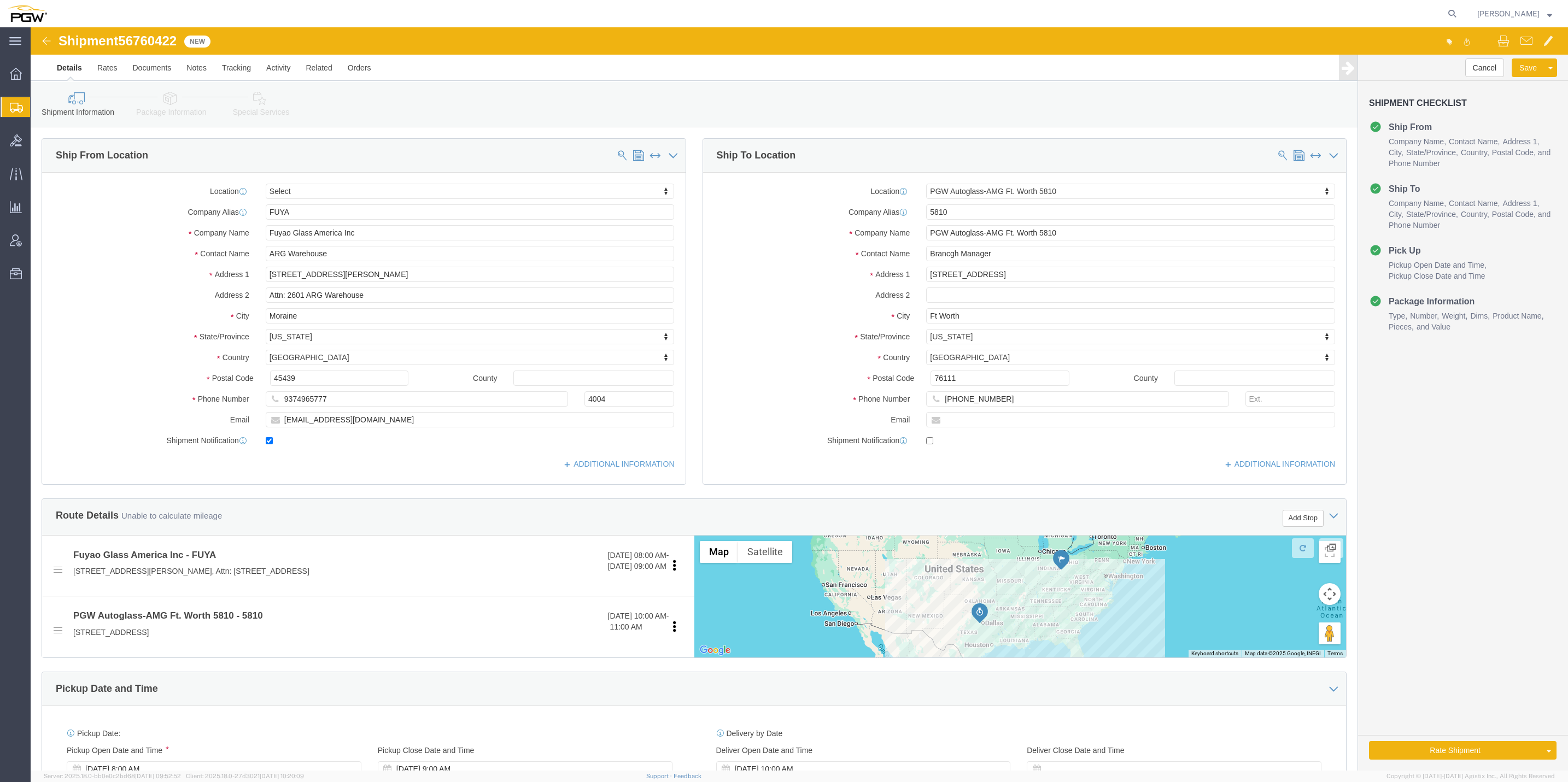
click img
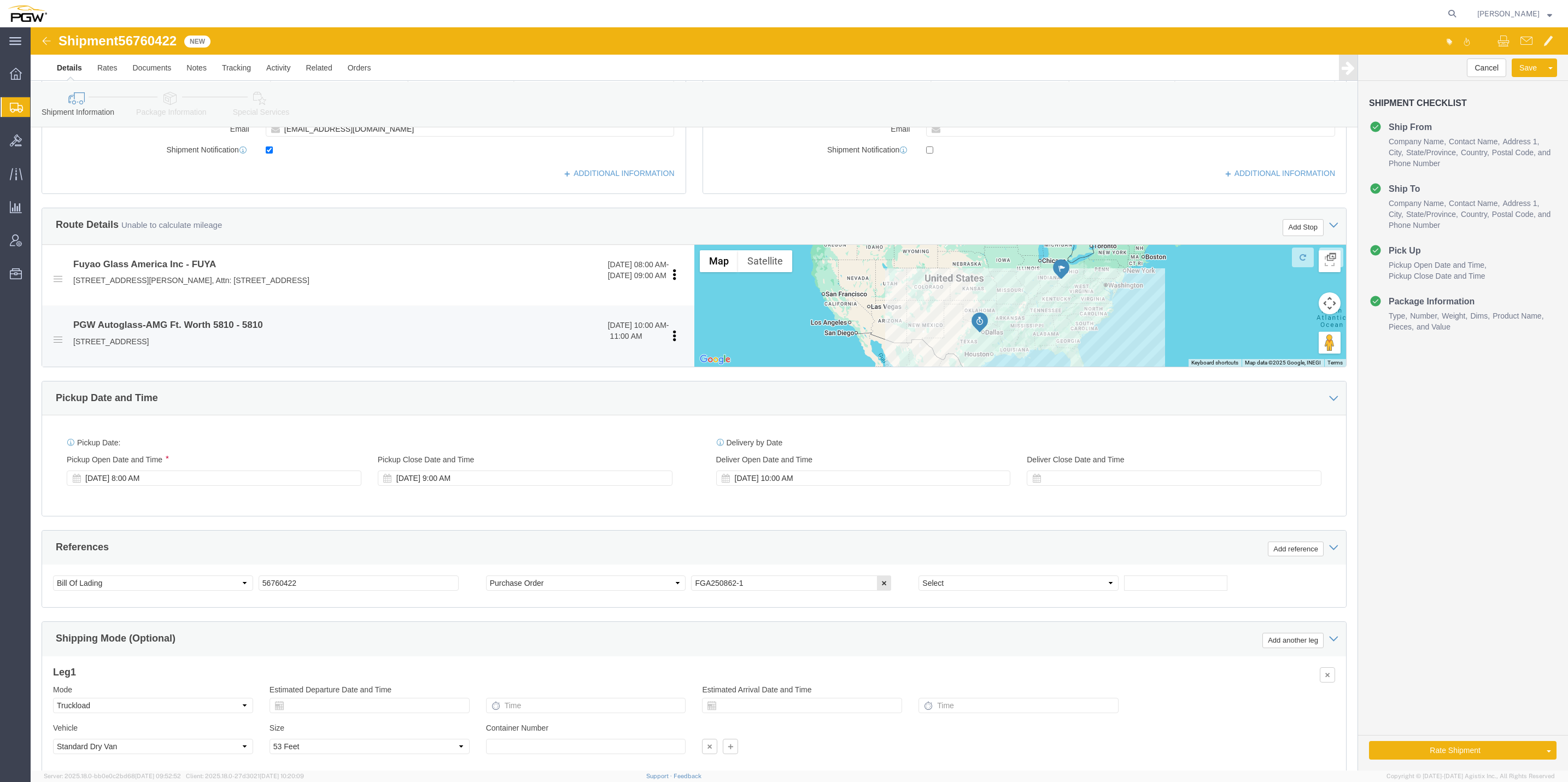
select select
select select "62933"
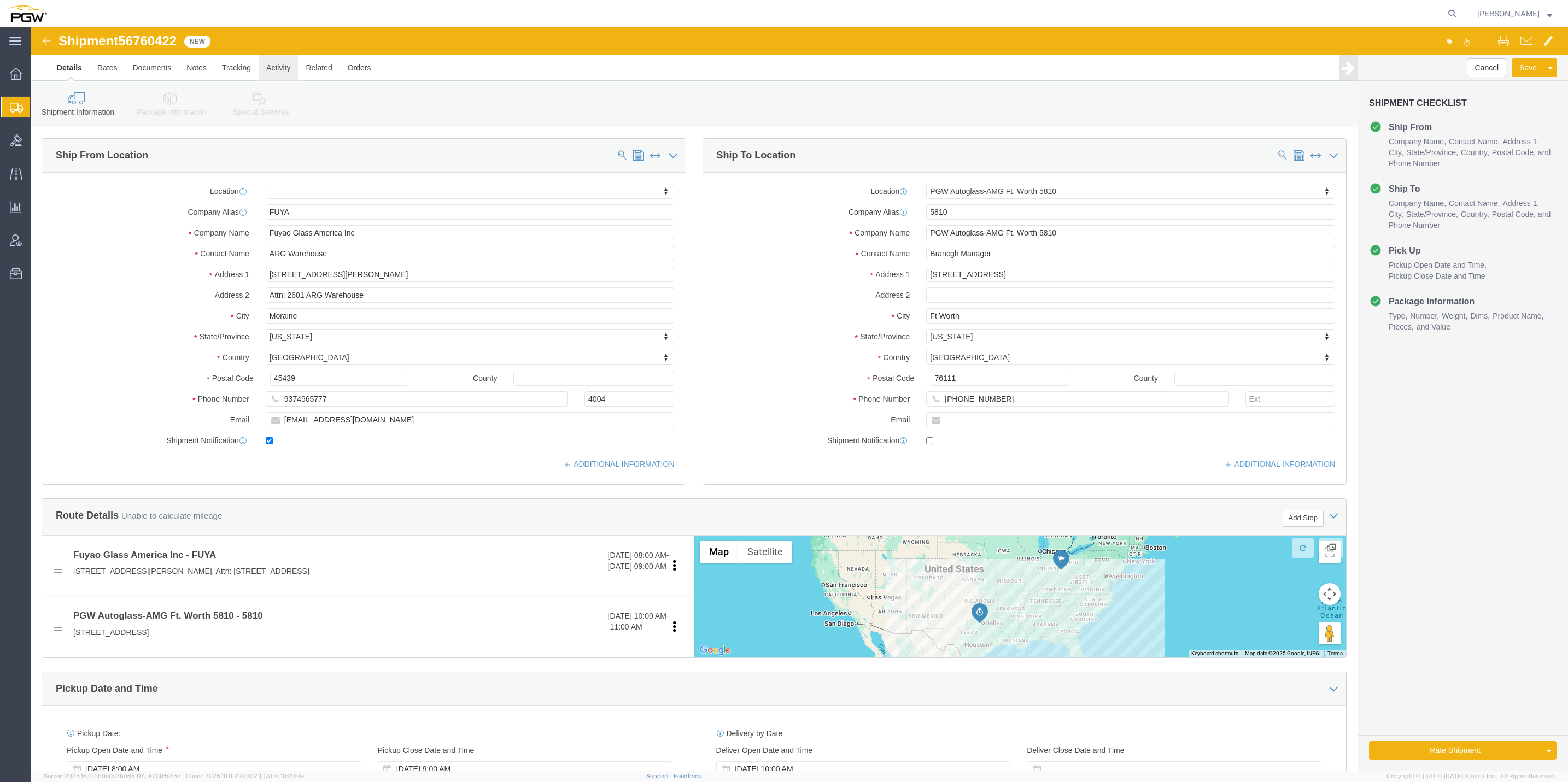
click link "Activity"
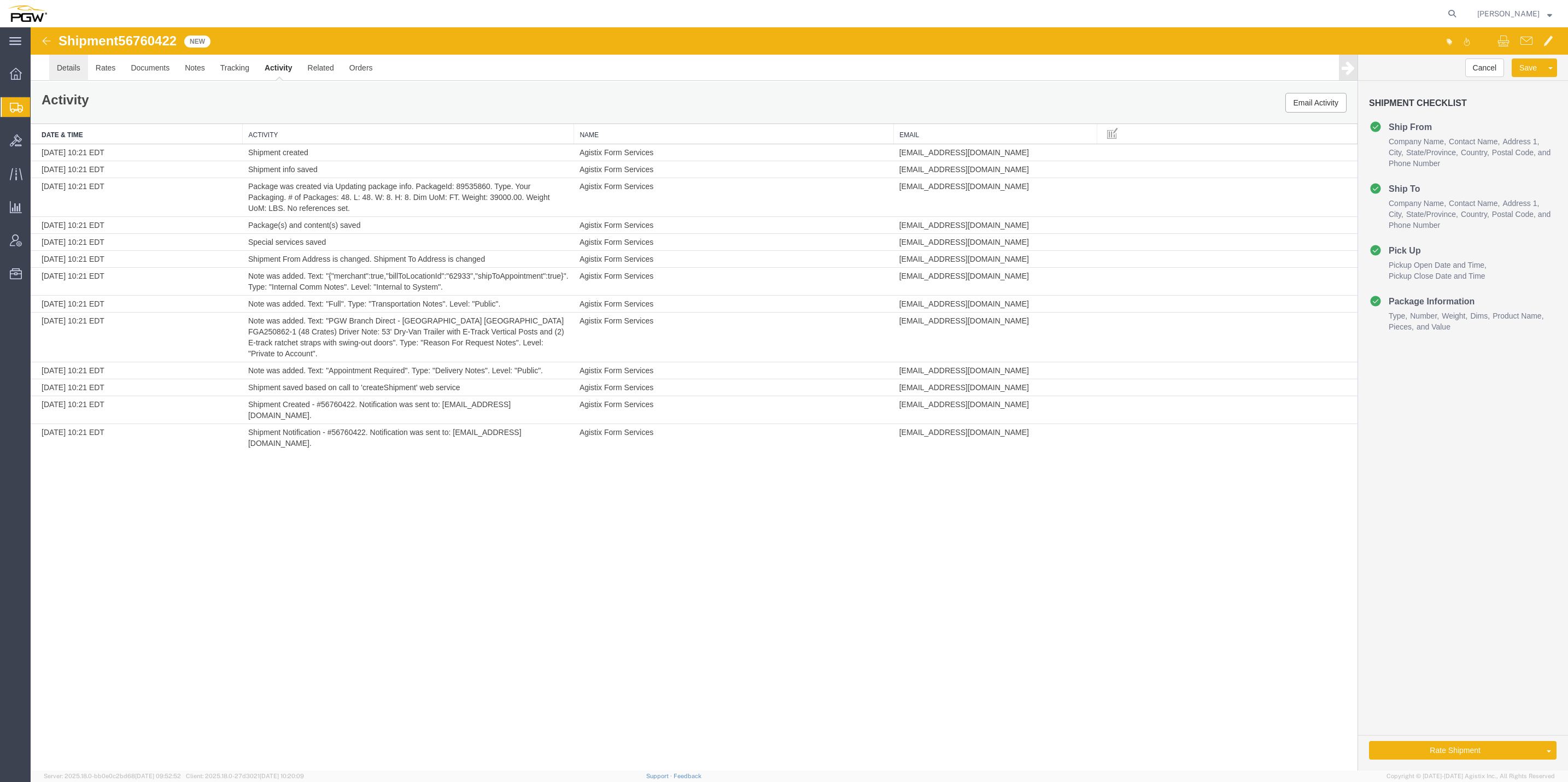
click at [67, 67] on link "Details" at bounding box center [69, 68] width 39 height 26
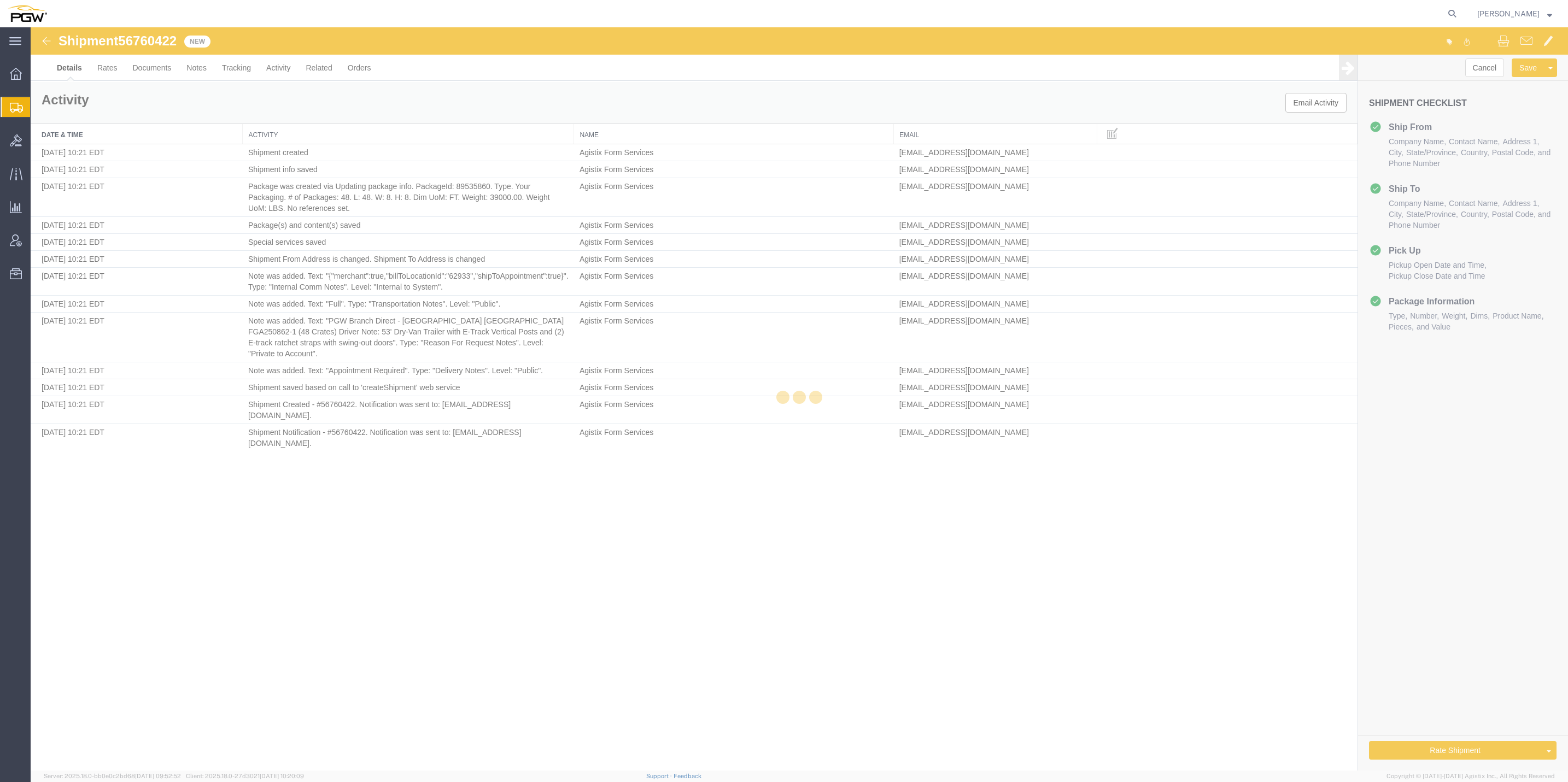
select select "62933"
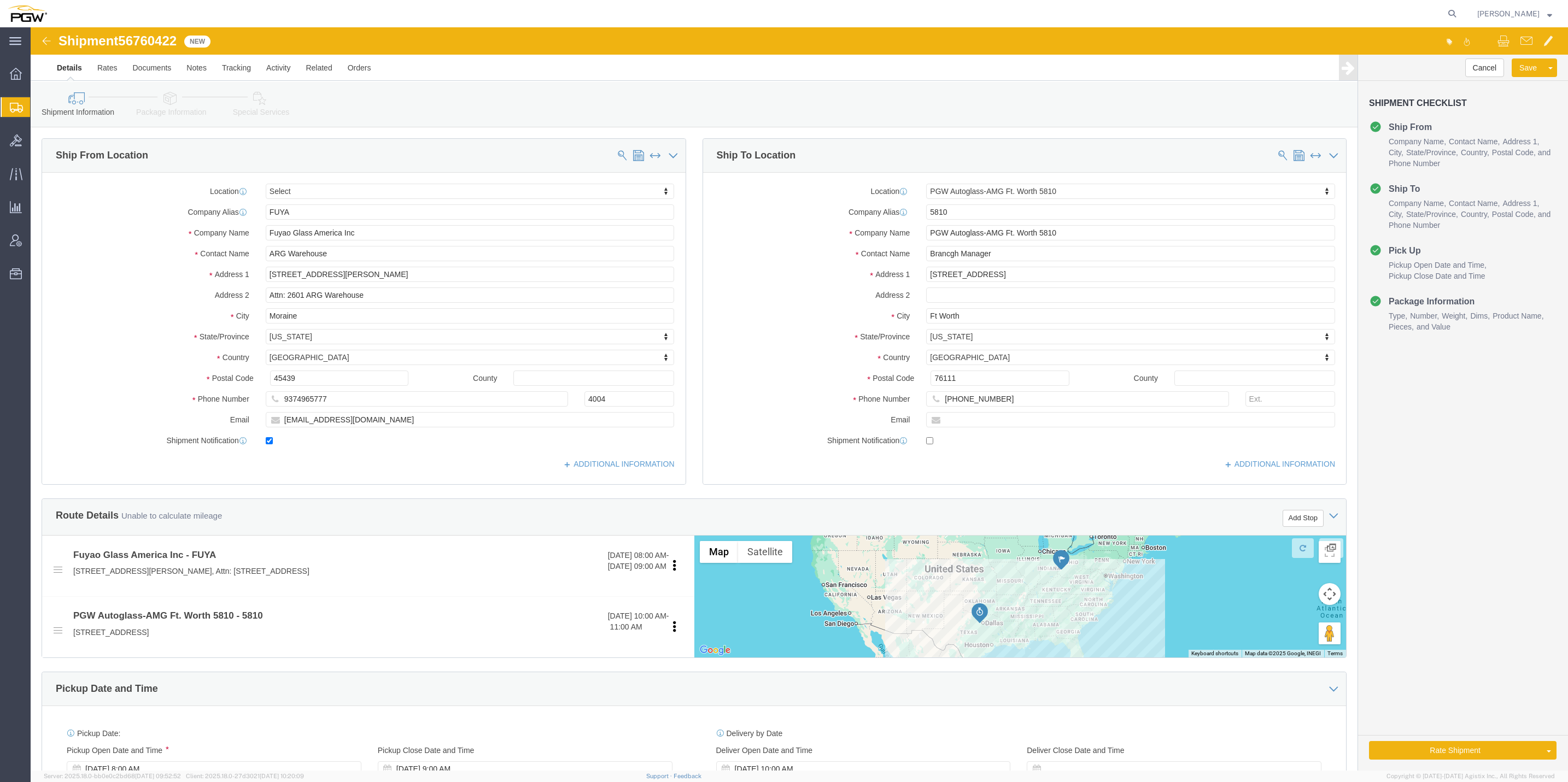
click img
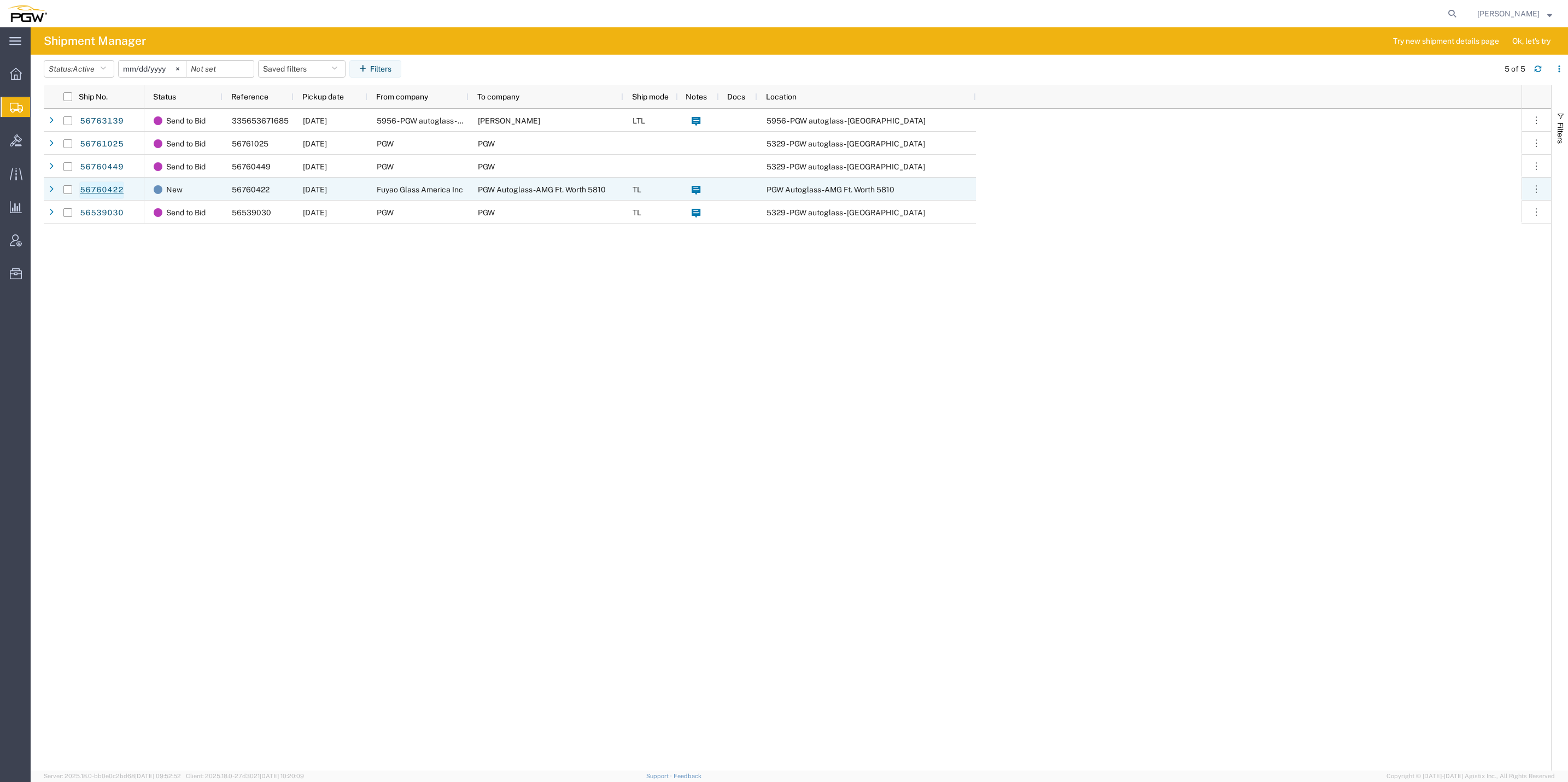
click at [110, 194] on link "56760422" at bounding box center [102, 190] width 45 height 18
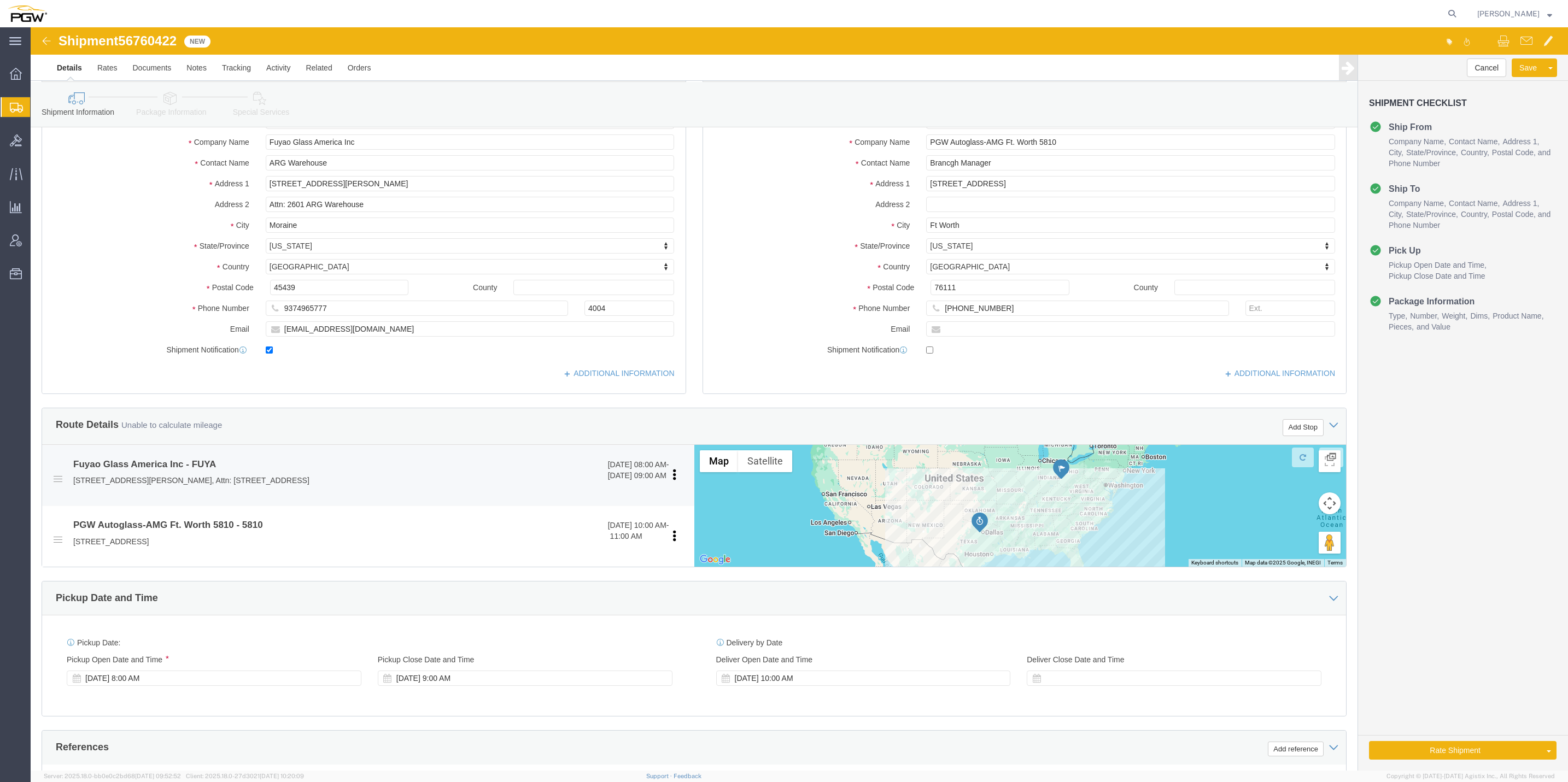
select select
select select "62933"
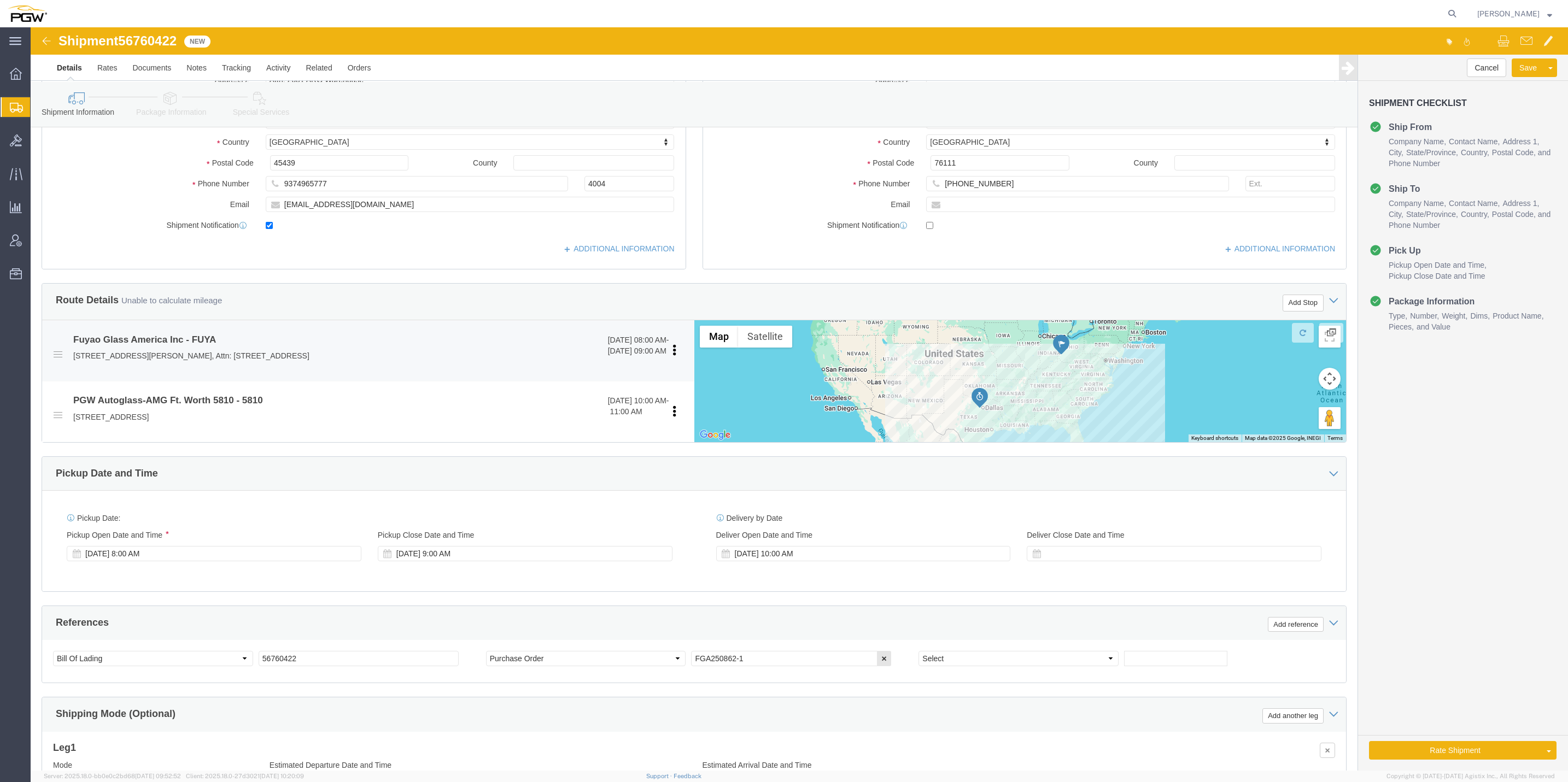
scroll to position [48, 0]
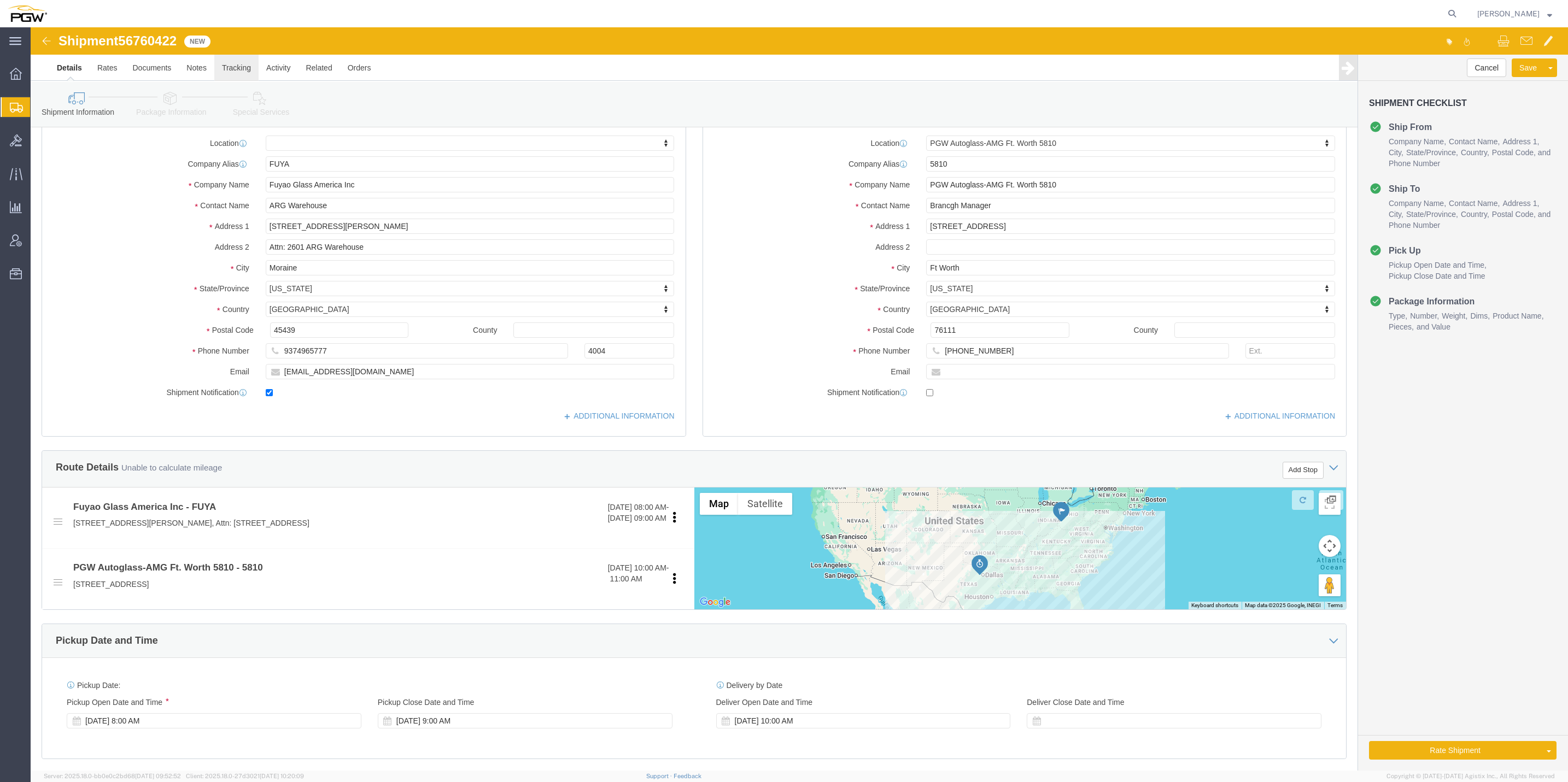
click link "Tracking"
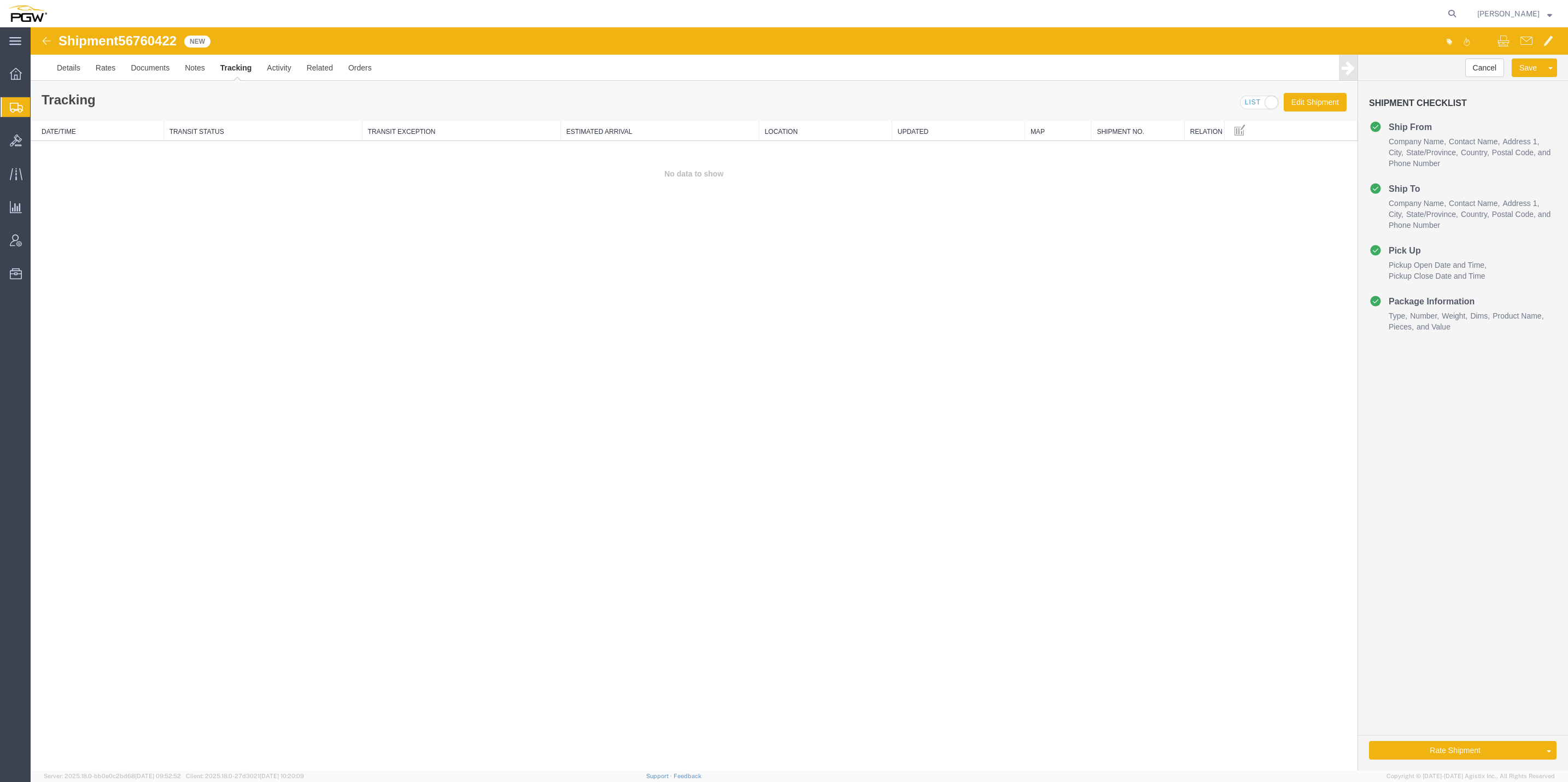
click at [246, 61] on link "Tracking" at bounding box center [236, 68] width 47 height 26
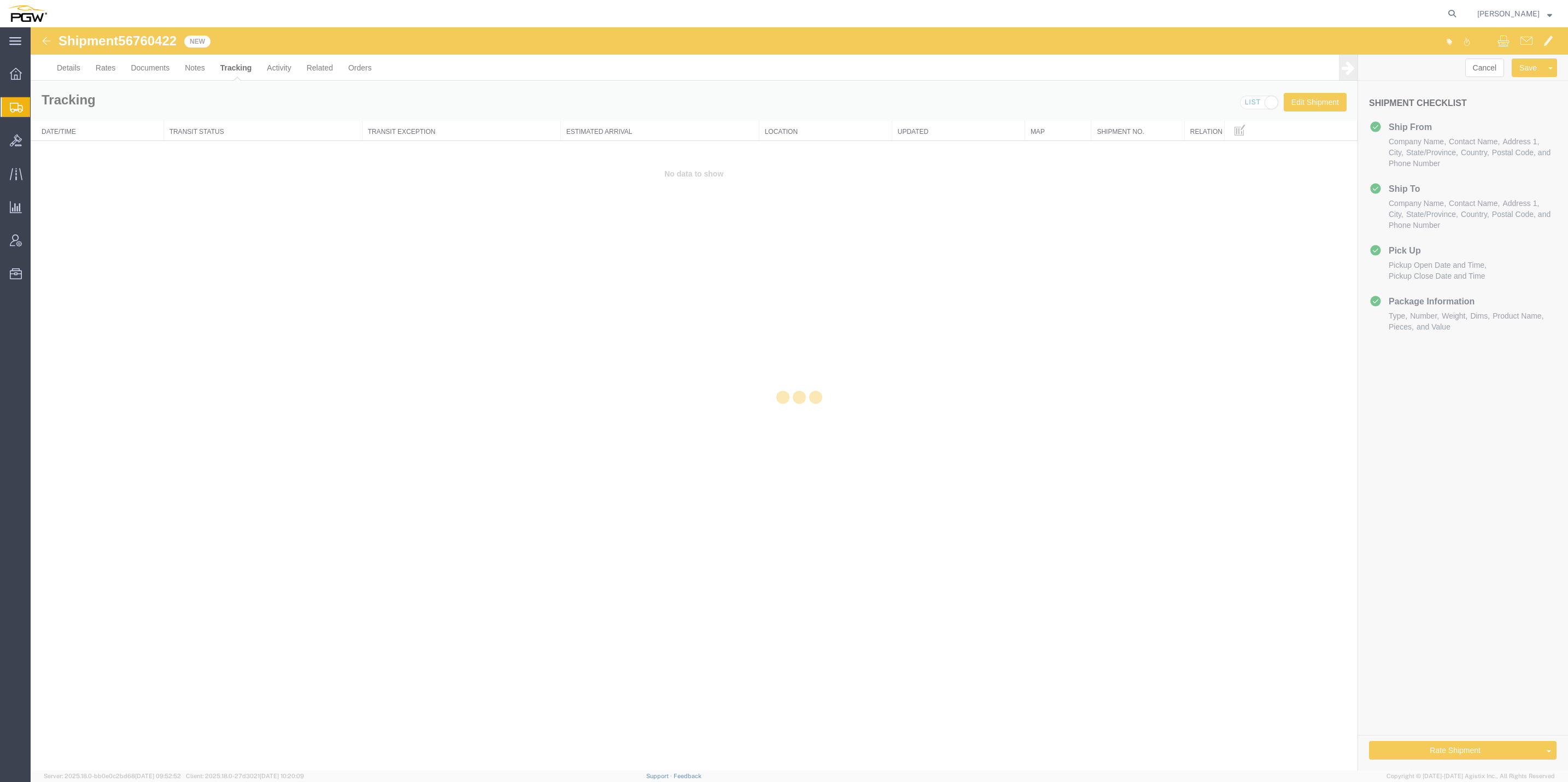
click at [272, 65] on div at bounding box center [799, 399] width 1538 height 744
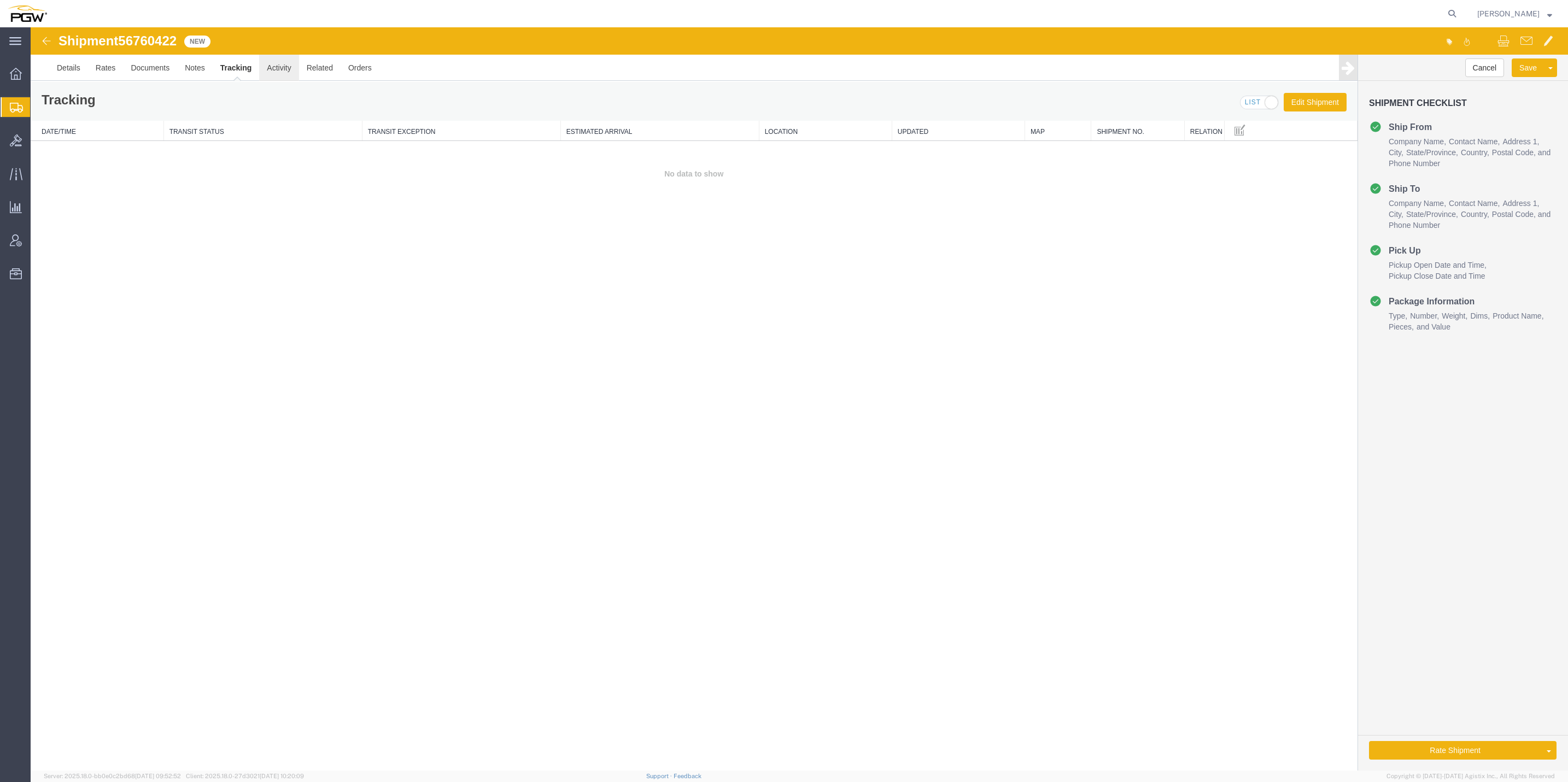
click at [286, 79] on link "Activity" at bounding box center [279, 68] width 40 height 26
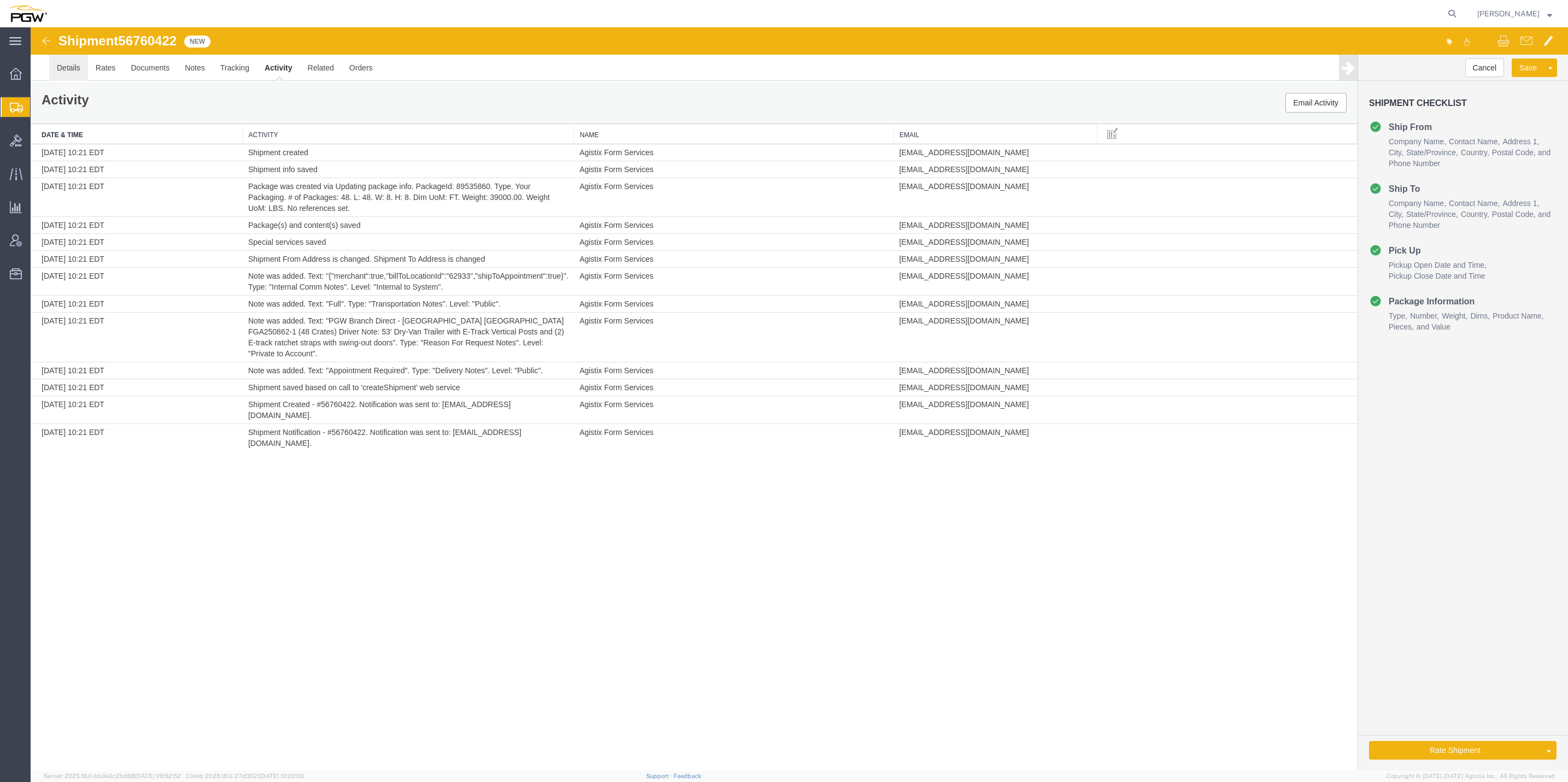
click at [76, 69] on link "Details" at bounding box center [69, 68] width 39 height 26
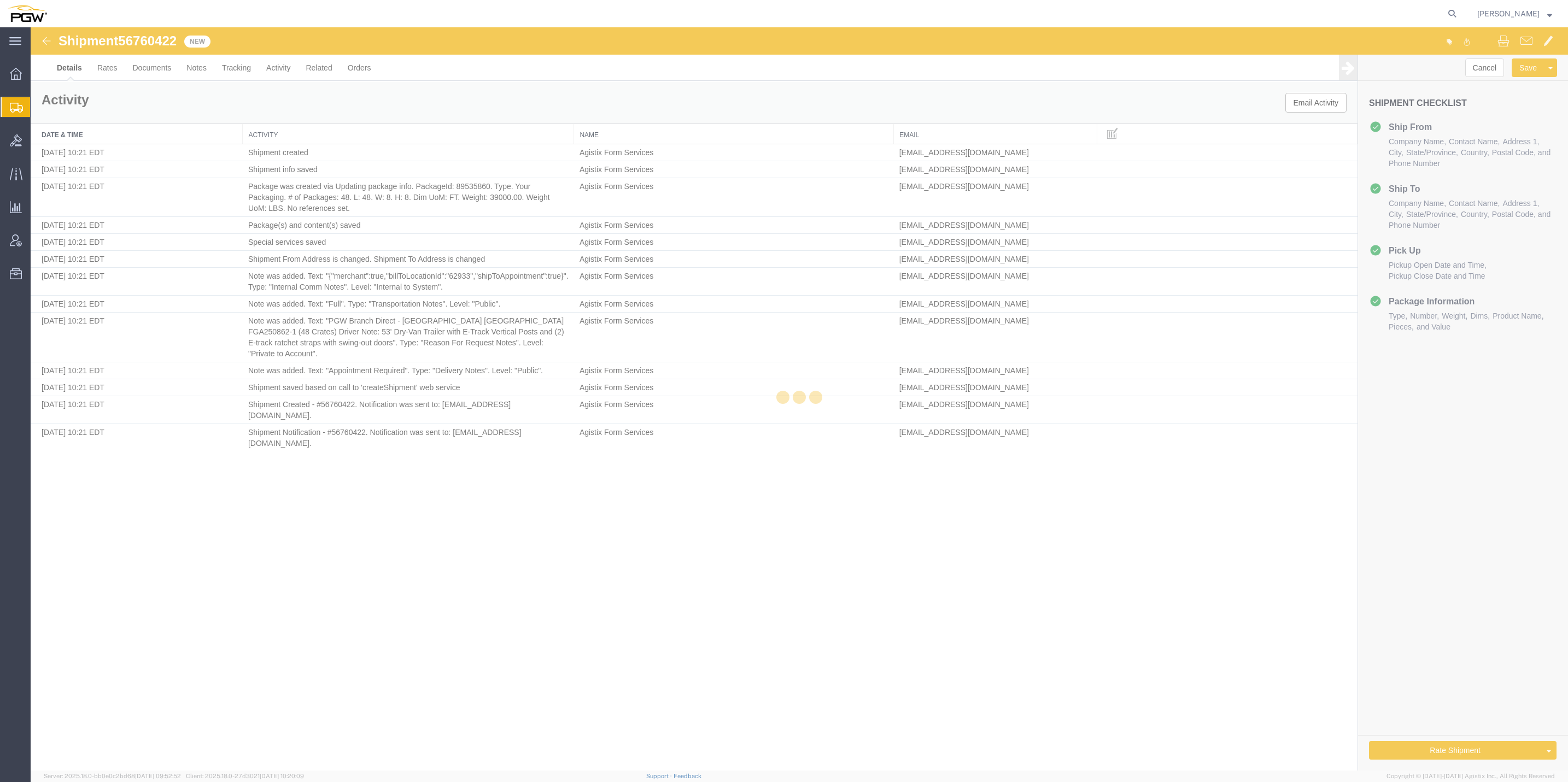
select select "62933"
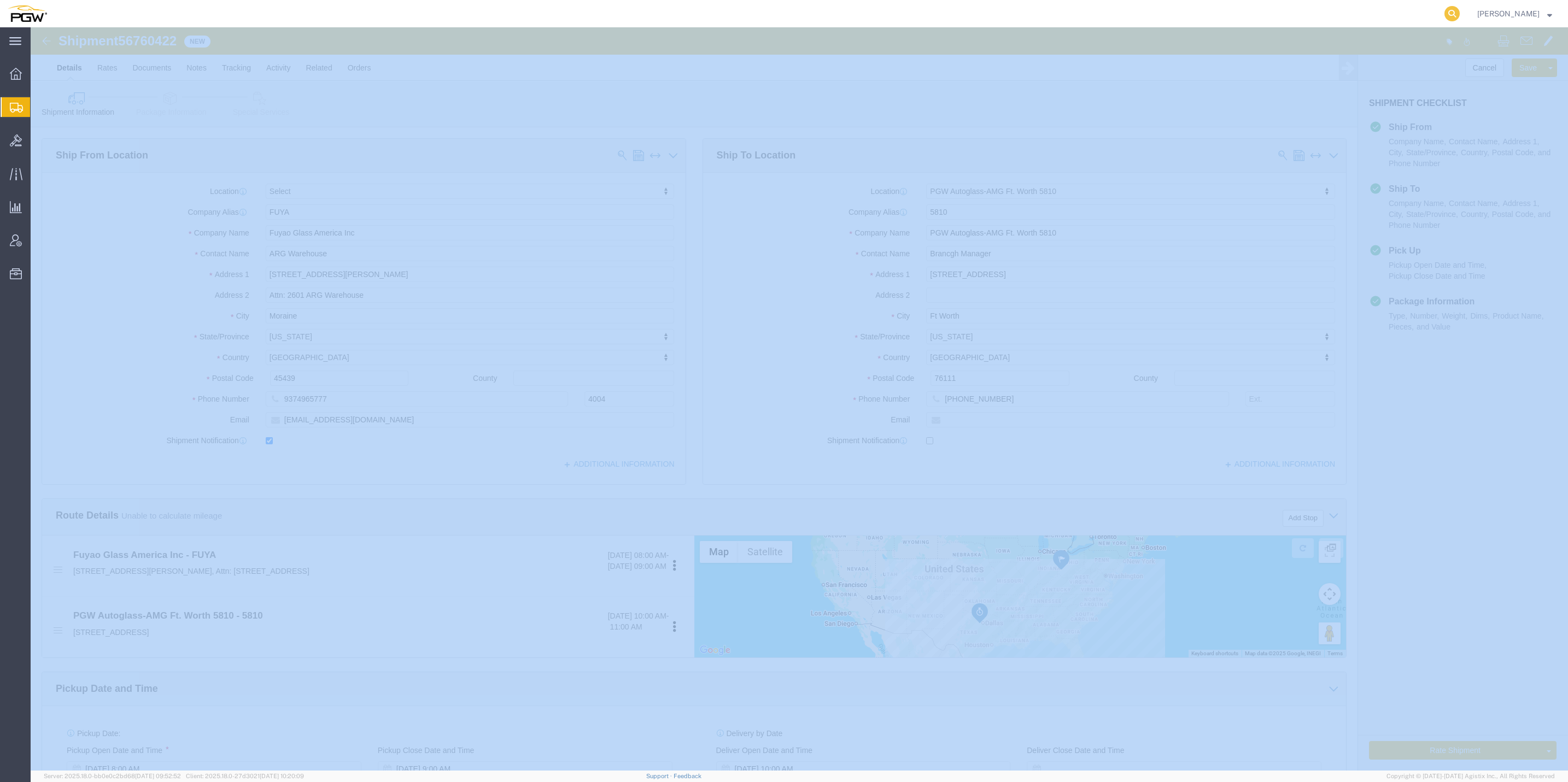
drag, startPoint x: 1437, startPoint y: 10, endPoint x: 1423, endPoint y: 10, distance: 14.0
click at [1423, 10] on nav "[PERSON_NAME]" at bounding box center [788, 13] width 1560 height 27
drag, startPoint x: 1423, startPoint y: 10, endPoint x: 1419, endPoint y: 15, distance: 6.4
click at [1444, 15] on icon at bounding box center [1452, 13] width 15 height 15
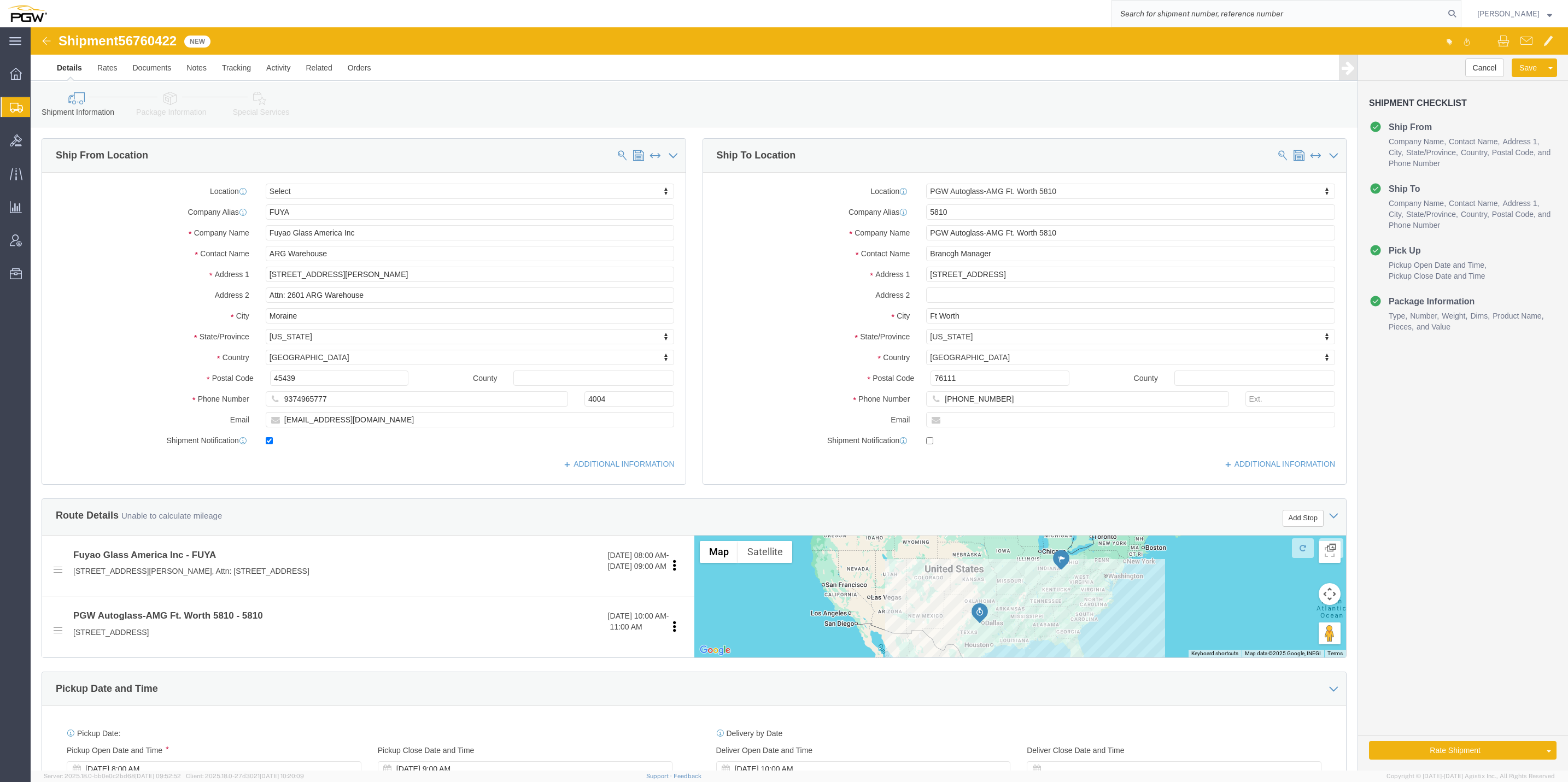
drag, startPoint x: 1419, startPoint y: 15, endPoint x: 1259, endPoint y: 13, distance: 160.0
click at [1265, 12] on input "search" at bounding box center [1278, 13] width 332 height 26
click at [1255, 15] on input "search" at bounding box center [1278, 13] width 332 height 26
paste input "666726"
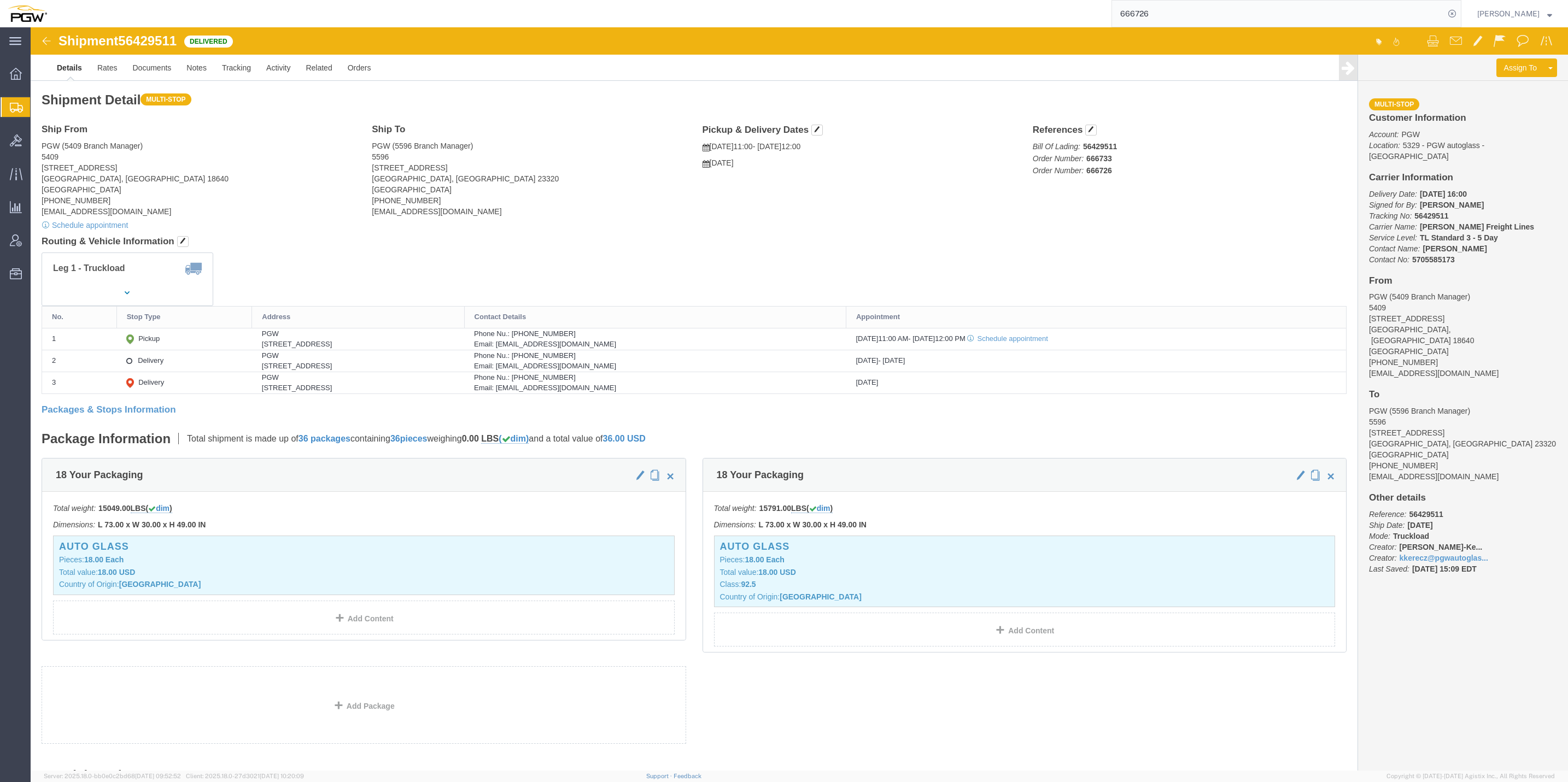
click span "56429511"
copy span "56429511"
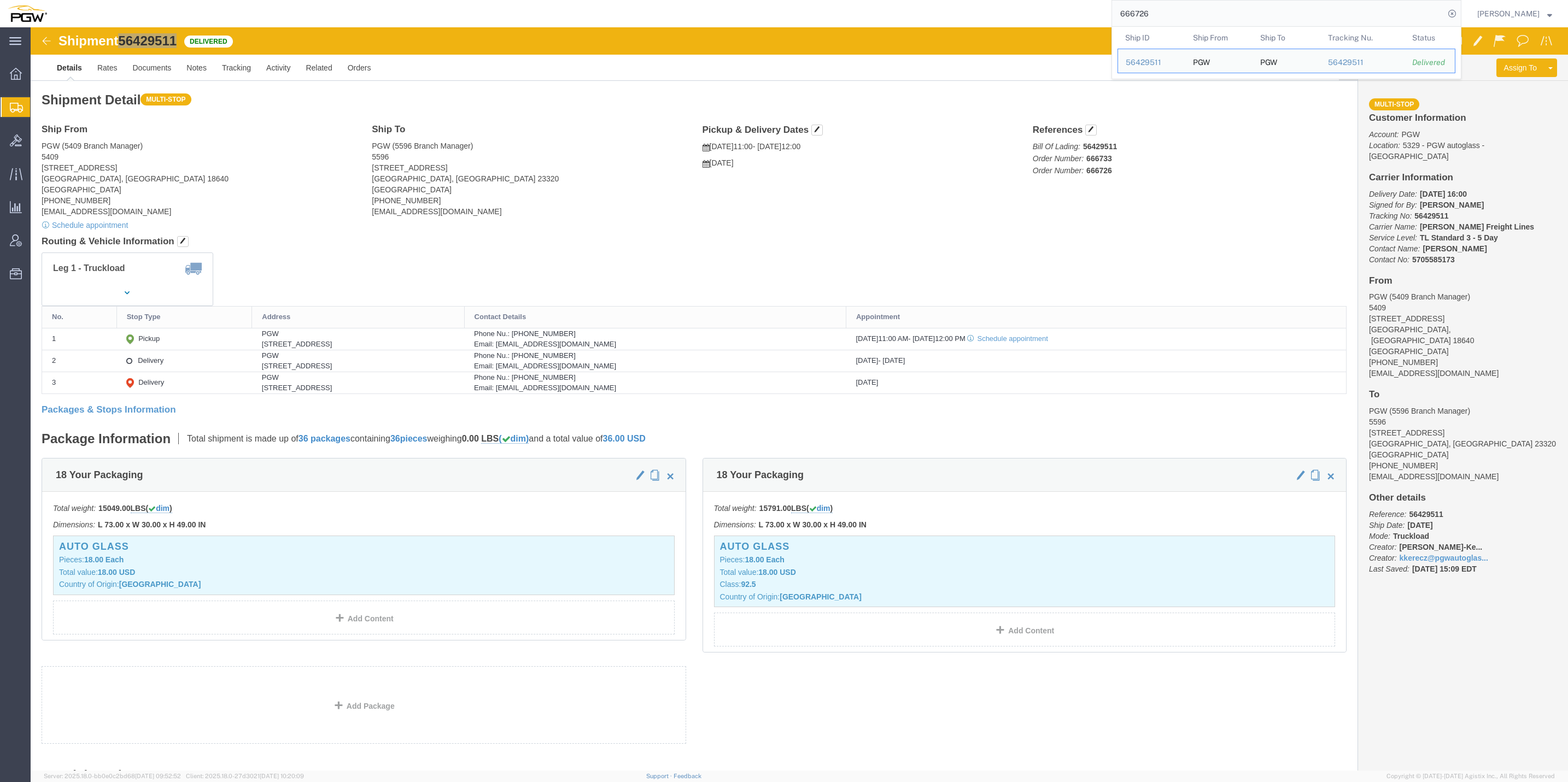
drag, startPoint x: 1145, startPoint y: 19, endPoint x: 1065, endPoint y: 13, distance: 80.2
click at [1065, 13] on div "666726 Ship ID Ship From Ship To Tracking Nu. Status Ship ID 56429511 Ship From…" at bounding box center [758, 13] width 1407 height 27
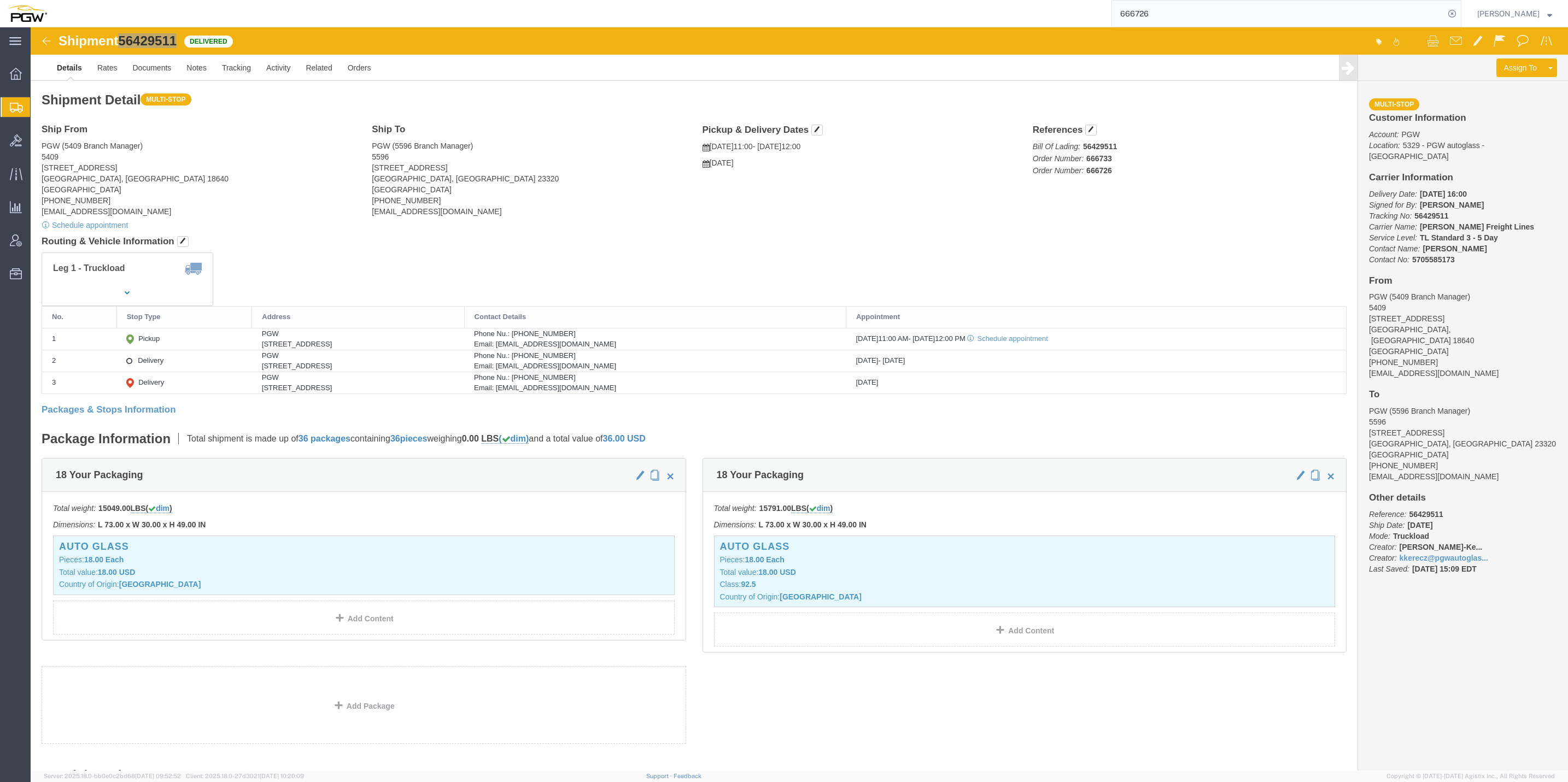
paste input "7"
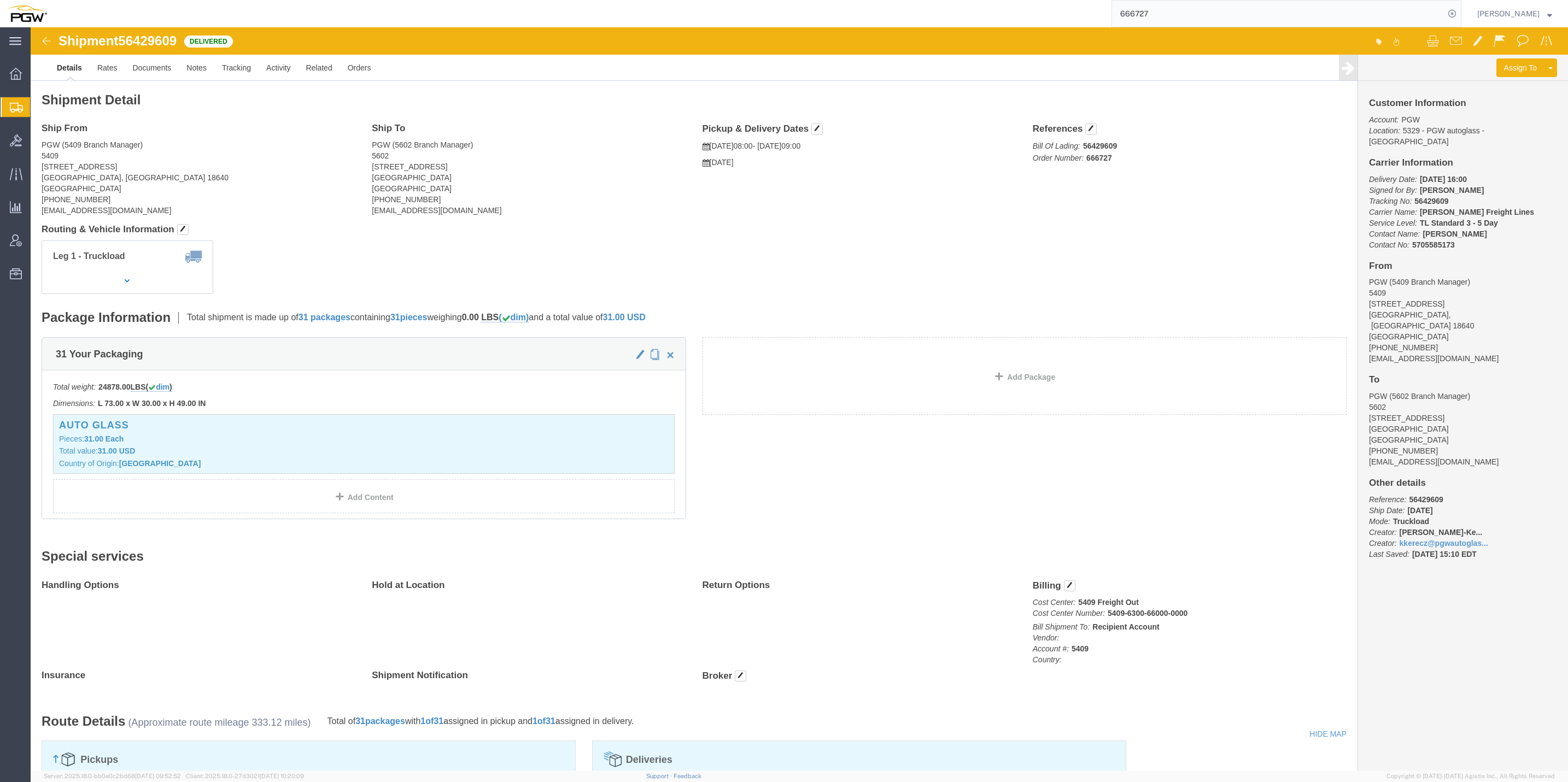
click span "56429609"
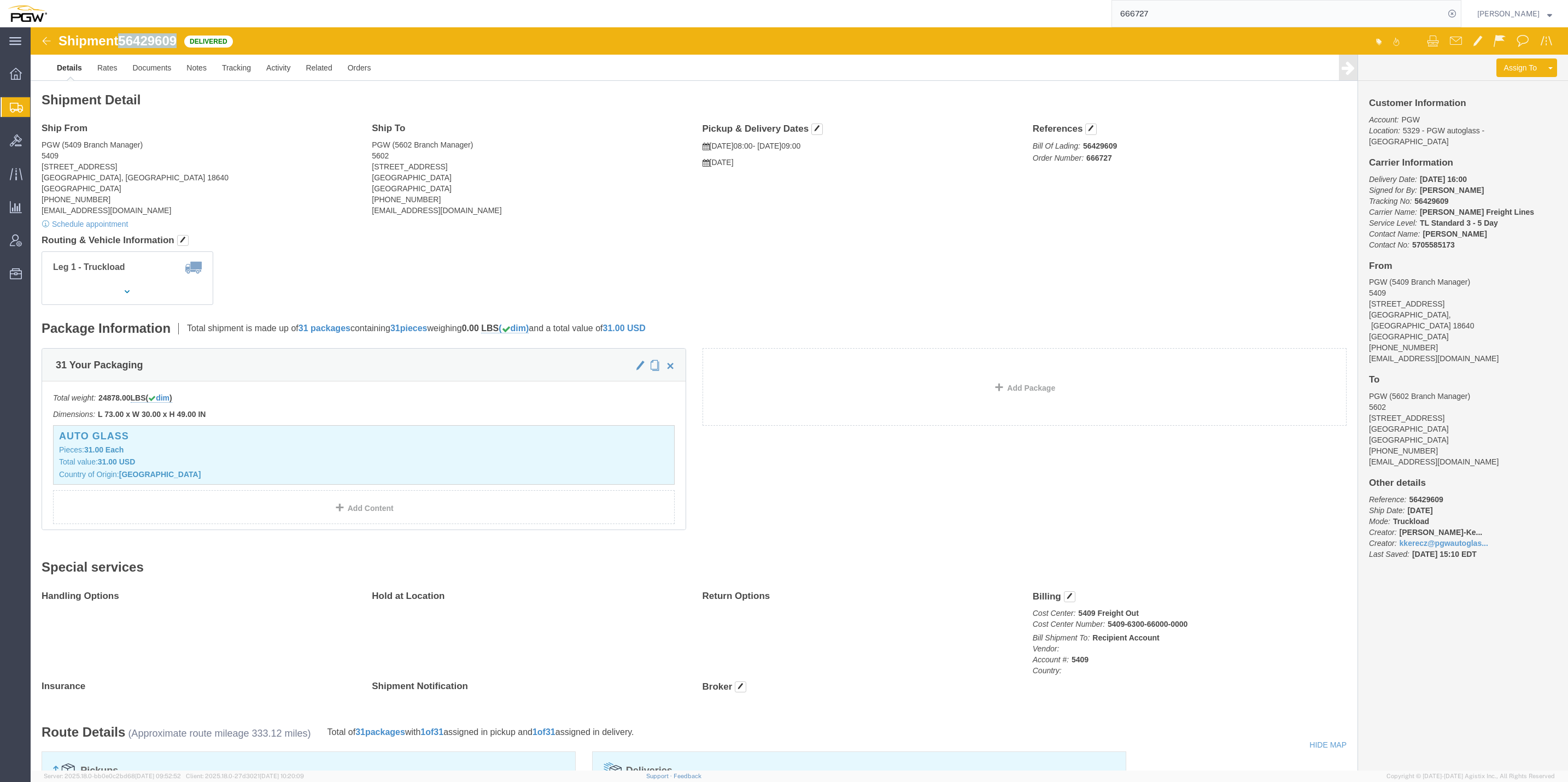
copy span "56429609"
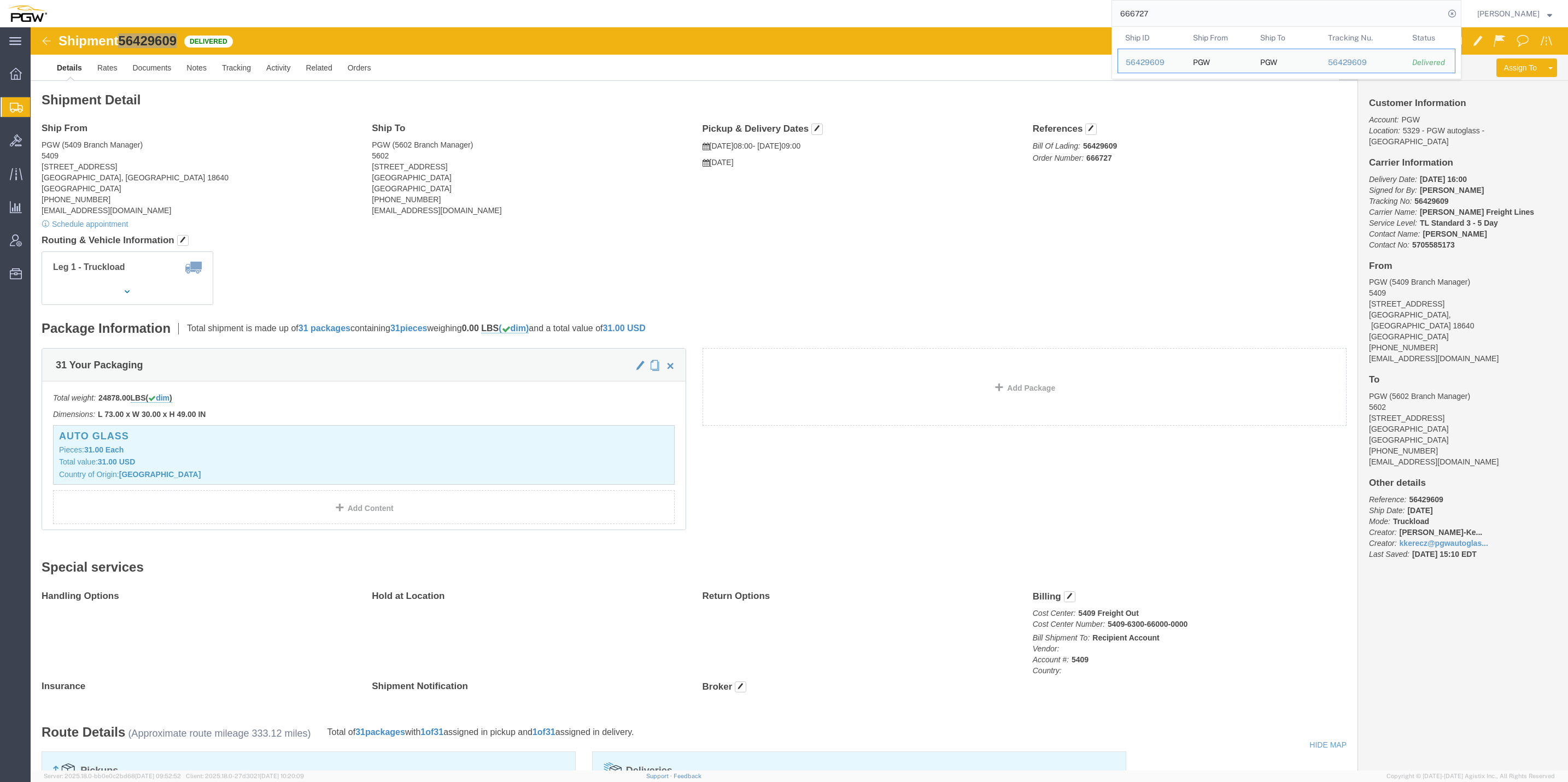
drag, startPoint x: 1148, startPoint y: 13, endPoint x: 1079, endPoint y: 4, distance: 69.6
click at [1079, 4] on div "666727 Ship ID Ship From Ship To Tracking Nu. Status Ship ID 56429609 Ship From…" at bounding box center [758, 13] width 1407 height 27
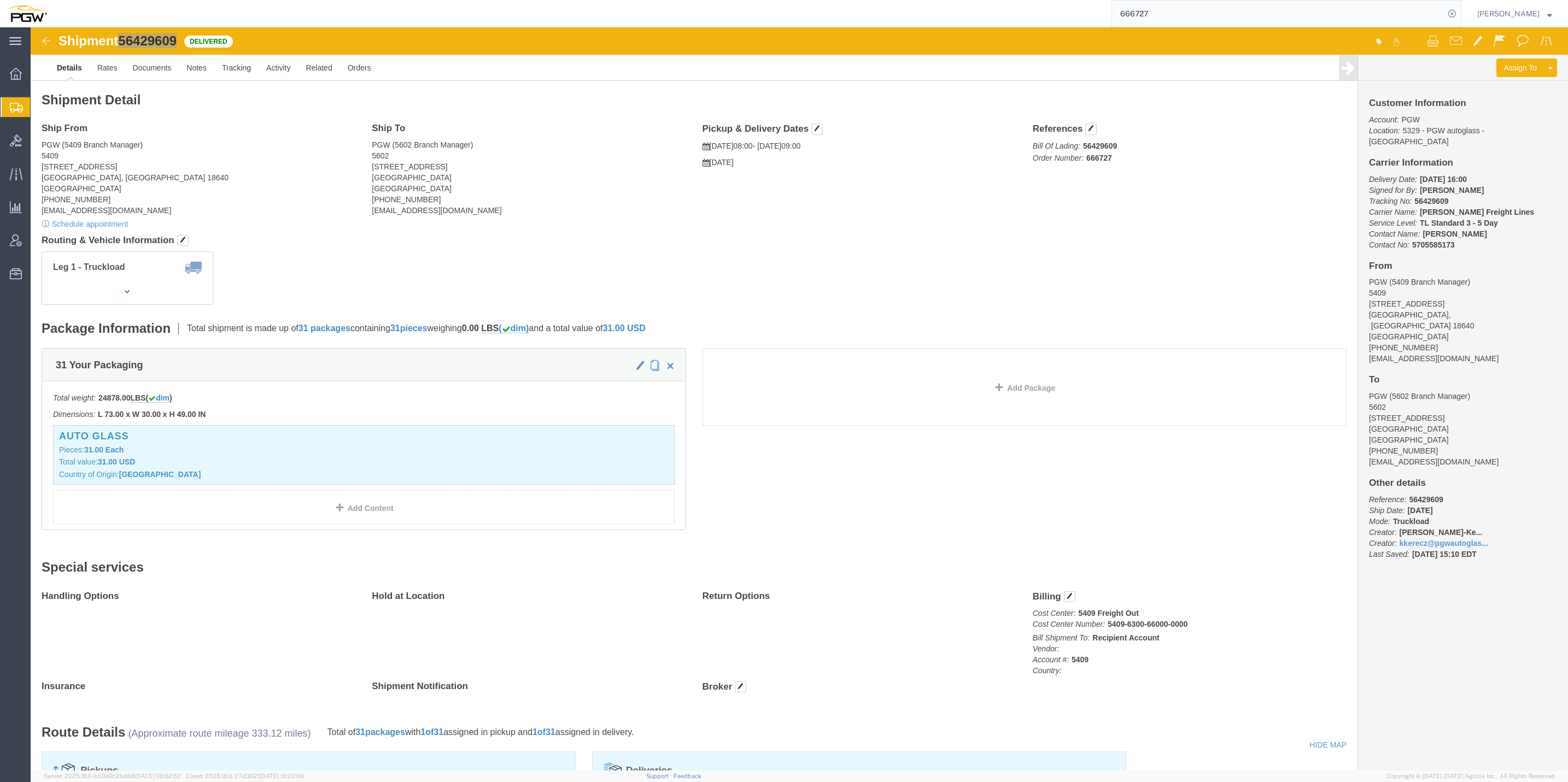
paste input "2"
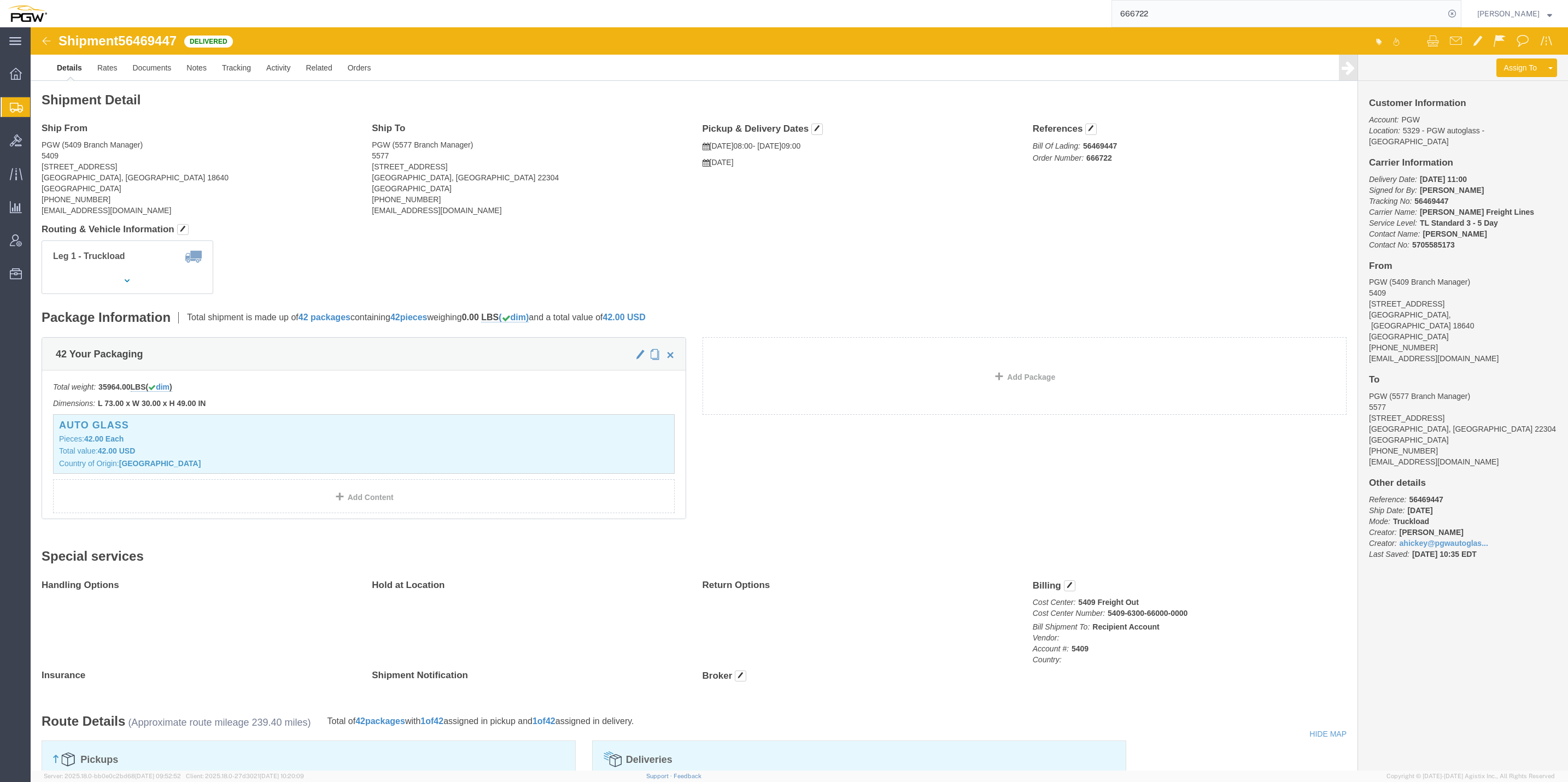
click span "56469447"
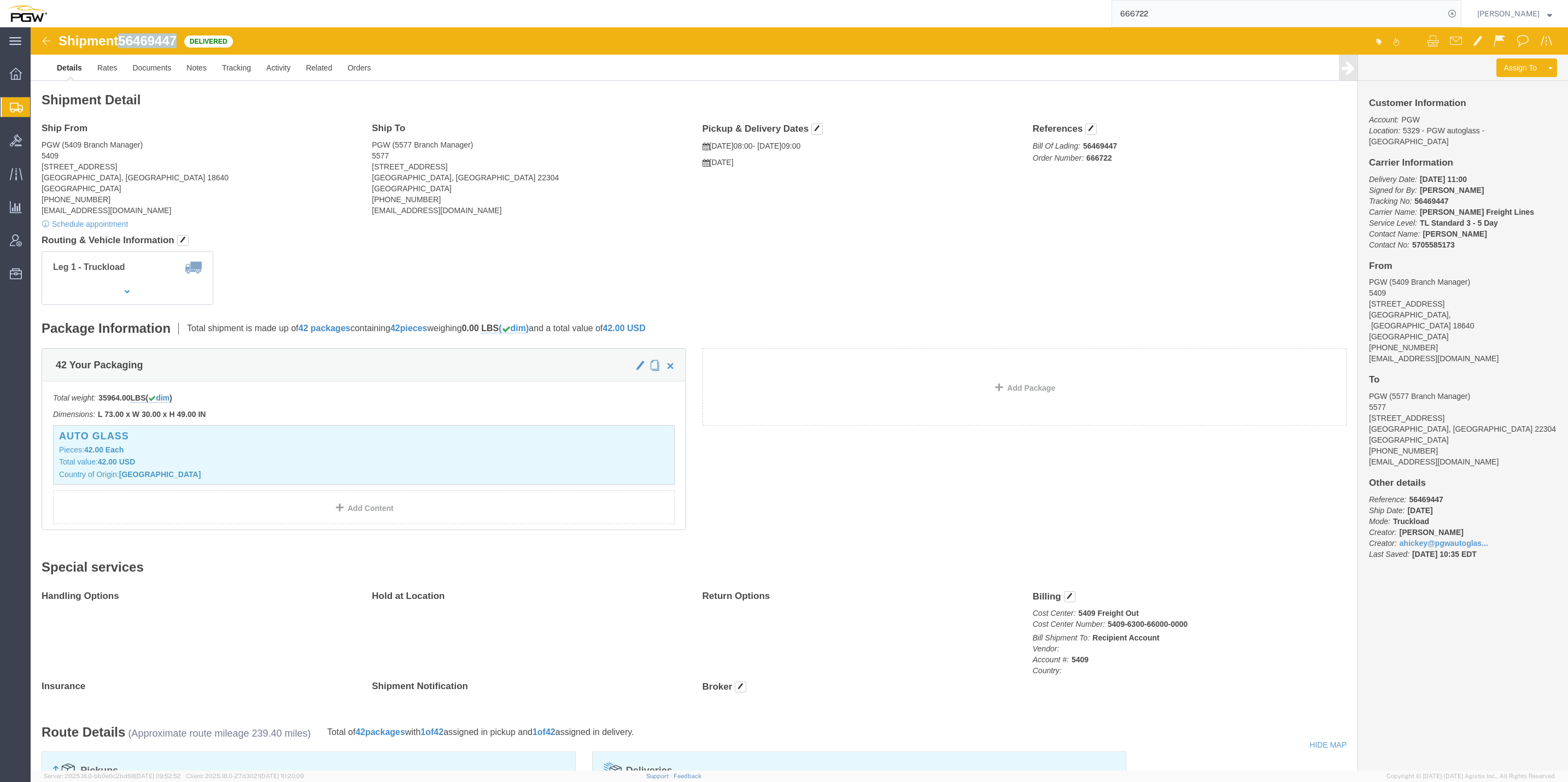
click span "56469447"
copy span "56469447"
drag, startPoint x: 19, startPoint y: 333, endPoint x: 7, endPoint y: 350, distance: 20.8
click div "42 Your Packaging"
click at [4, 368] on div "main_menu Created with Sketch. Collapse Menu Overview Shipments Shipment Manage…" at bounding box center [15, 405] width 30 height 755
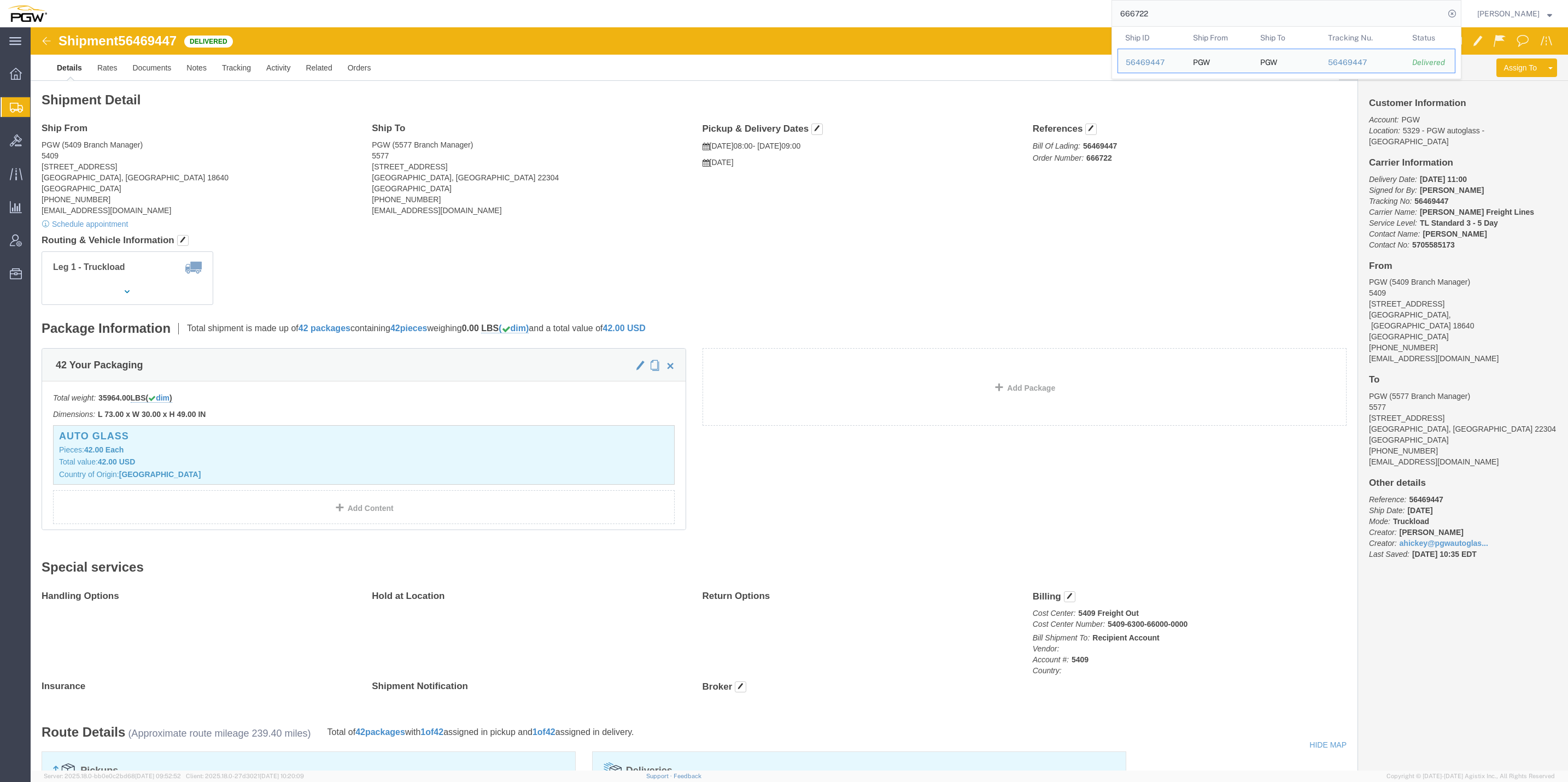
drag, startPoint x: 1199, startPoint y: 8, endPoint x: 1071, endPoint y: 7, distance: 128.0
click at [1069, 7] on div "666722 Ship ID Ship From Ship To Tracking Nu. Status Ship ID 56469447 Ship From…" at bounding box center [758, 13] width 1407 height 27
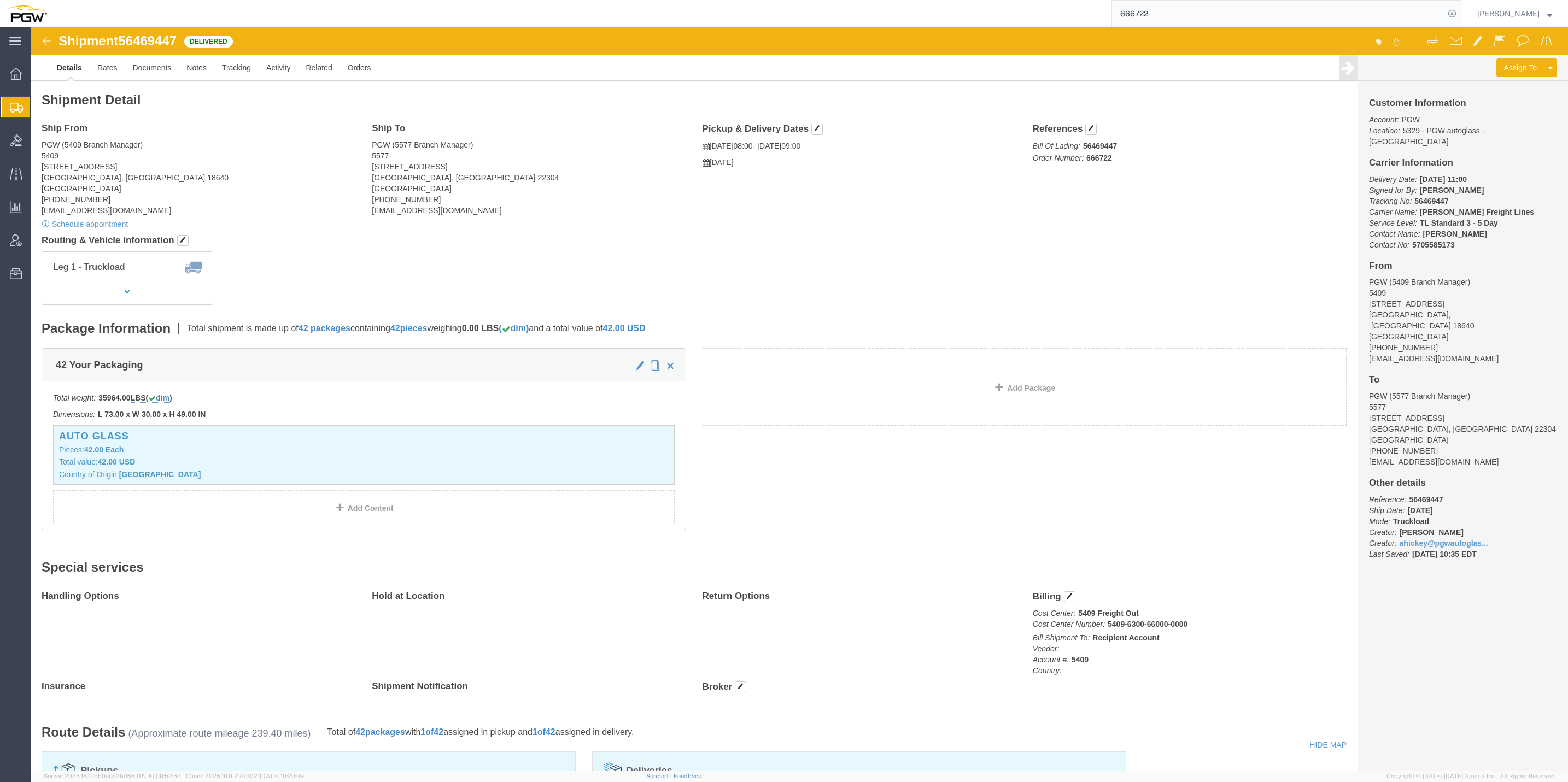
paste input "8053"
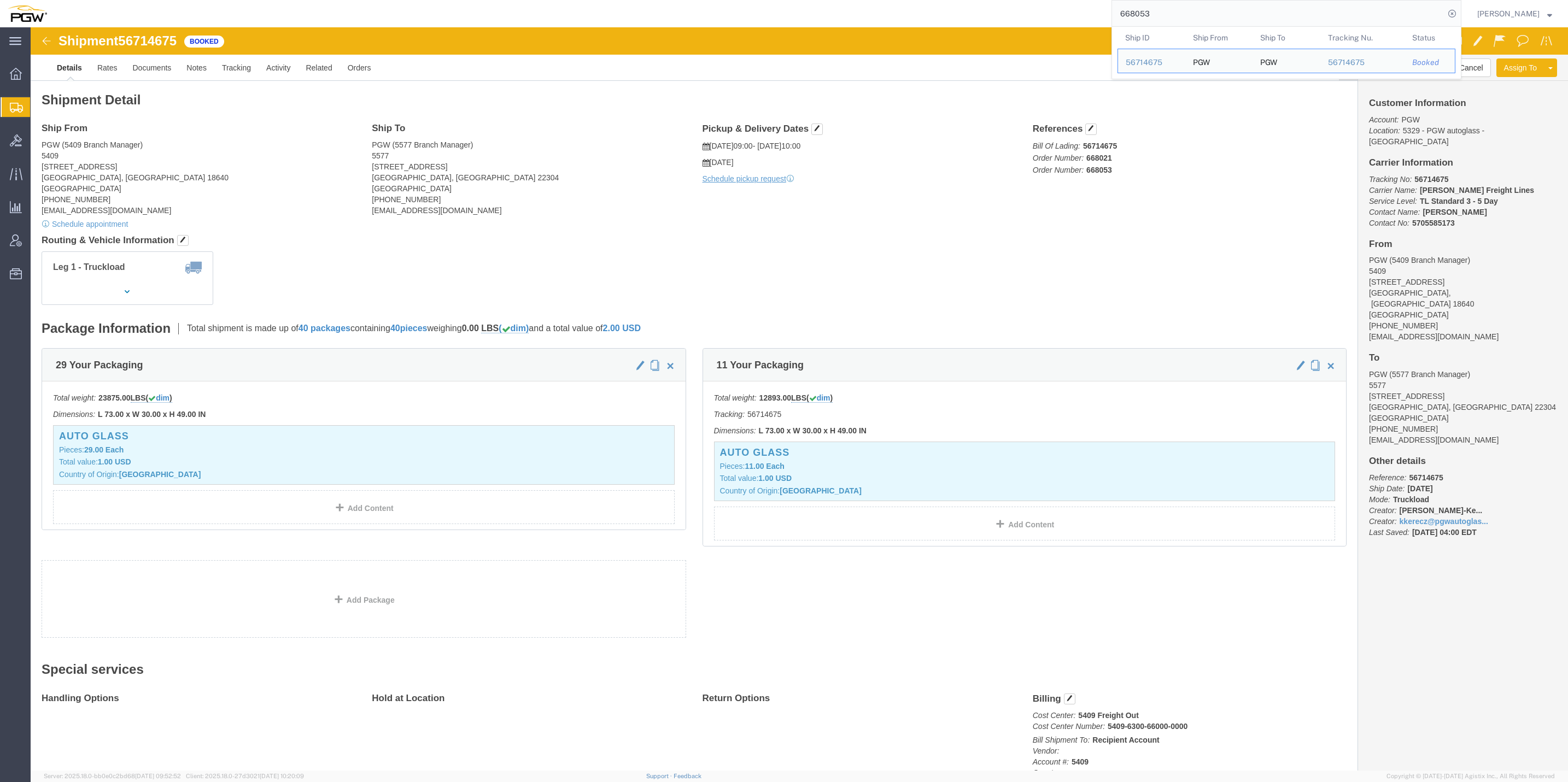
drag, startPoint x: 1135, startPoint y: 5, endPoint x: 1060, endPoint y: 8, distance: 75.1
click at [1060, 8] on div "668053 Ship ID Ship From Ship To Tracking Nu. Status Ship ID 56714675 Ship From…" at bounding box center [758, 13] width 1407 height 27
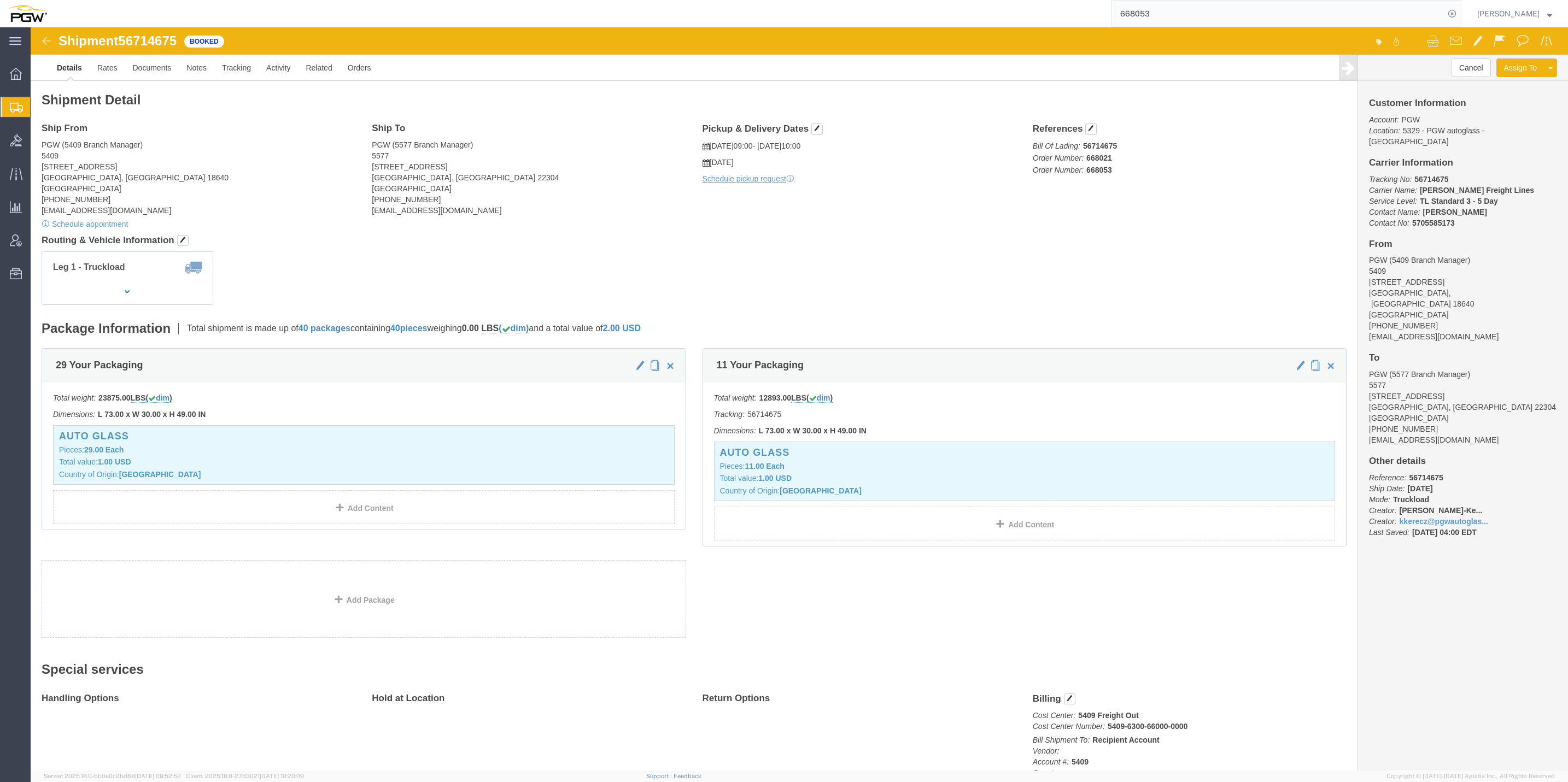
paste input "56760422"
type input "56760422"
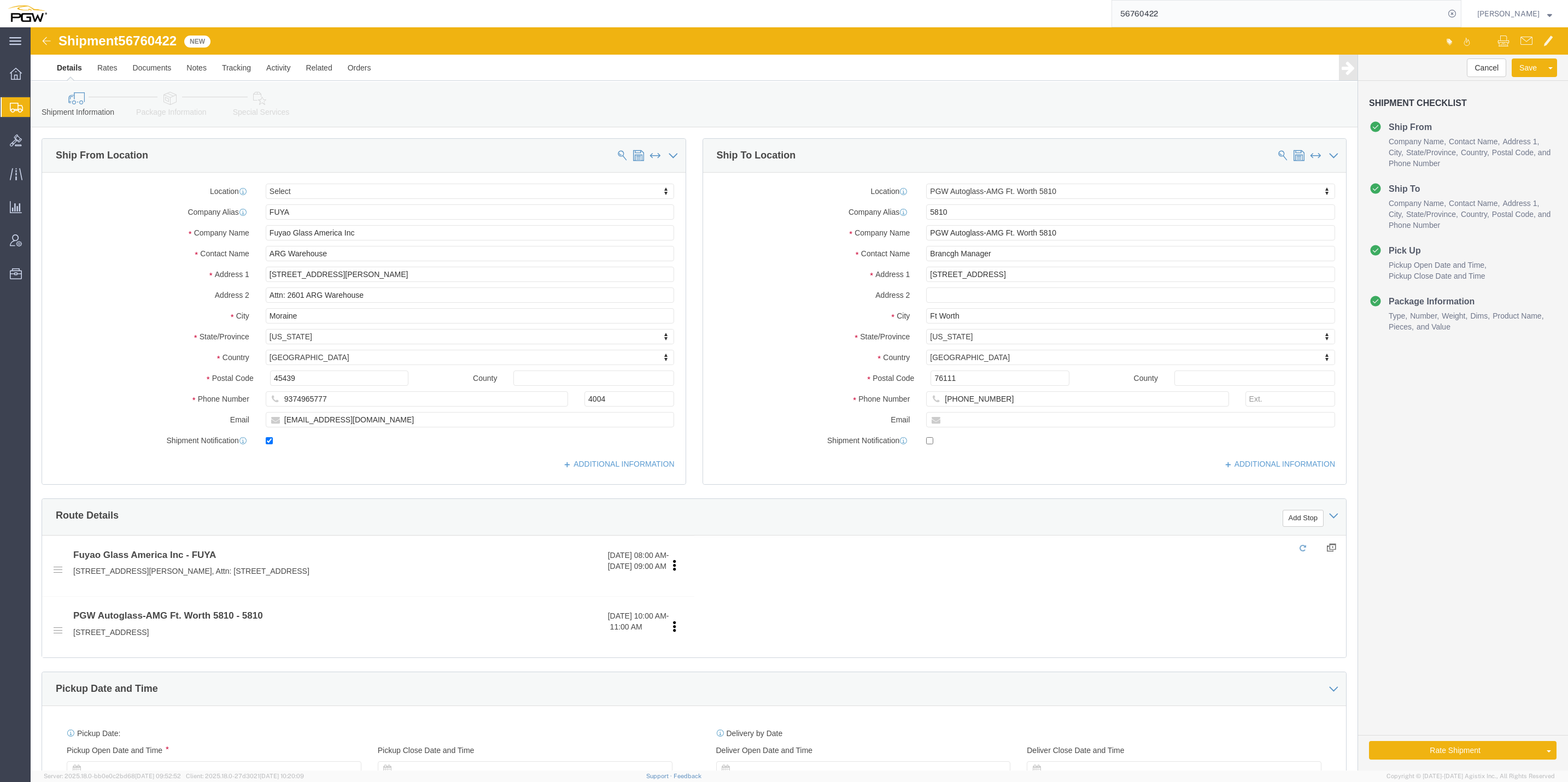
select select "62933"
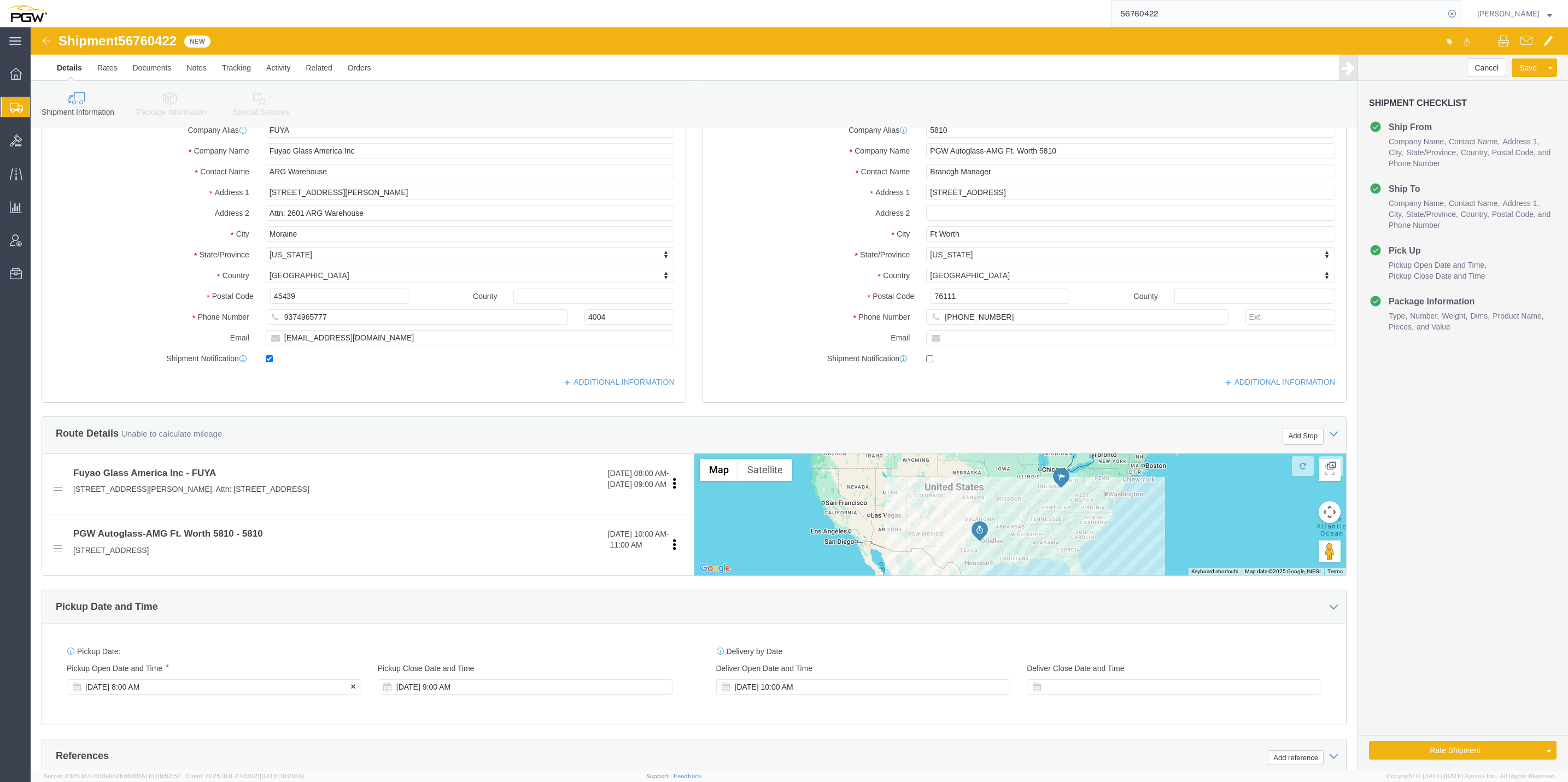
click div "[DATE] 8:00 AM"
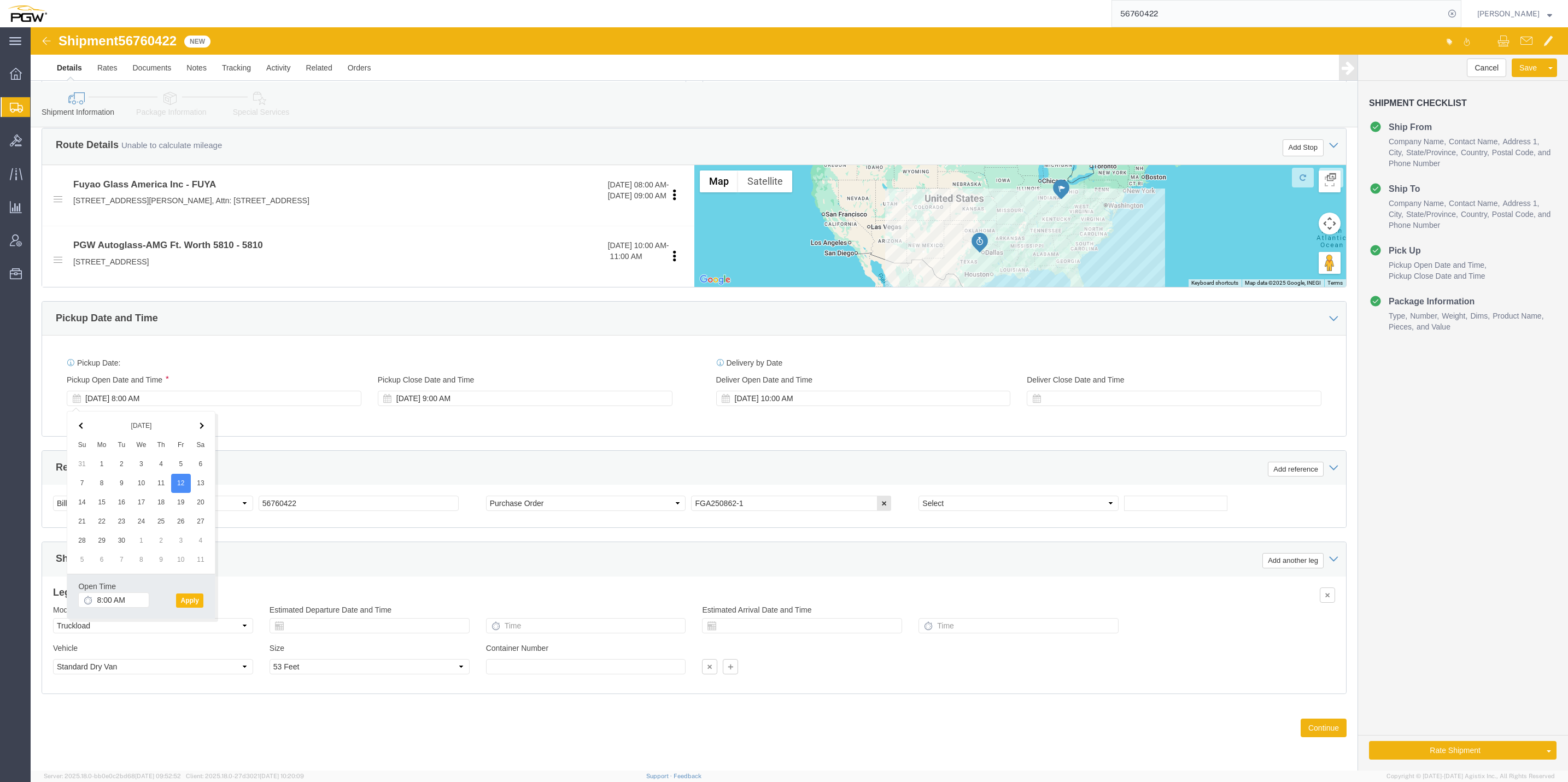
click button "Apply"
click button "Continue"
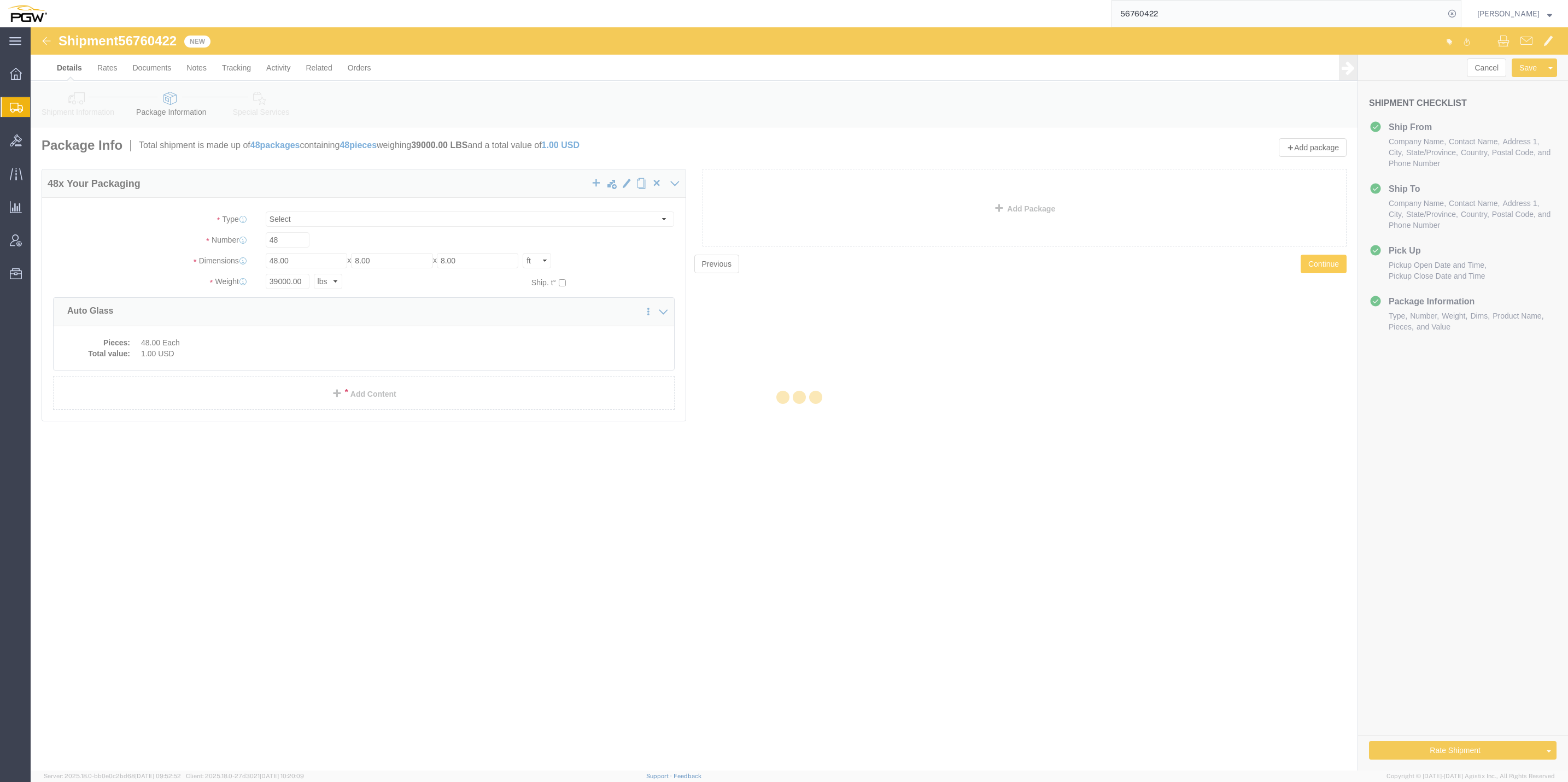
scroll to position [0, 0]
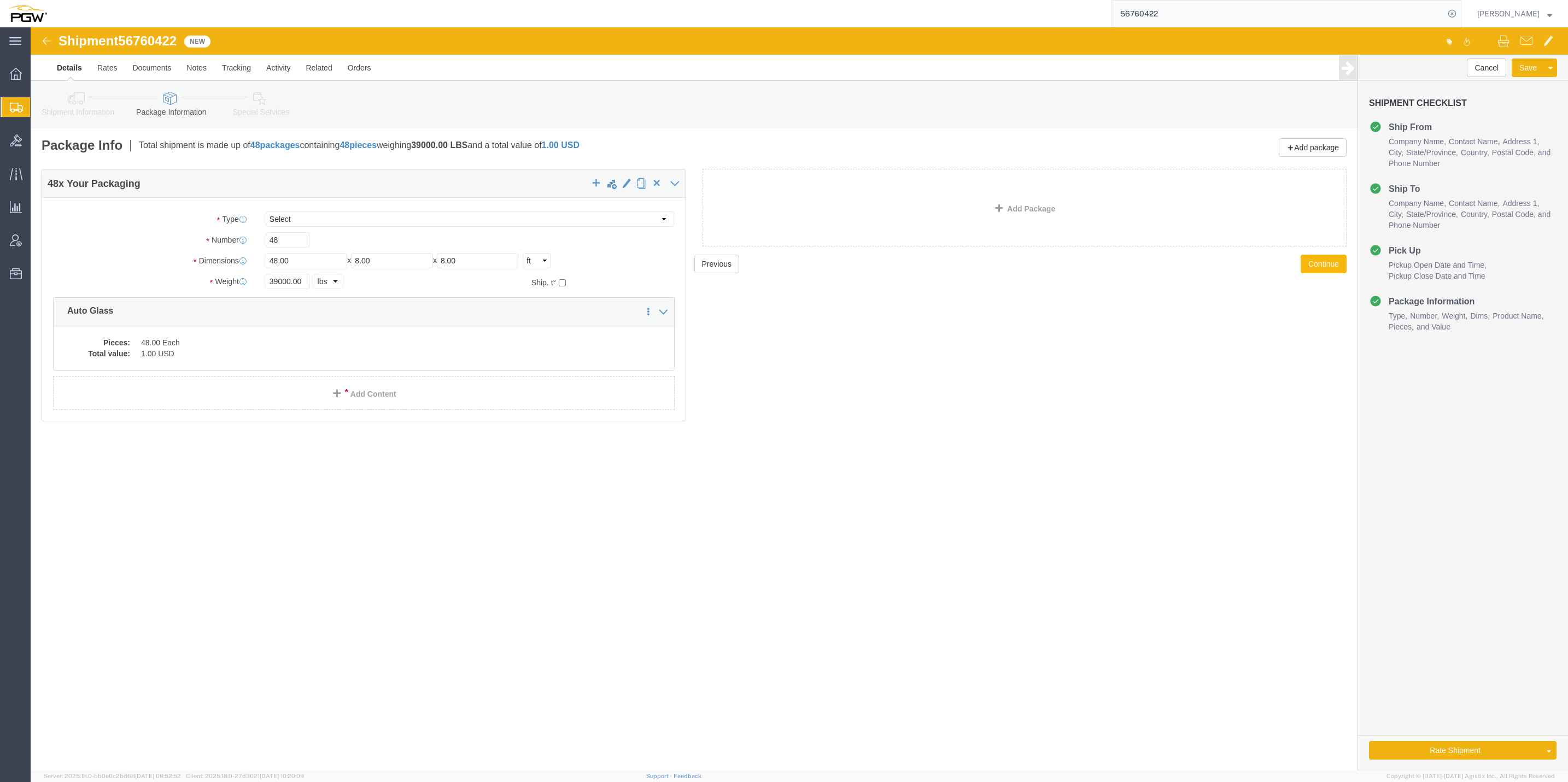
click button "Continue"
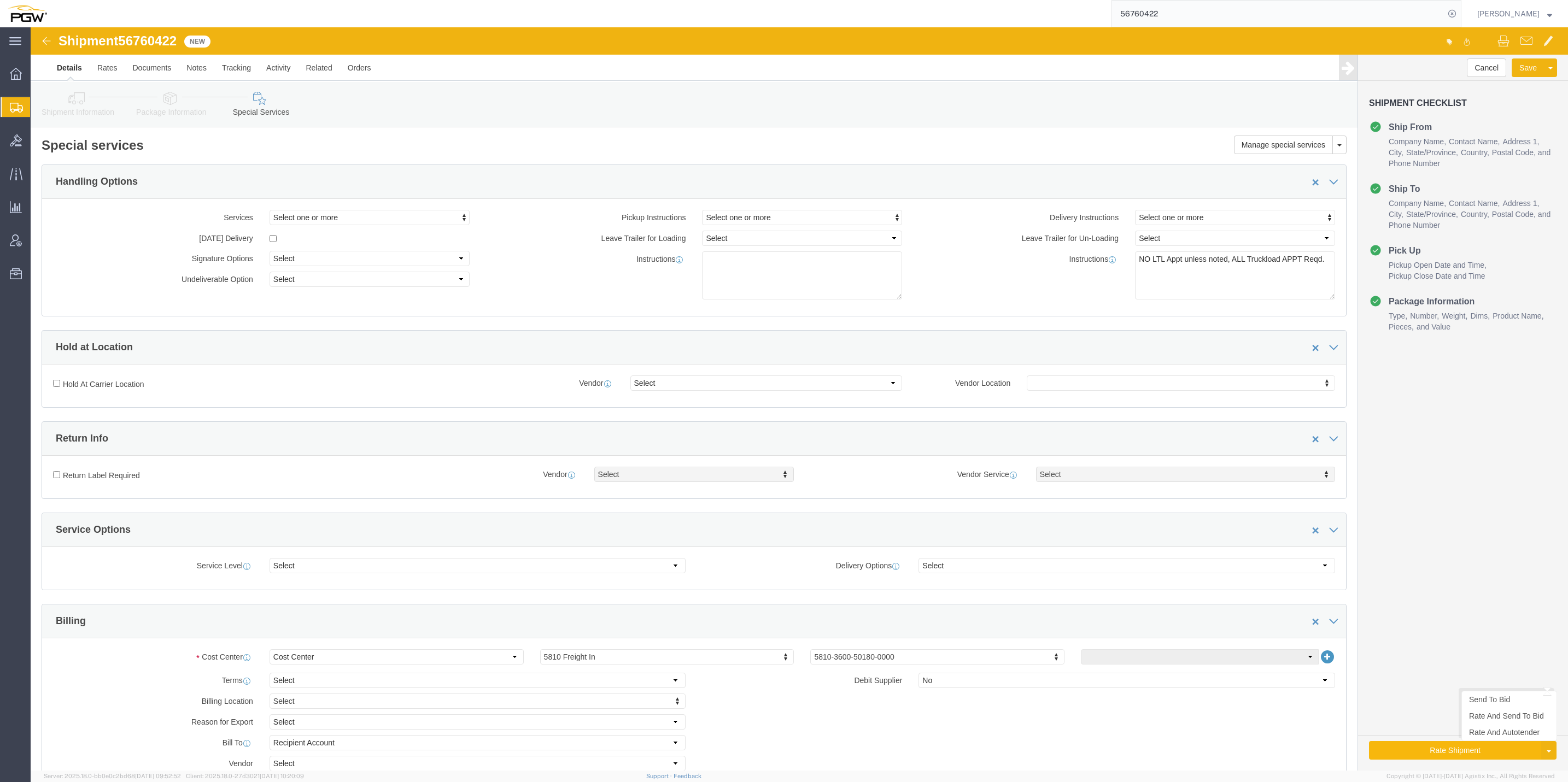
drag, startPoint x: 1436, startPoint y: 721, endPoint x: 1463, endPoint y: 749, distance: 38.9
click button "Rate Shipment"
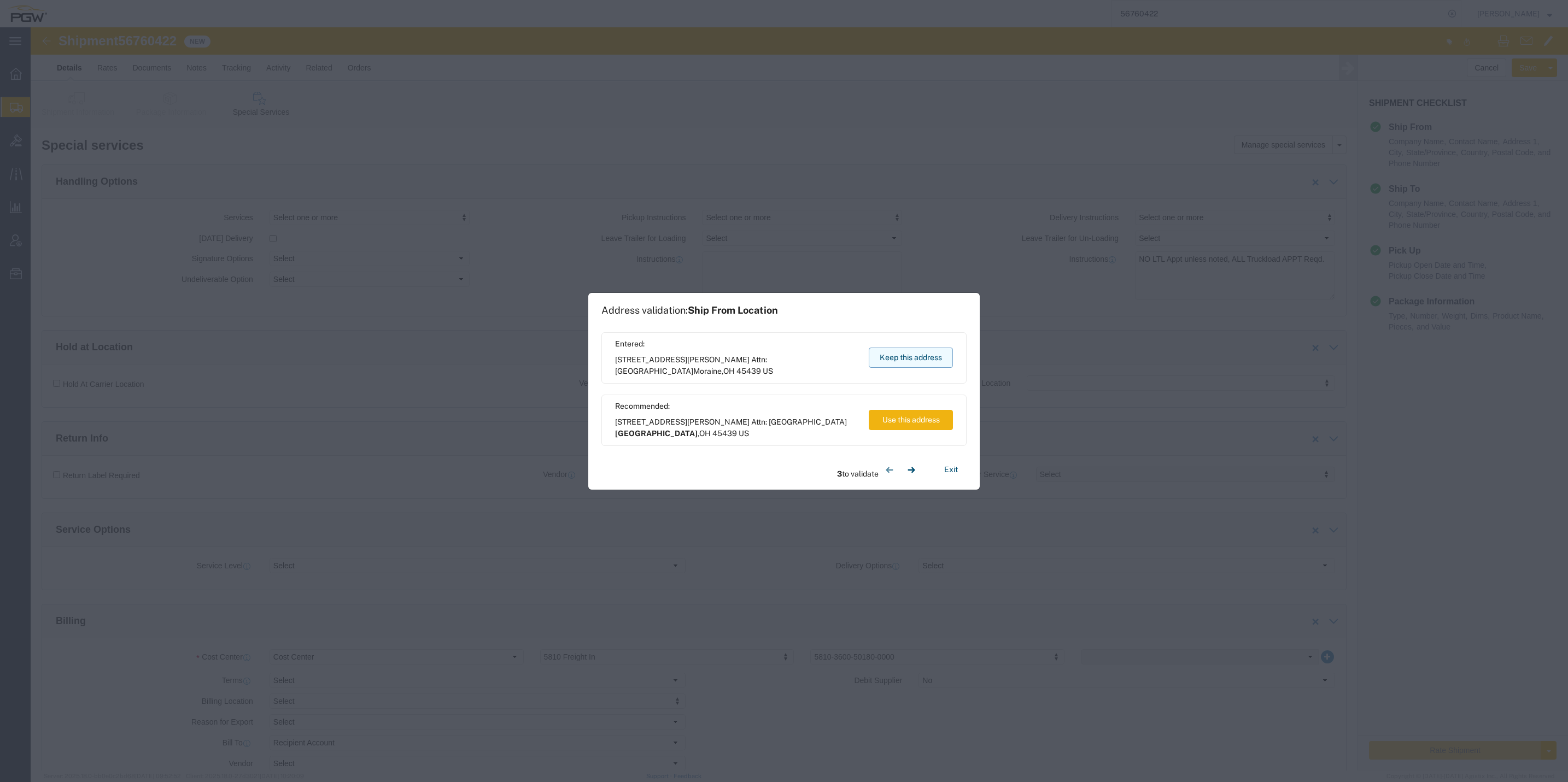
click at [914, 363] on button "Keep this address" at bounding box center [911, 357] width 84 height 20
click at [914, 359] on button "Keep this address" at bounding box center [911, 357] width 84 height 20
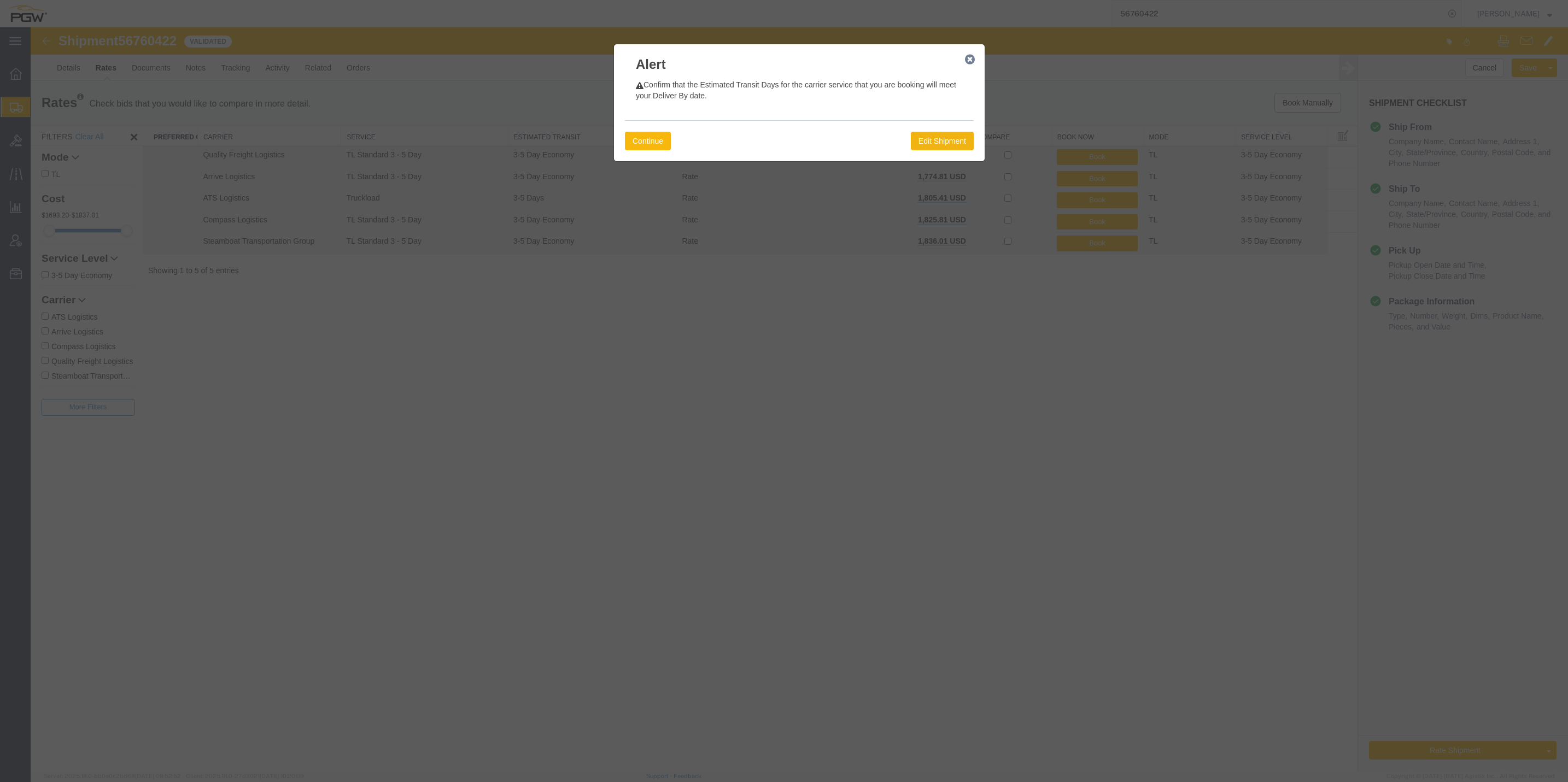
click at [637, 144] on button "Continue" at bounding box center [648, 141] width 46 height 19
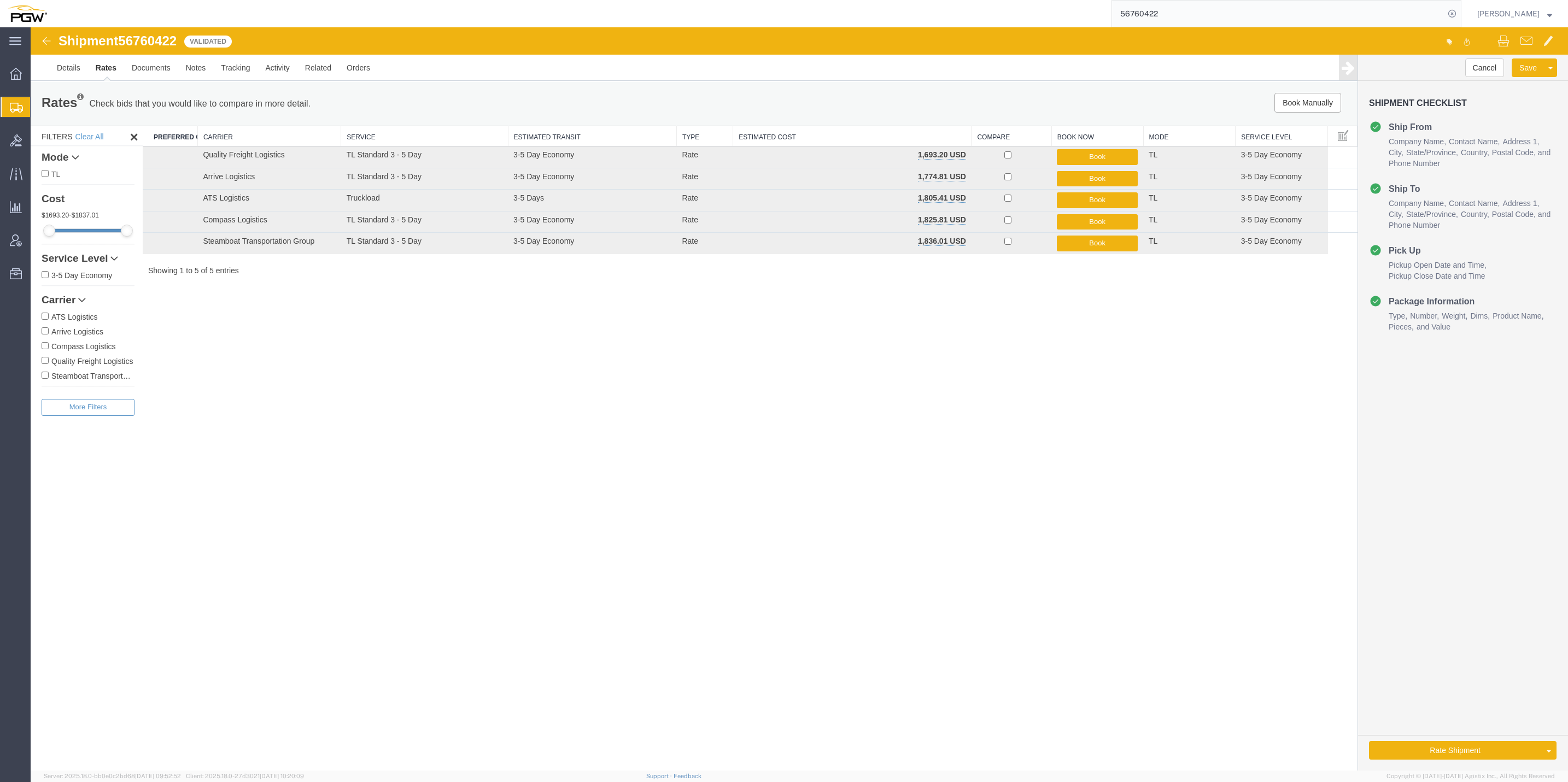
click at [733, 371] on div "Shipment 56760422 5 of 5 Validated Details Rates Documents Notes Tracking Activ…" at bounding box center [799, 399] width 1538 height 744
click at [66, 69] on link "Details" at bounding box center [69, 68] width 39 height 26
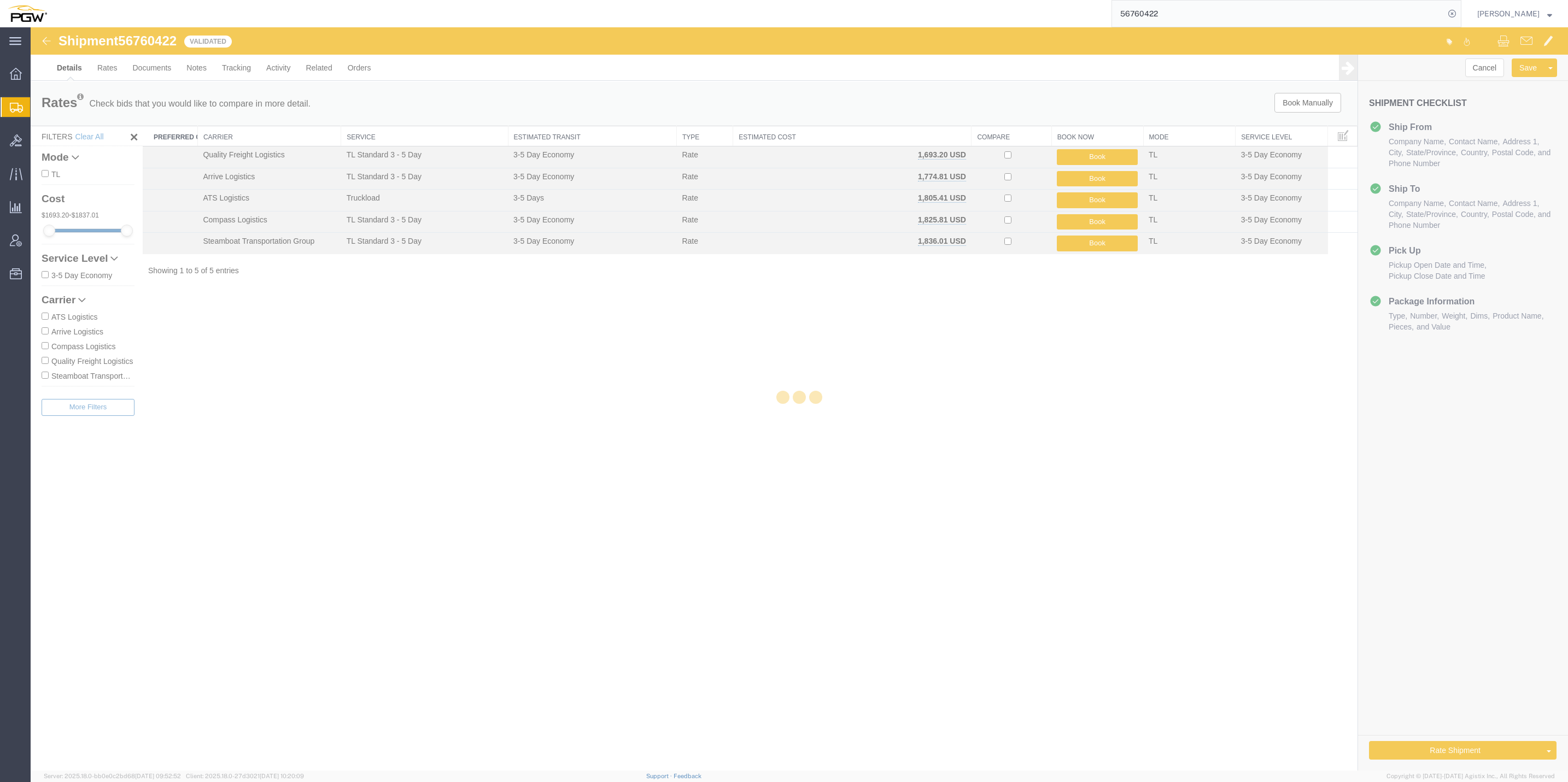
select select "62933"
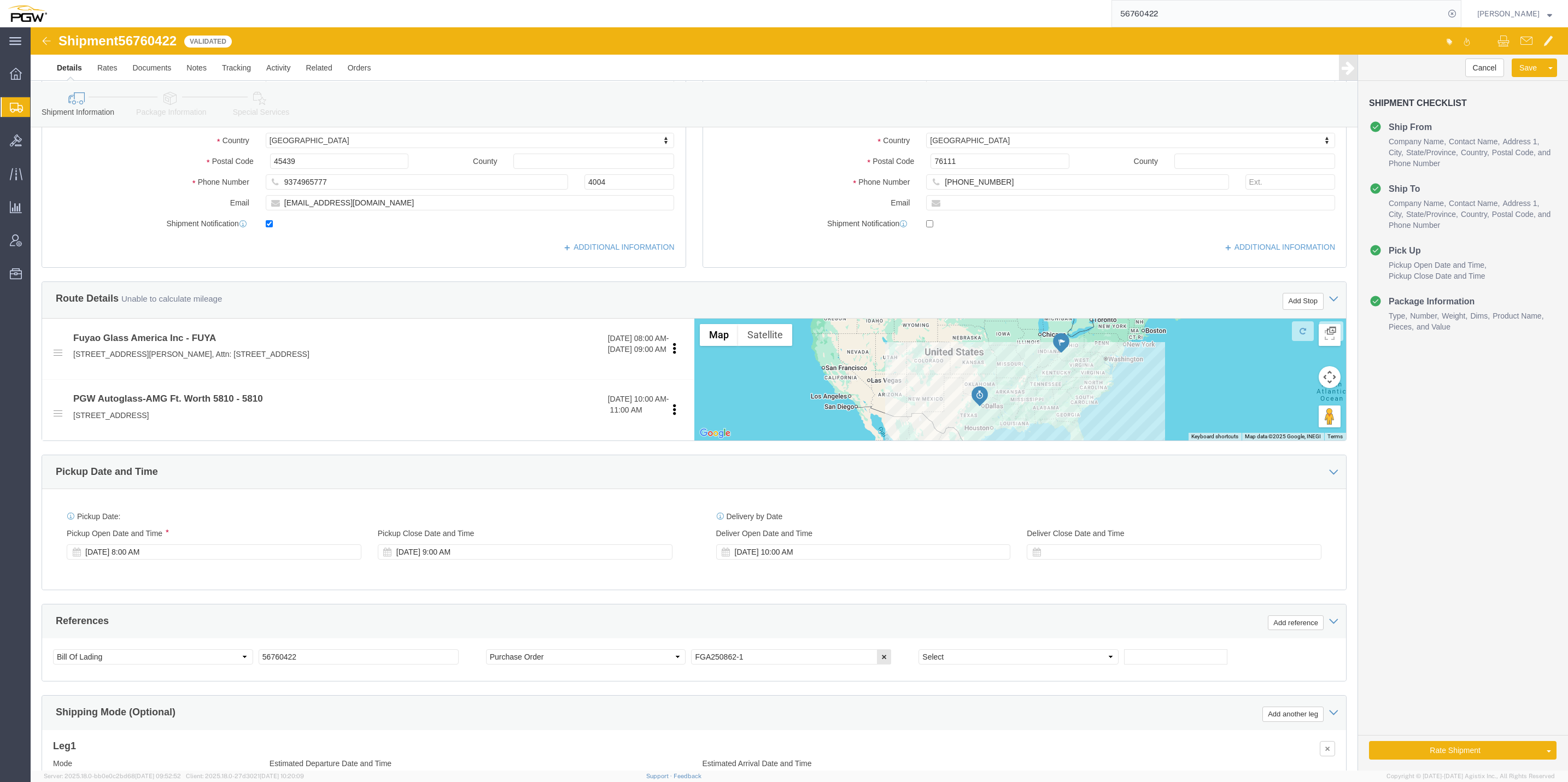
scroll to position [246, 0]
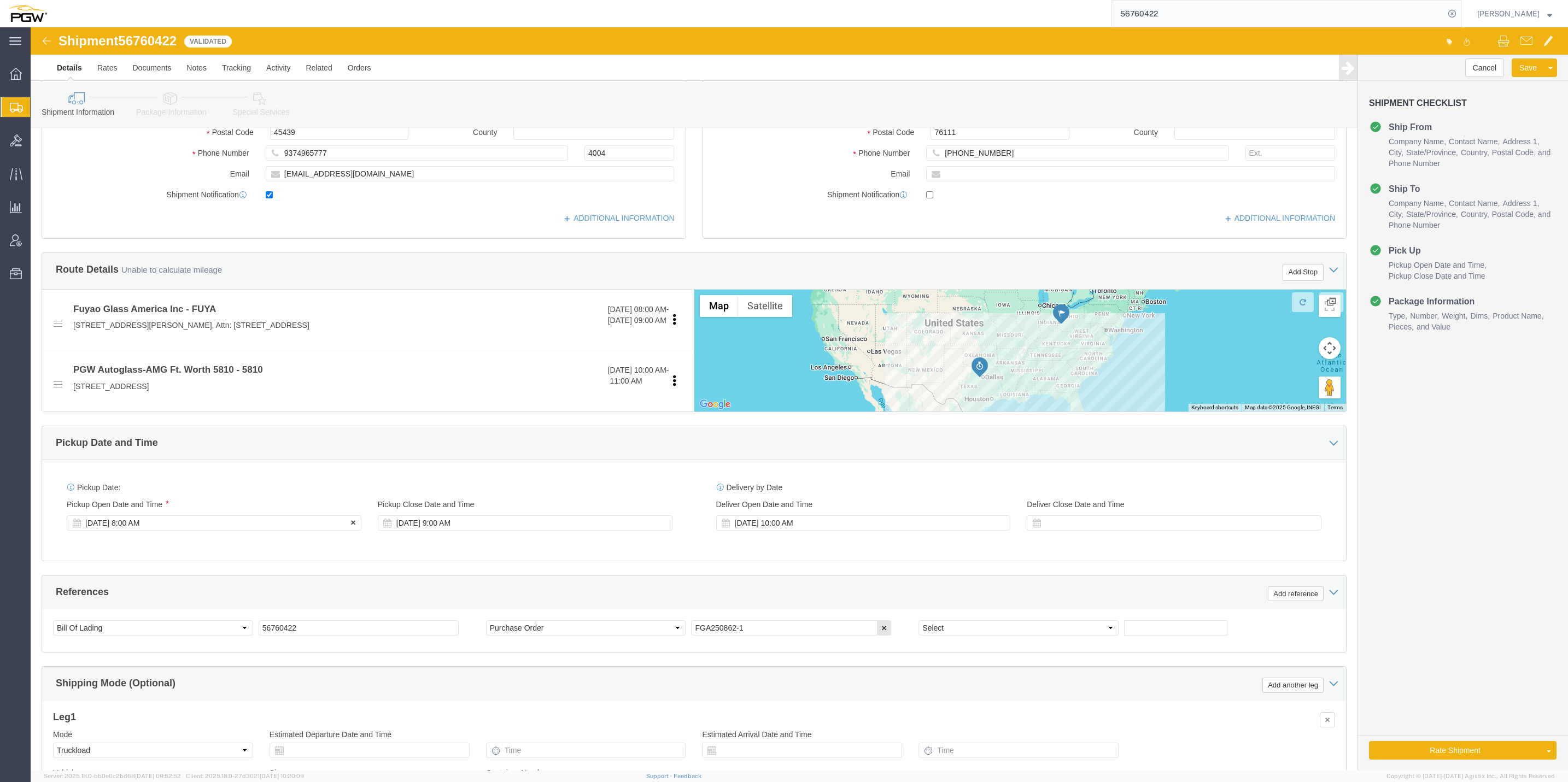
click div "[DATE] 8:00 AM"
click div "Pickup Date: Pickup Start Date Pickup Start Time Pickup Open Date and Time [DAT…"
click div "[DATE] 9:00 AM"
click input "9:00 AM"
type input "1:00 pm"
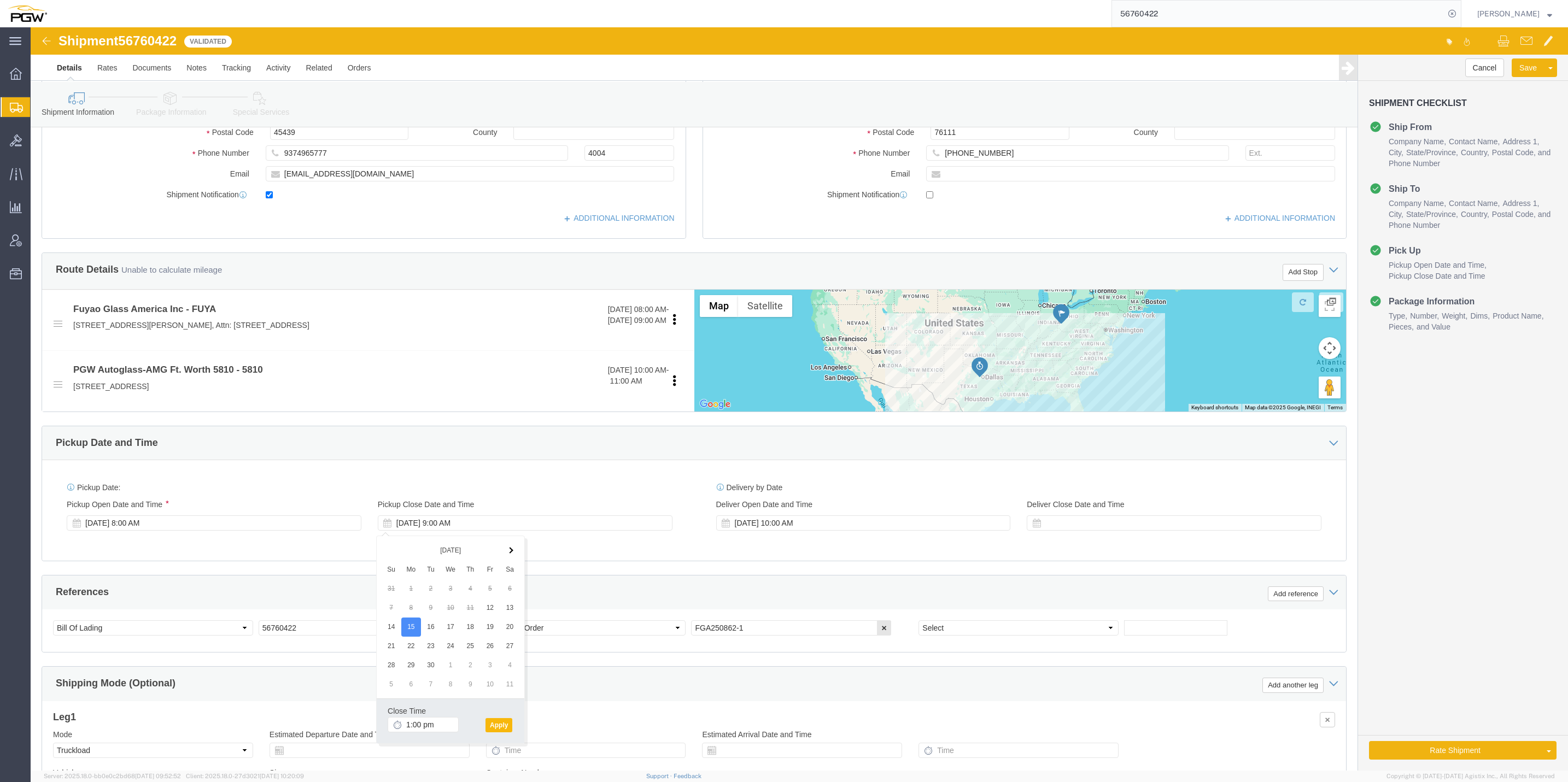
click button "Apply"
click div "[DATE] 2:00 PM"
click input "2:00 PM"
type input "1:00 PM"
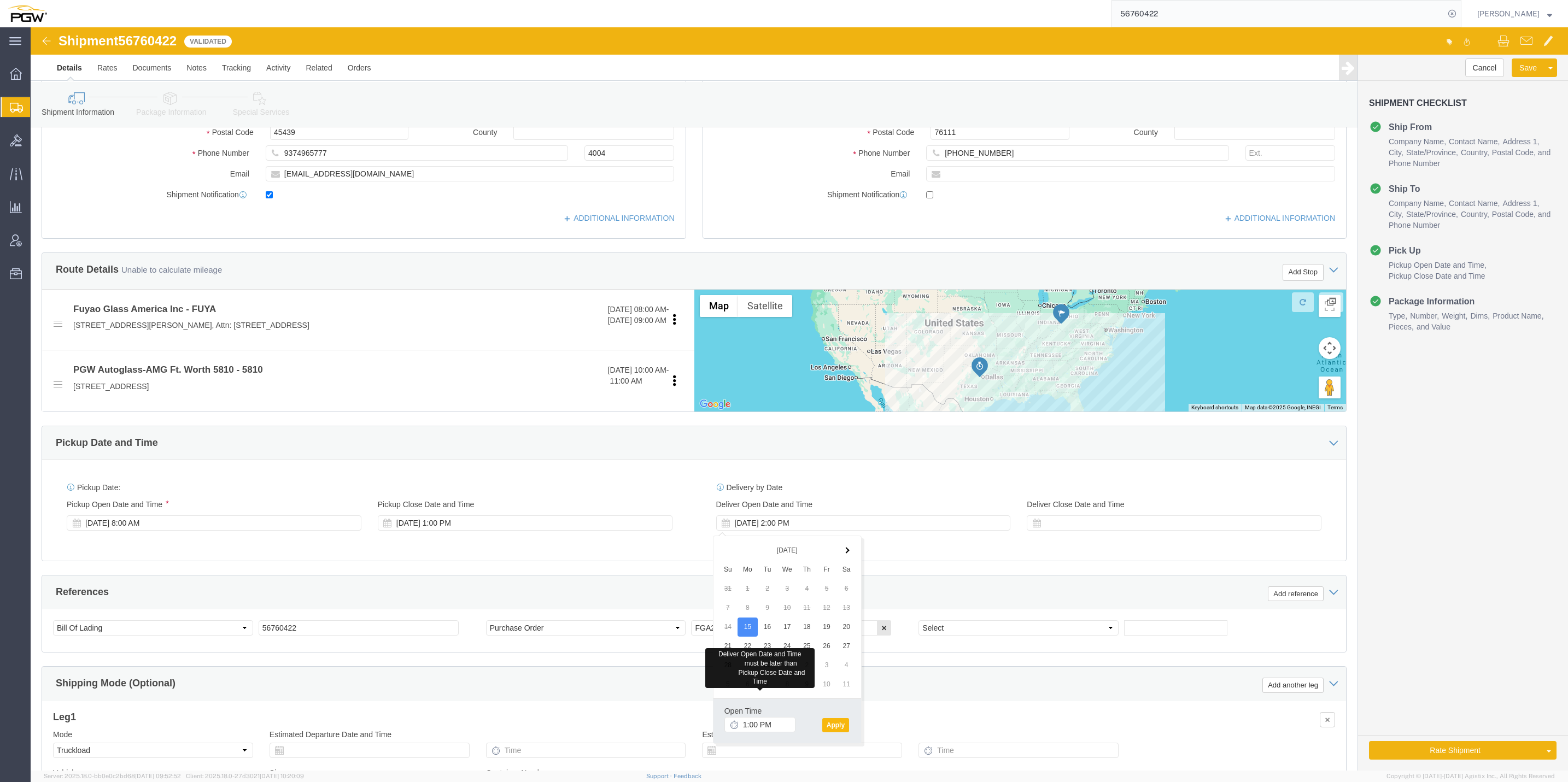
click button "Apply"
click div "[DATE] 1:00 PM"
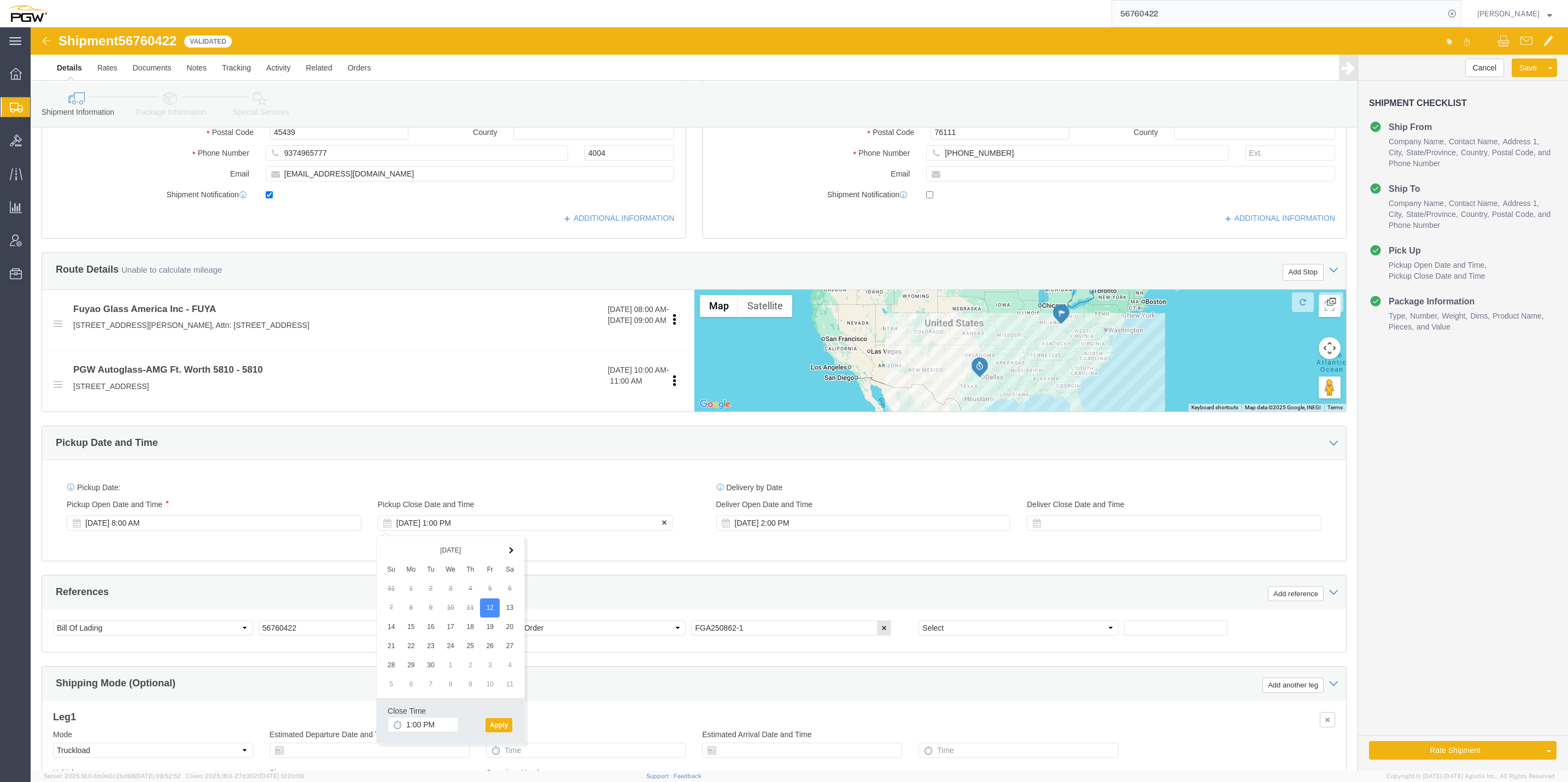
click div "[DATE] 1:00 PM"
click input "1:00 PM"
click input "9:00 PM"
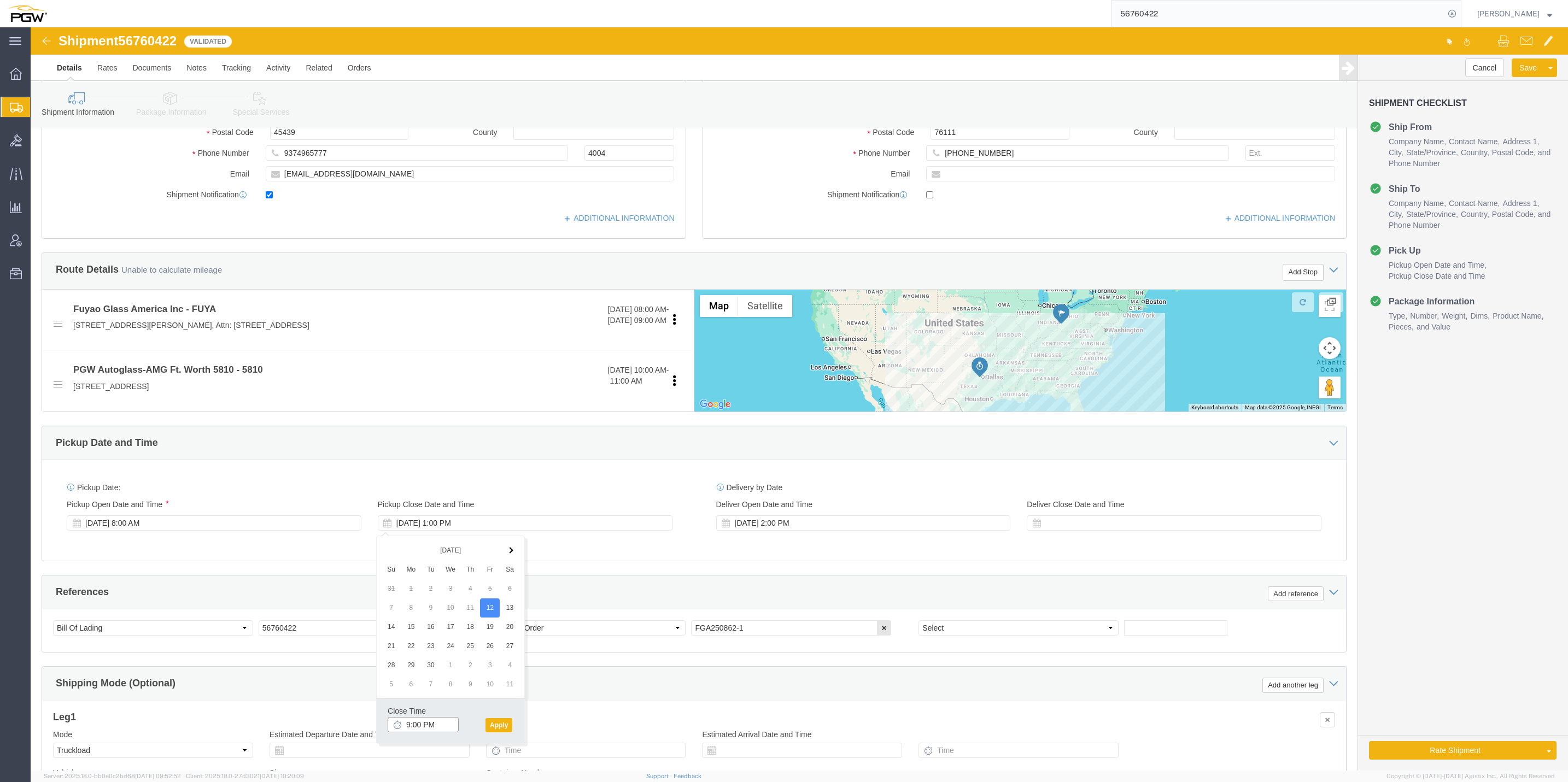
click input "9:00 PM"
type input "9:00 am"
click button "Apply"
click div "[DATE] 2:00 PM"
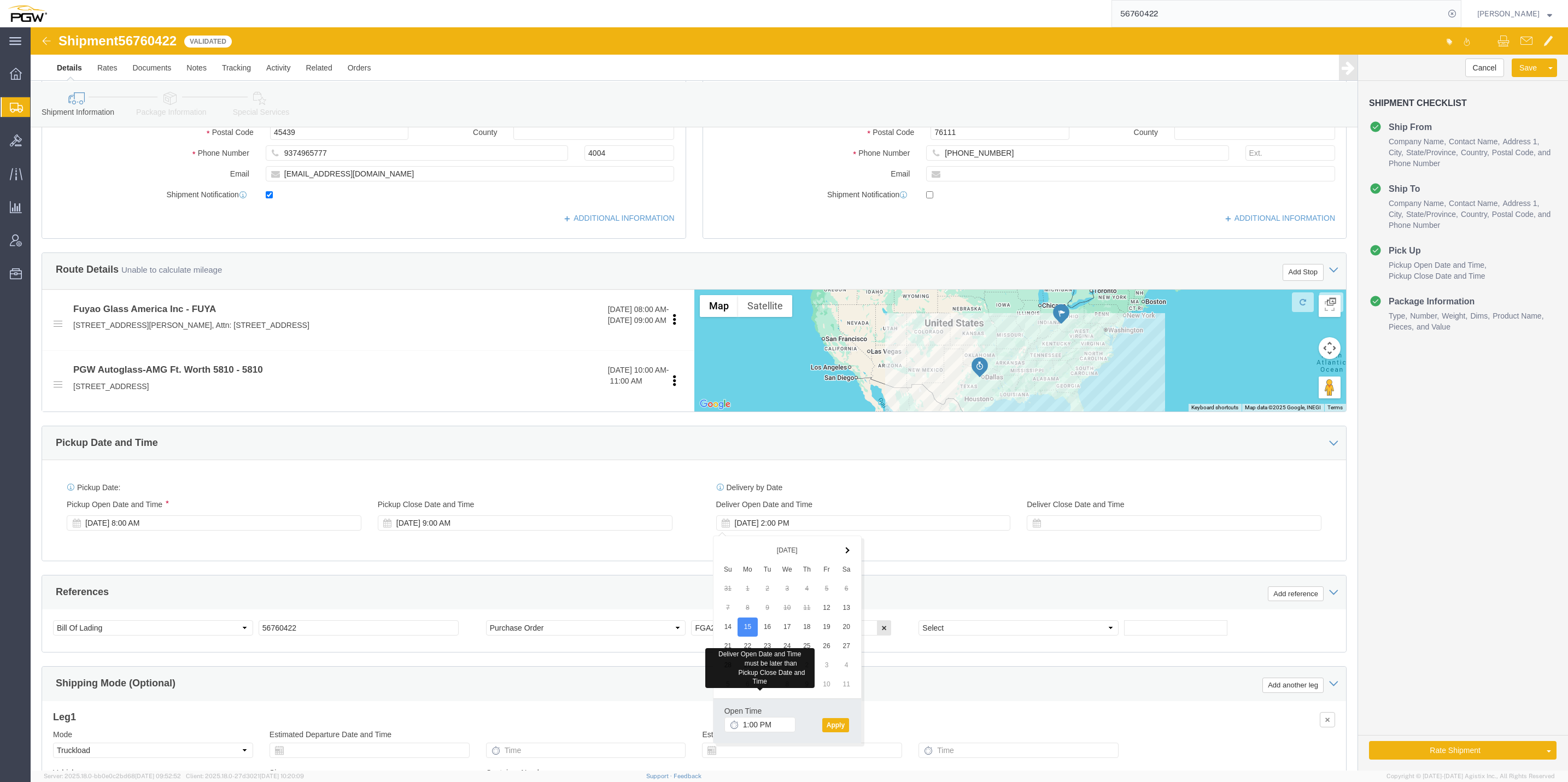
click div "Pickup Date: Pickup Start Date Pickup Start Time Pickup Open Date and Time [DAT…"
click div "[DATE] 2:00 PM"
click button "Apply"
click button "Save"
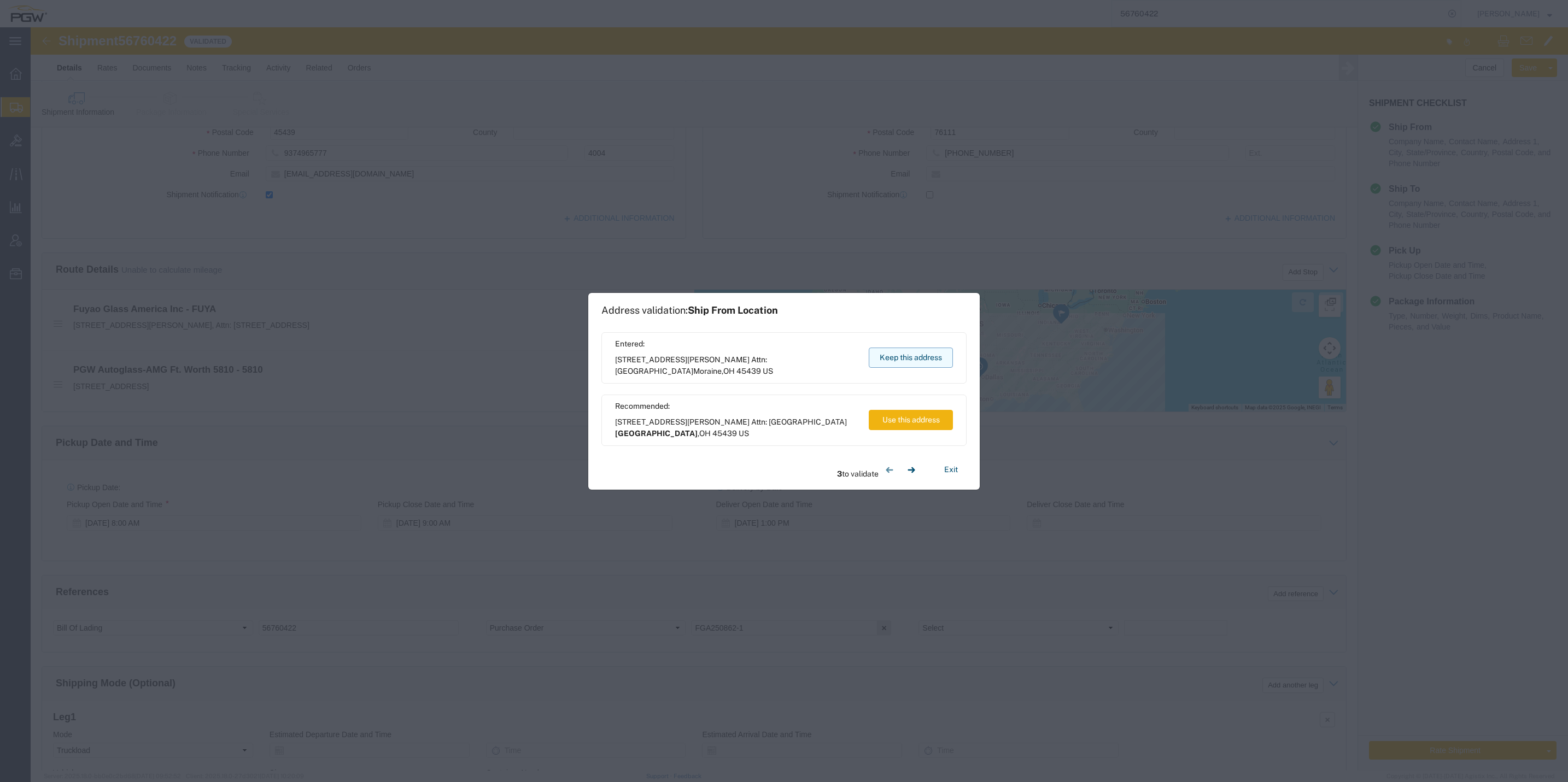
click at [907, 354] on button "Keep this address" at bounding box center [911, 357] width 84 height 20
click at [903, 356] on button "Keep this address" at bounding box center [911, 357] width 84 height 20
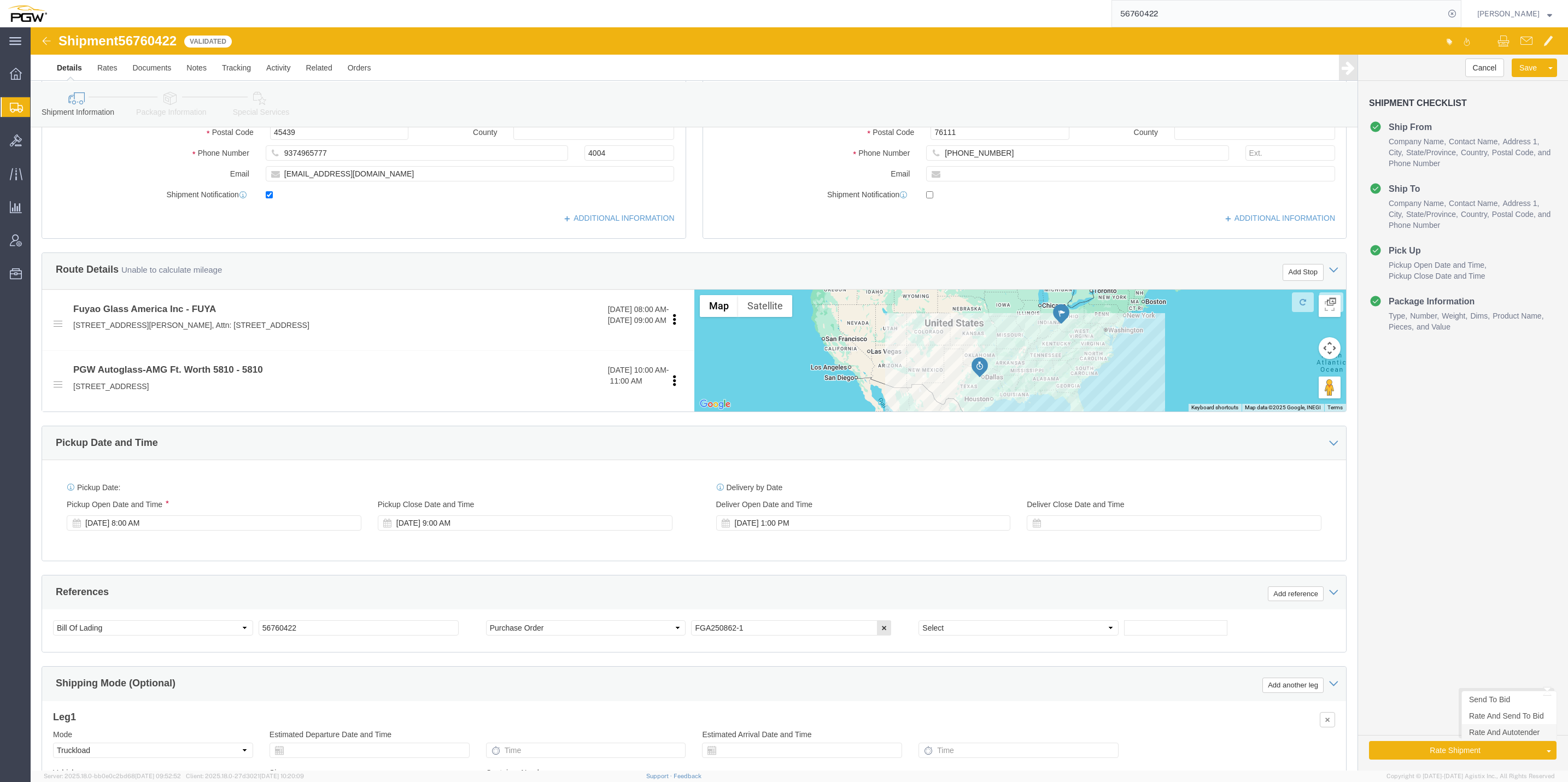
click link "Rate And Autotender"
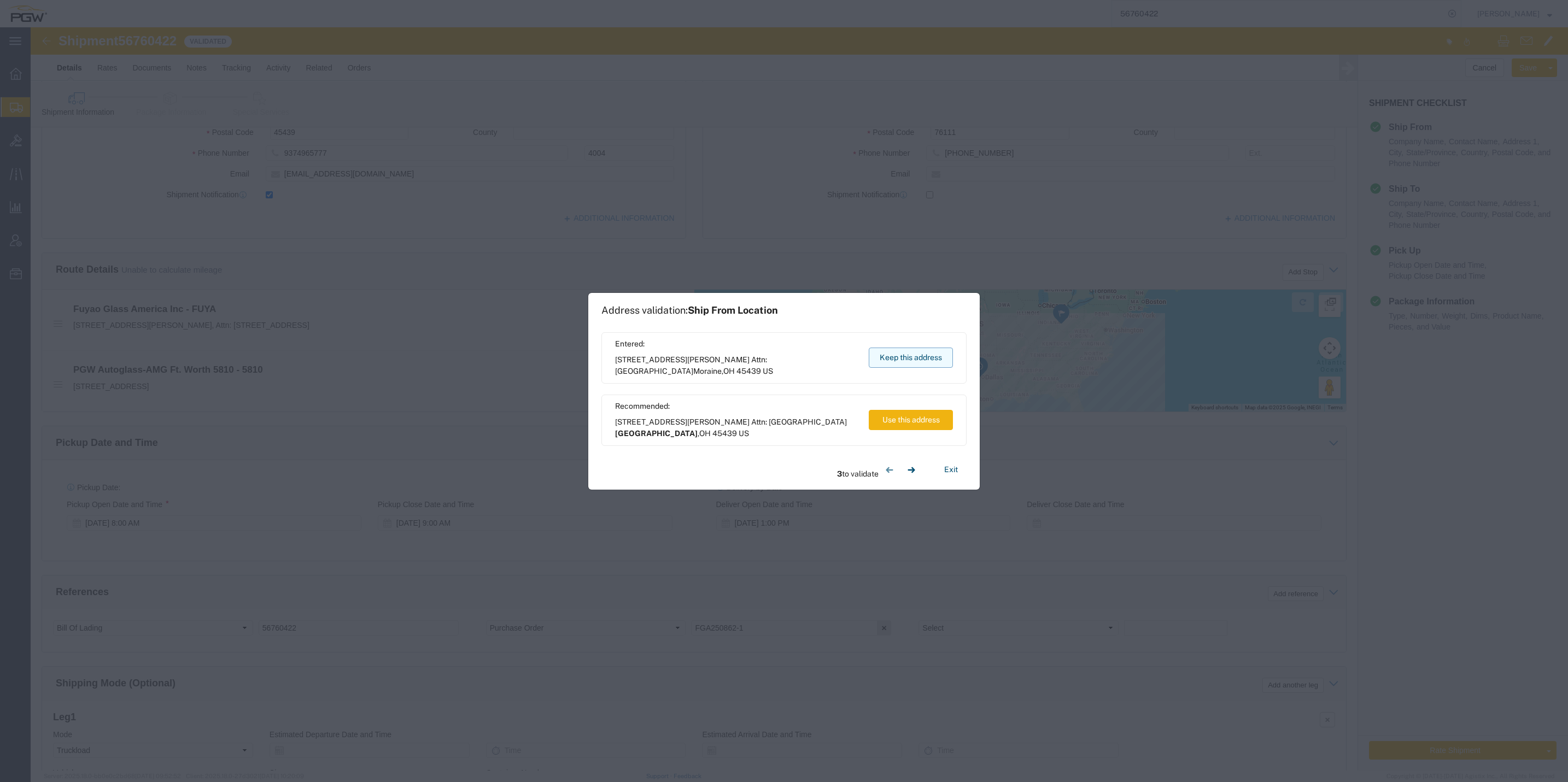
click at [900, 360] on button "Keep this address" at bounding box center [911, 357] width 84 height 20
click at [905, 361] on button "Keep this address" at bounding box center [911, 357] width 84 height 20
click at [915, 355] on button "Keep this address" at bounding box center [911, 357] width 84 height 20
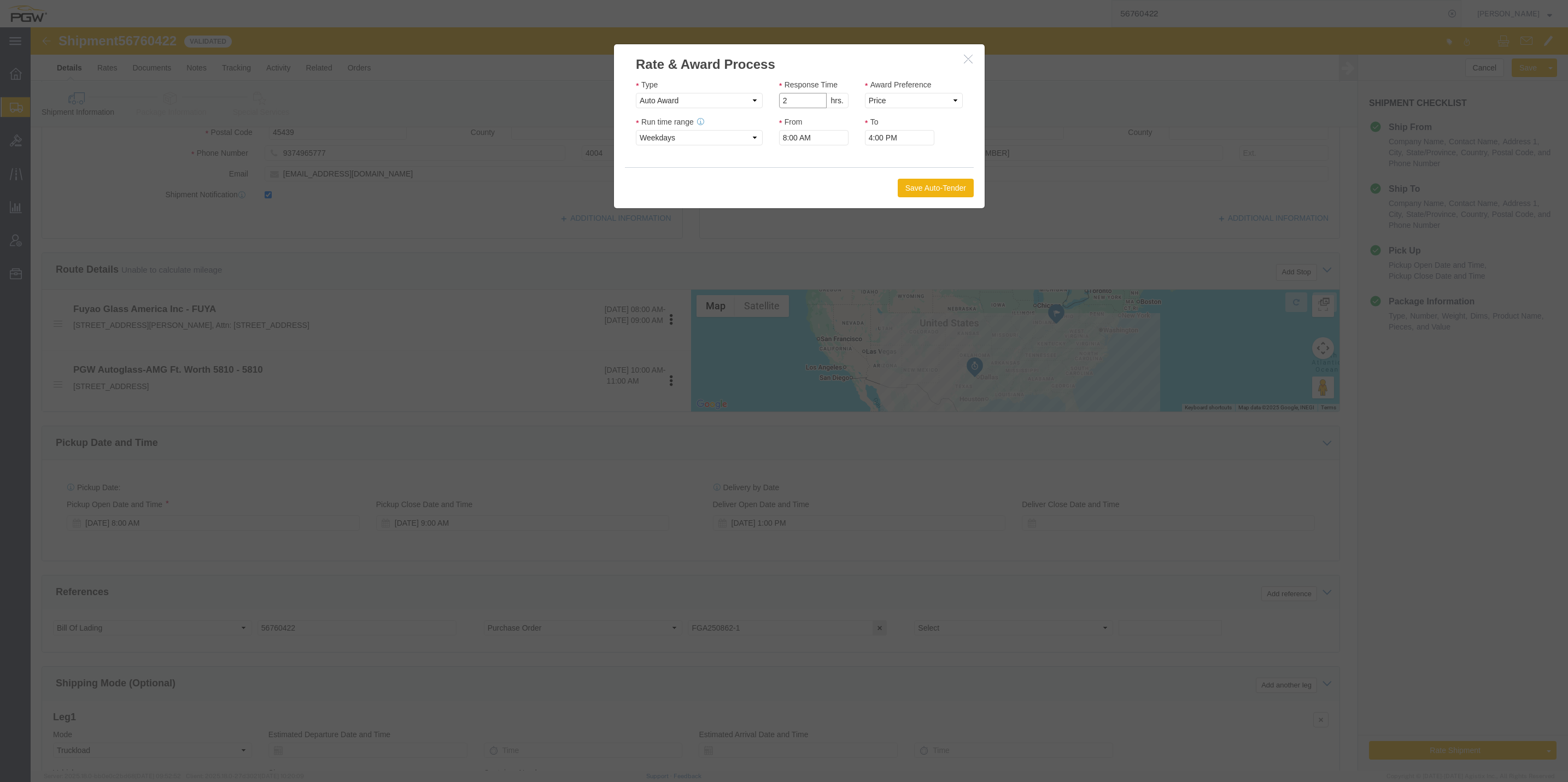
type input "2"
click input "2"
click select "Price Carrier Rank"
select select "LANE_RANK"
click select "Price Carrier Rank"
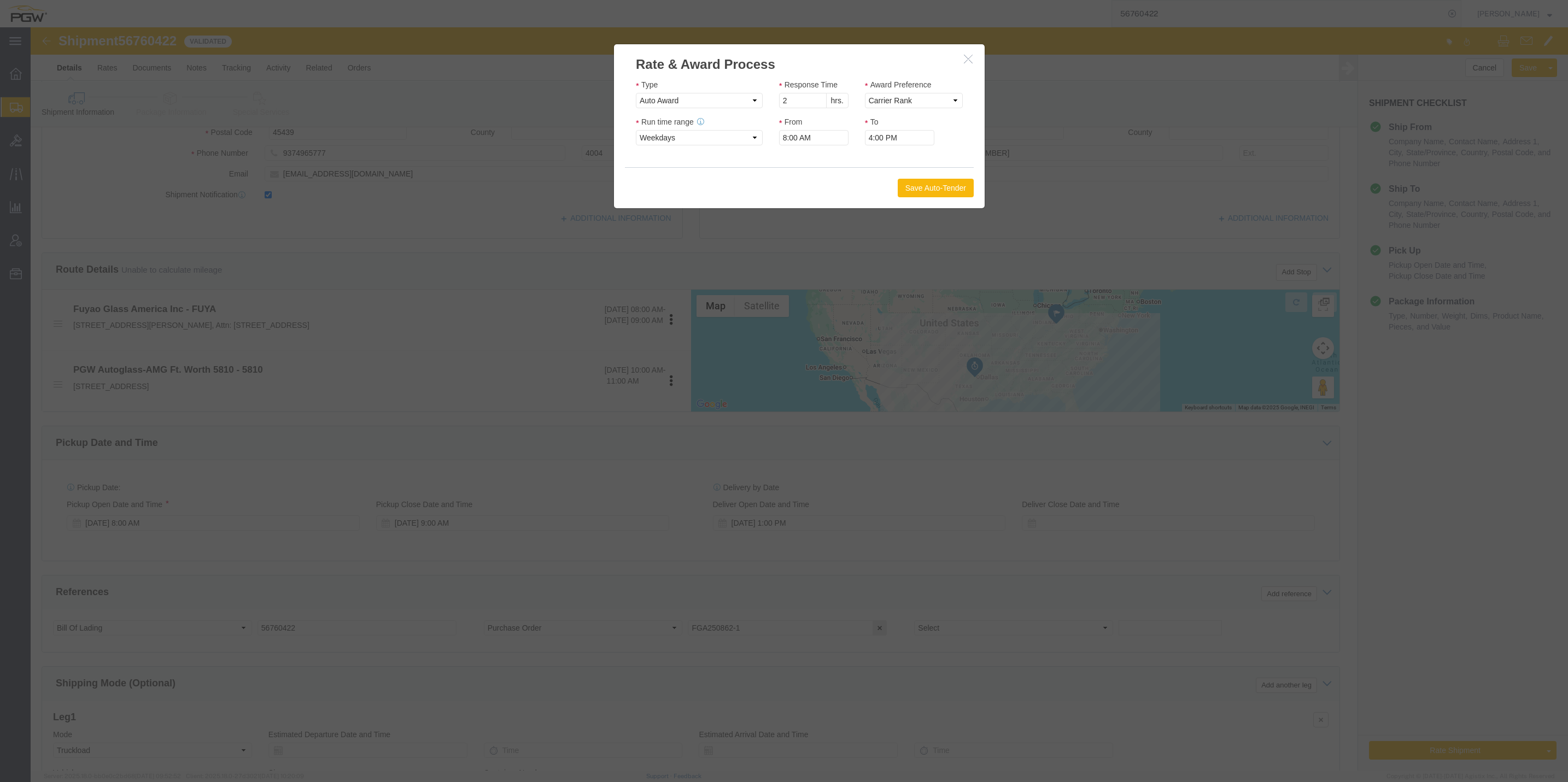
click button "Save Auto-Tender"
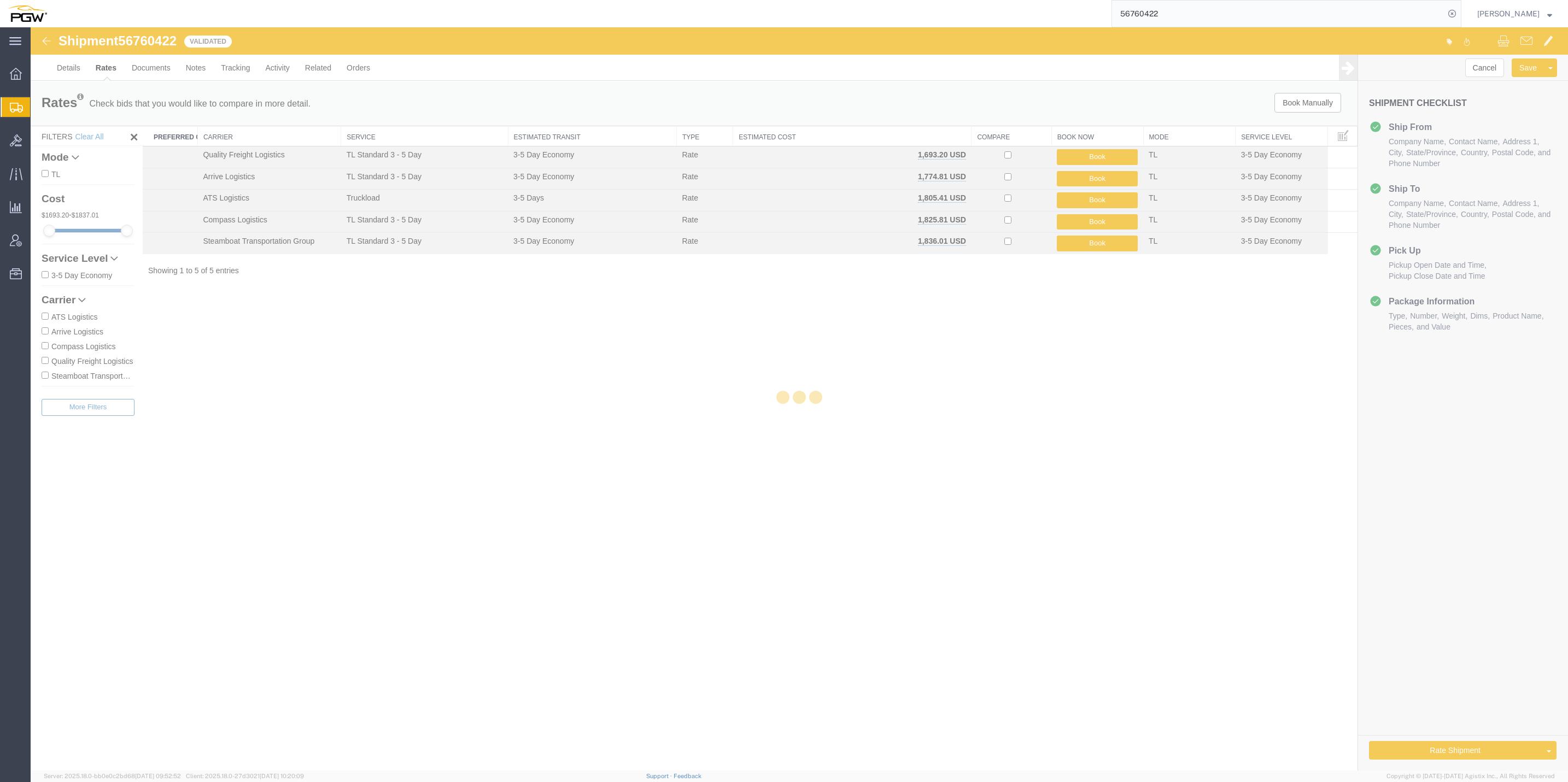
scroll to position [0, 0]
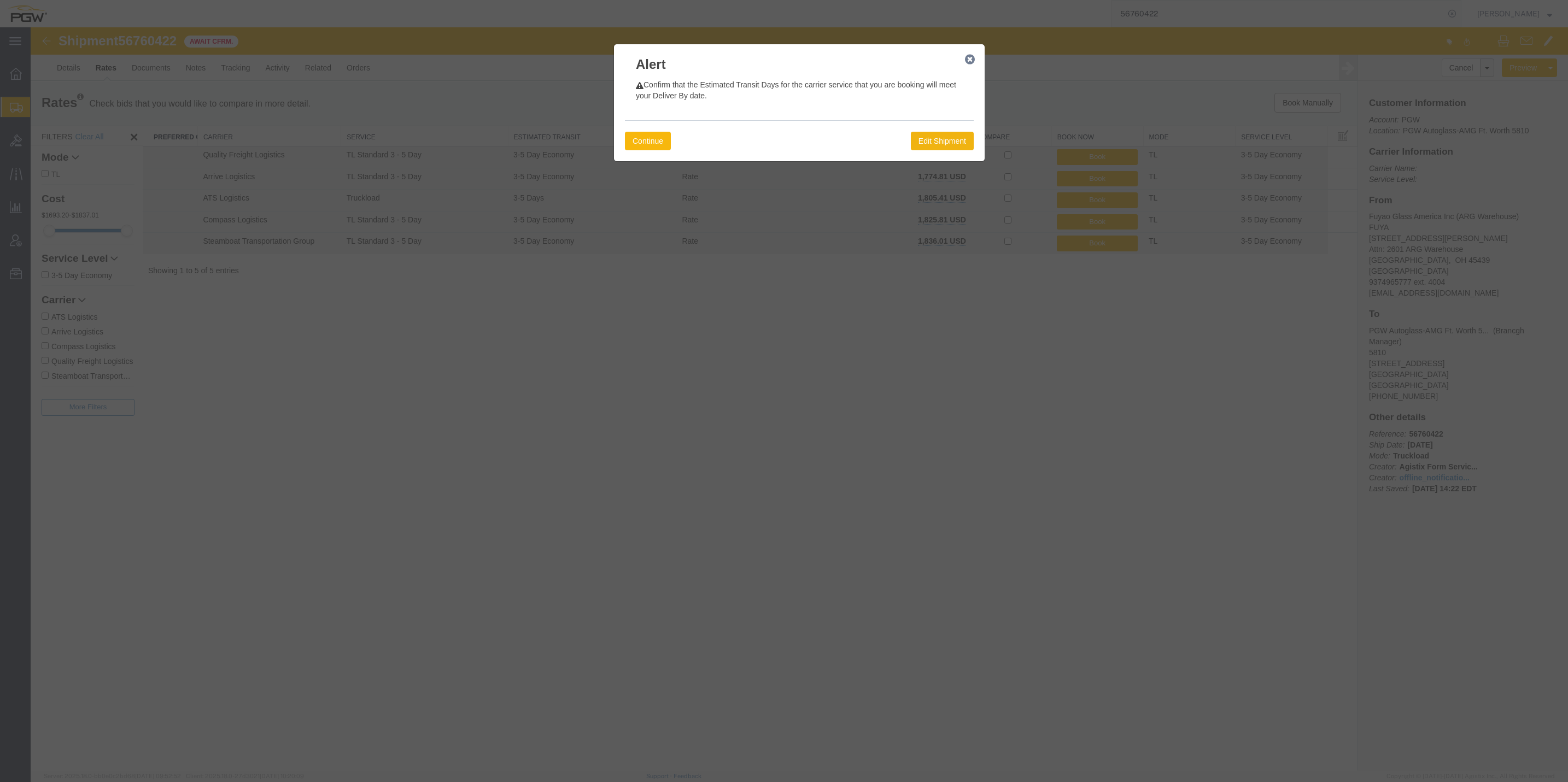
click at [632, 136] on button "Continue" at bounding box center [648, 141] width 46 height 19
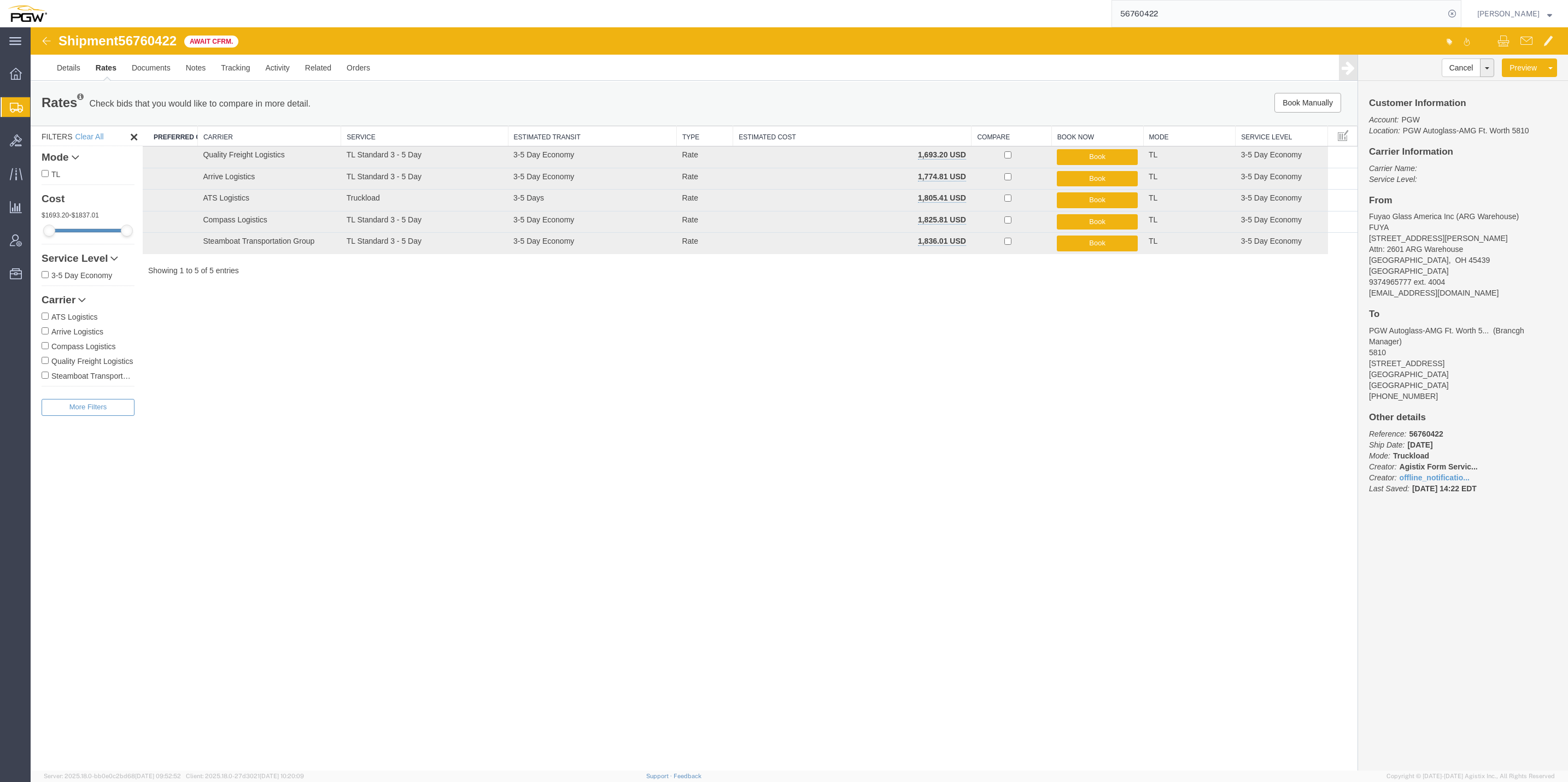
click at [873, 423] on div "Shipment 56760422 5 of 5 Await Cfrm. Details Rates Documents Notes Tracking Act…" at bounding box center [799, 399] width 1538 height 744
click at [51, 66] on link "Details" at bounding box center [69, 68] width 39 height 26
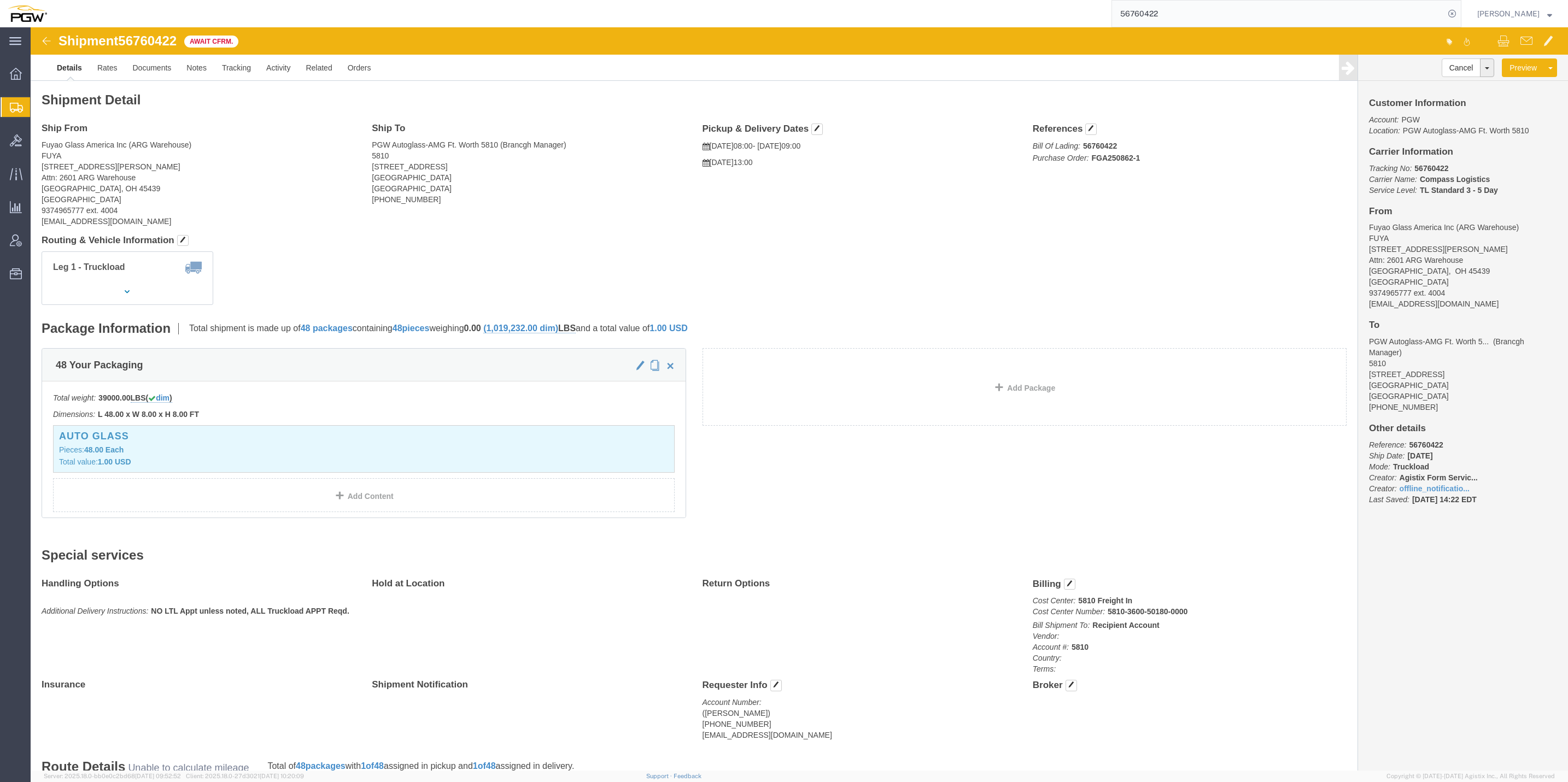
click b "Compass Logistics"
click div "Package Information Total shipment is made up of 48 packages containing 48 piec…"
